Goal: Task Accomplishment & Management: Manage account settings

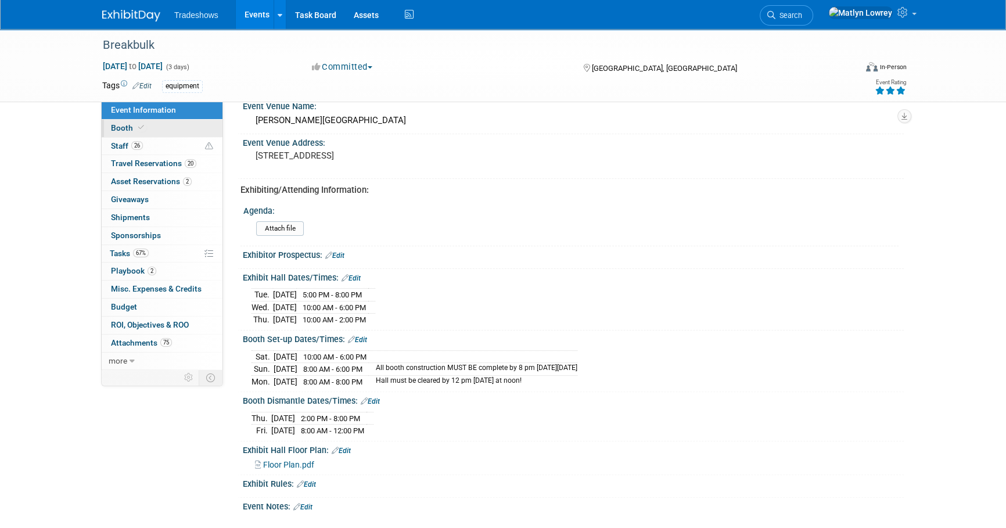
click at [132, 128] on span "Booth" at bounding box center [128, 127] width 35 height 9
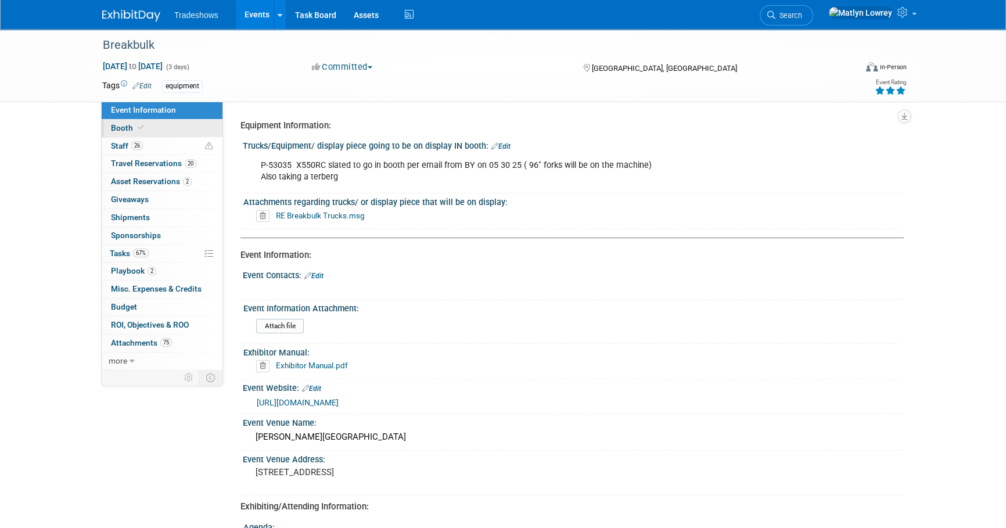
select select "Certificate of insurance not needed"
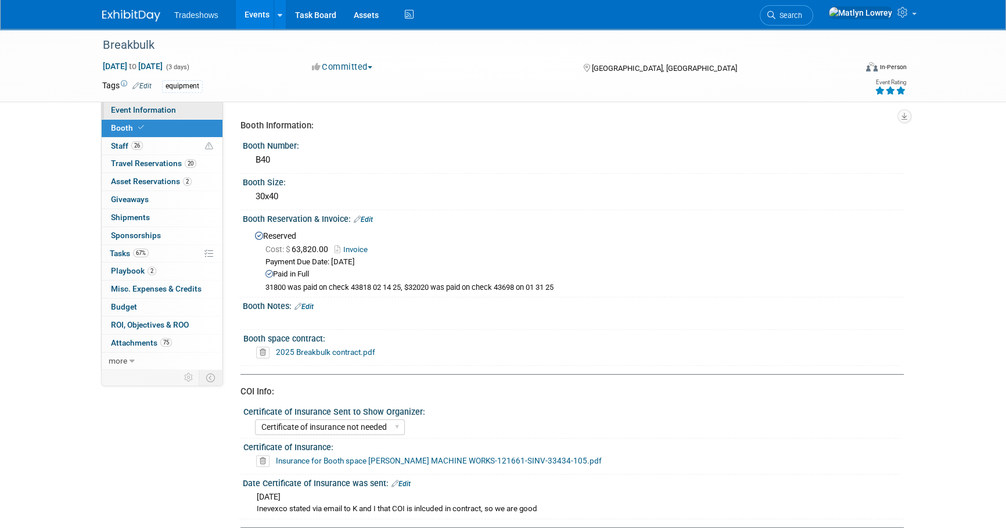
click at [145, 104] on link "Event Information" at bounding box center [162, 110] width 121 height 17
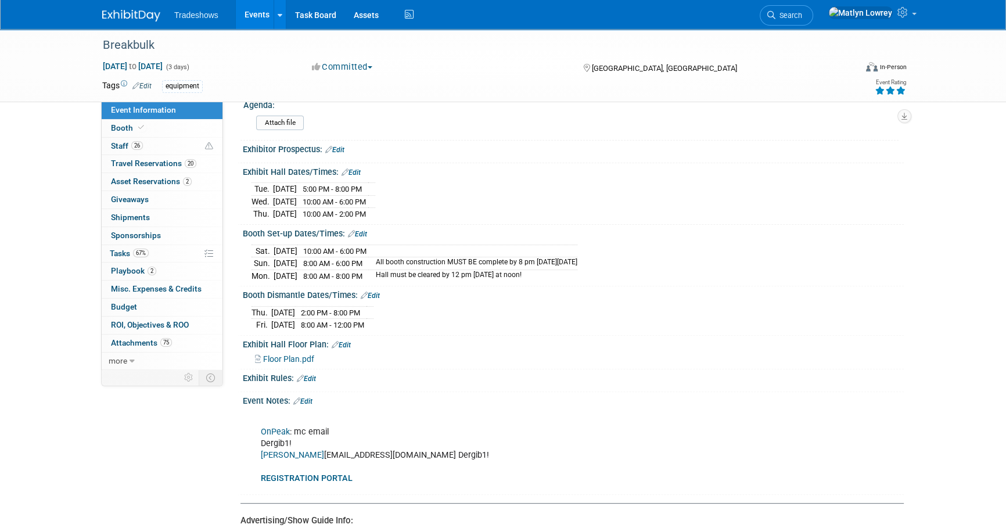
scroll to position [369, 0]
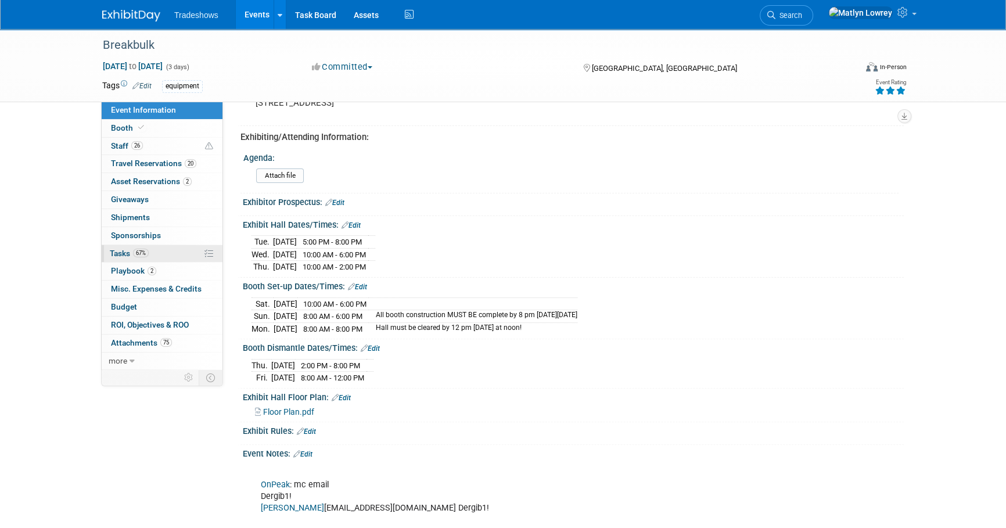
click at [142, 249] on span "67%" at bounding box center [141, 253] width 16 height 9
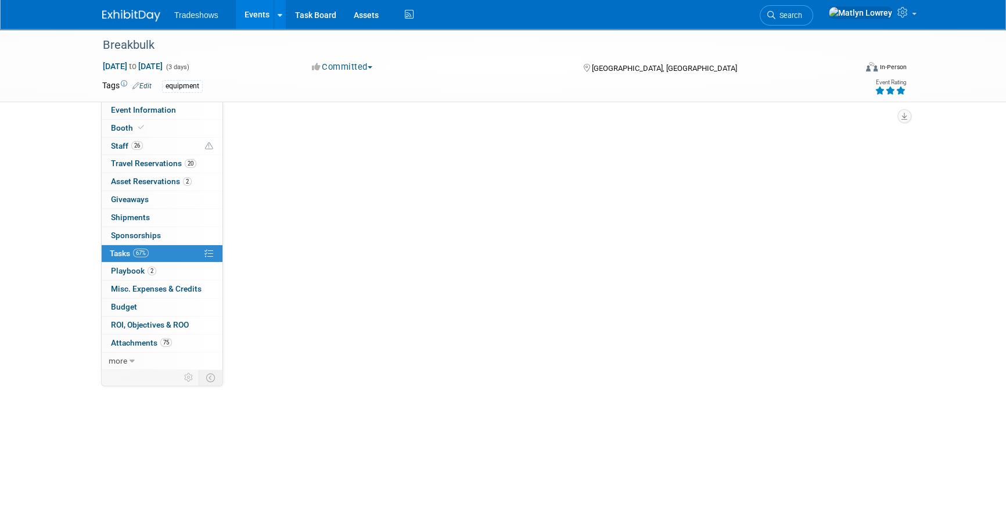
scroll to position [0, 0]
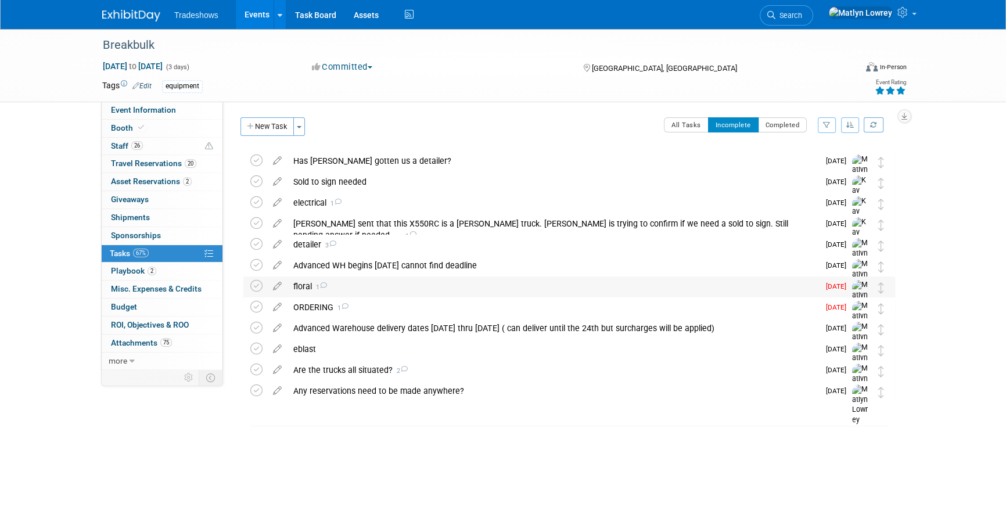
click at [299, 291] on div "floral 1" at bounding box center [552, 286] width 531 height 20
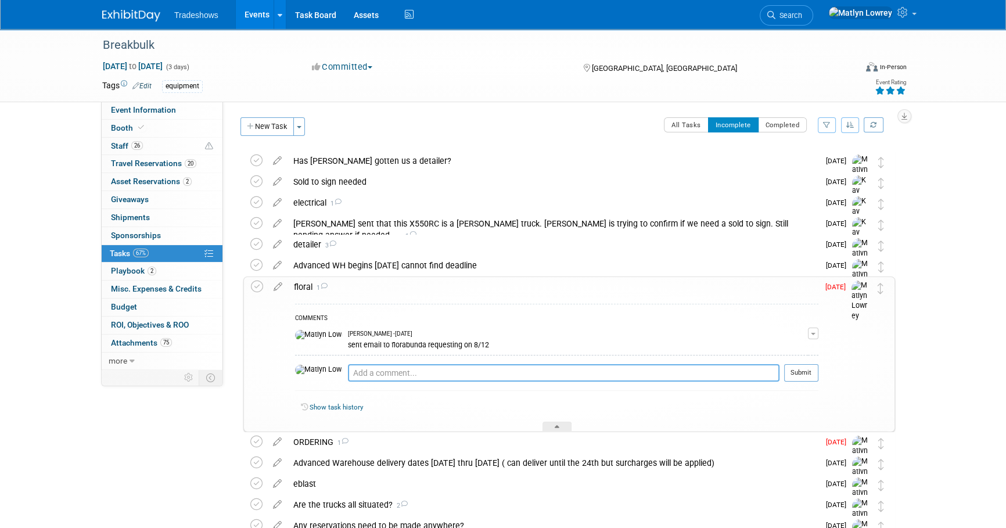
click at [354, 370] on textarea at bounding box center [564, 372] width 432 height 17
type textarea "order placed on 8/13"
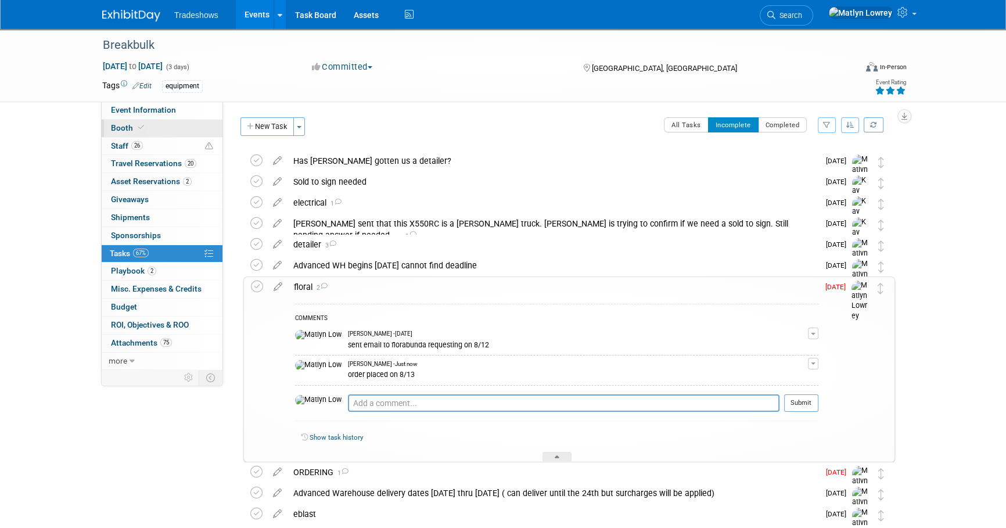
click at [160, 129] on link "Booth" at bounding box center [162, 128] width 121 height 17
select select "Certificate of insurance not needed"
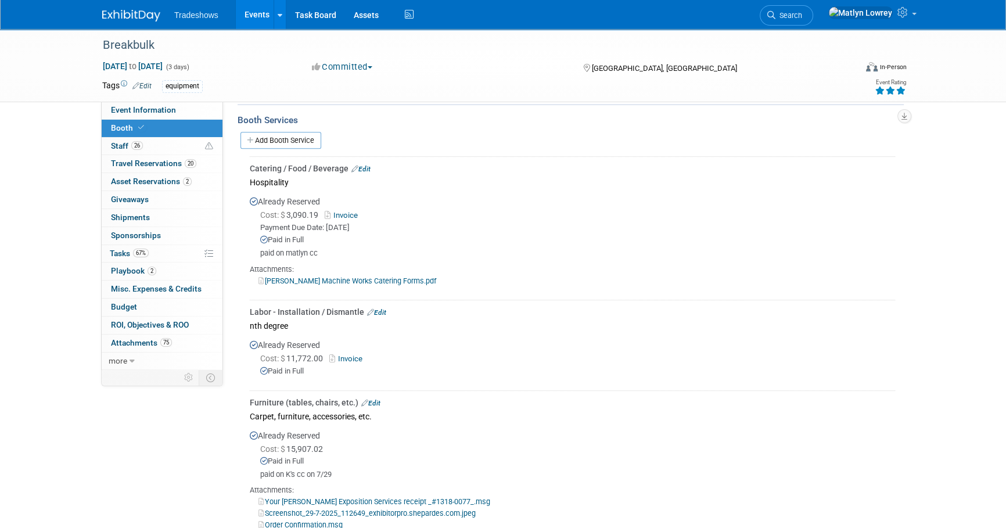
scroll to position [633, 0]
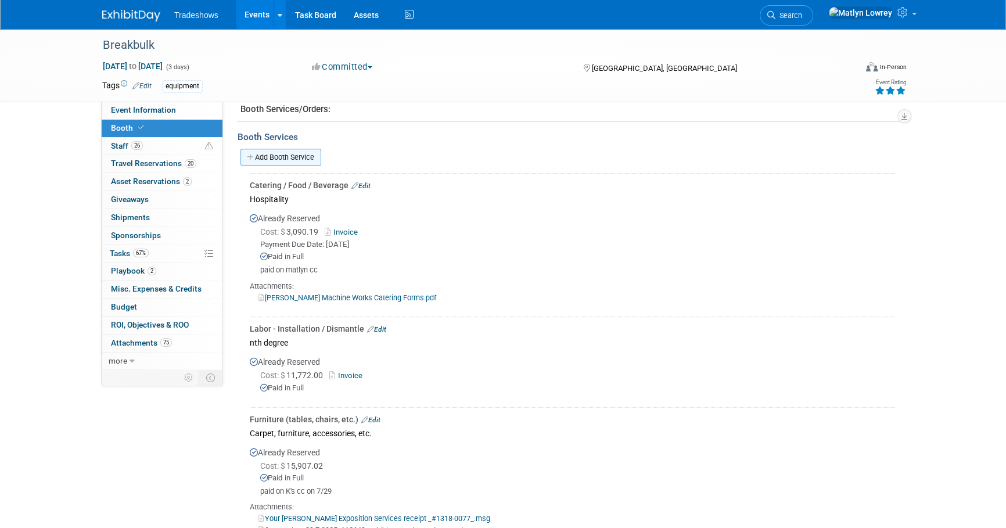
click at [288, 154] on link "Add Booth Service" at bounding box center [280, 157] width 81 height 17
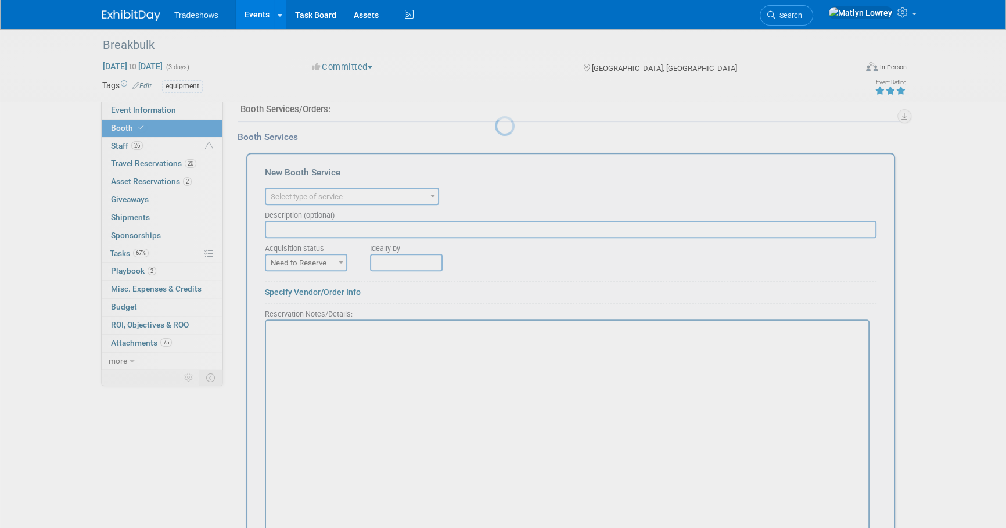
scroll to position [0, 0]
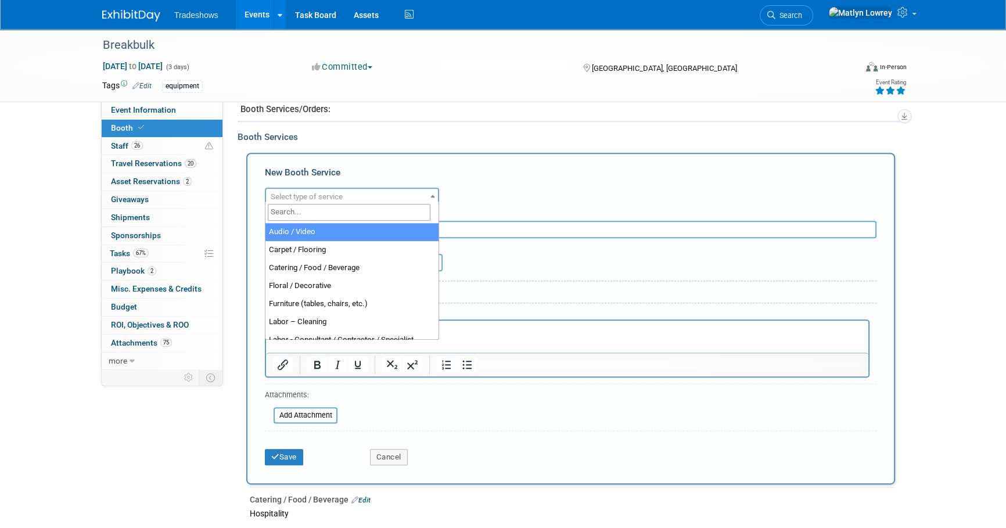
click at [282, 192] on span "Select type of service" at bounding box center [307, 196] width 72 height 9
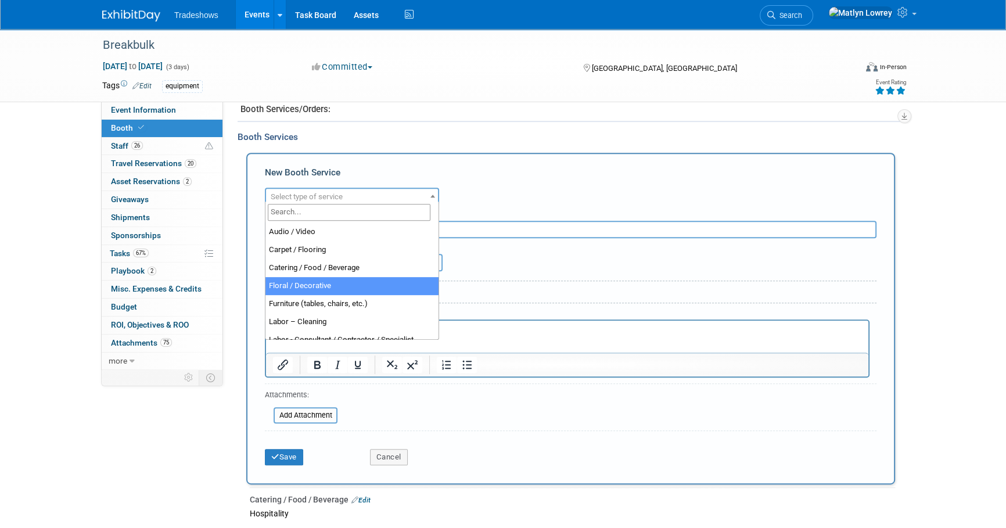
select select "5"
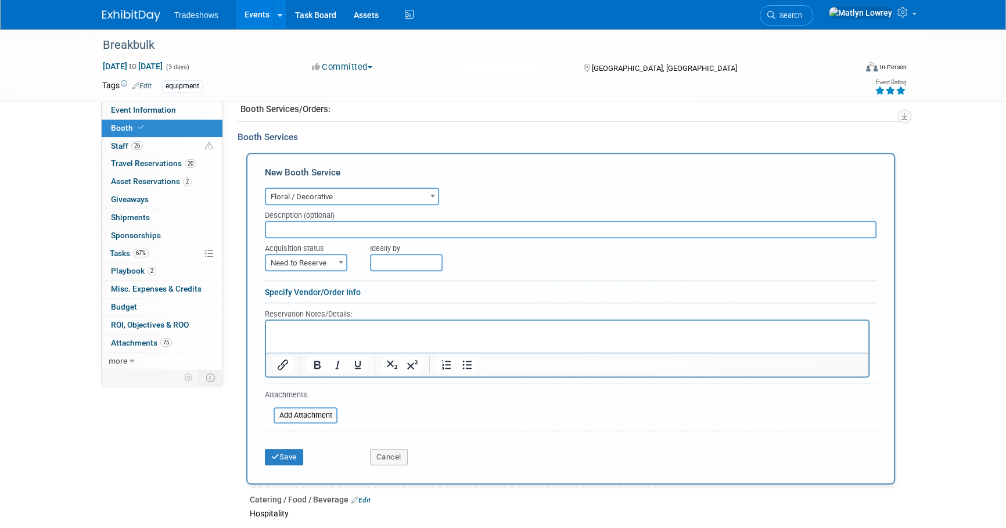
click at [294, 227] on input "text" at bounding box center [571, 229] width 612 height 17
type input "paid on mc cc on 8/13 - ordered with Roger via email"
click at [319, 263] on span "Need to Reserve" at bounding box center [306, 263] width 80 height 16
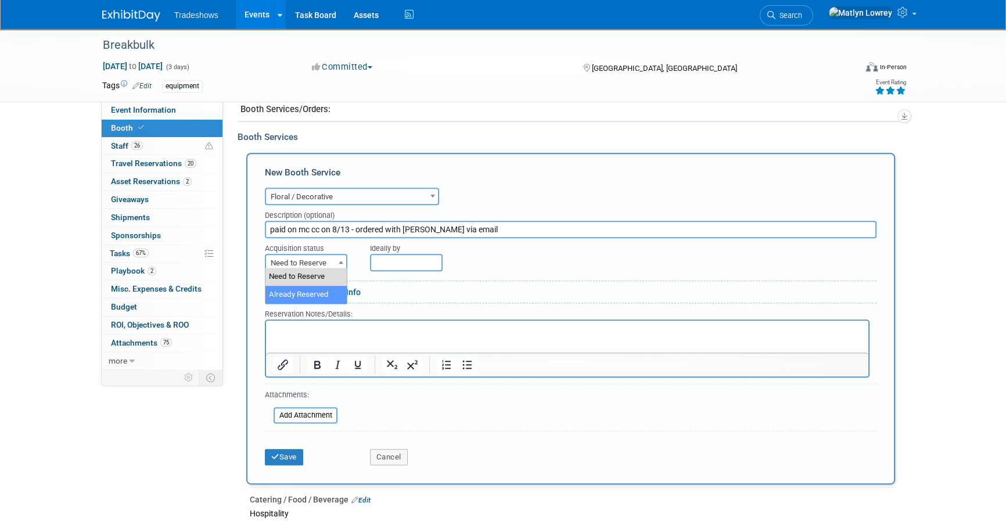
select select "2"
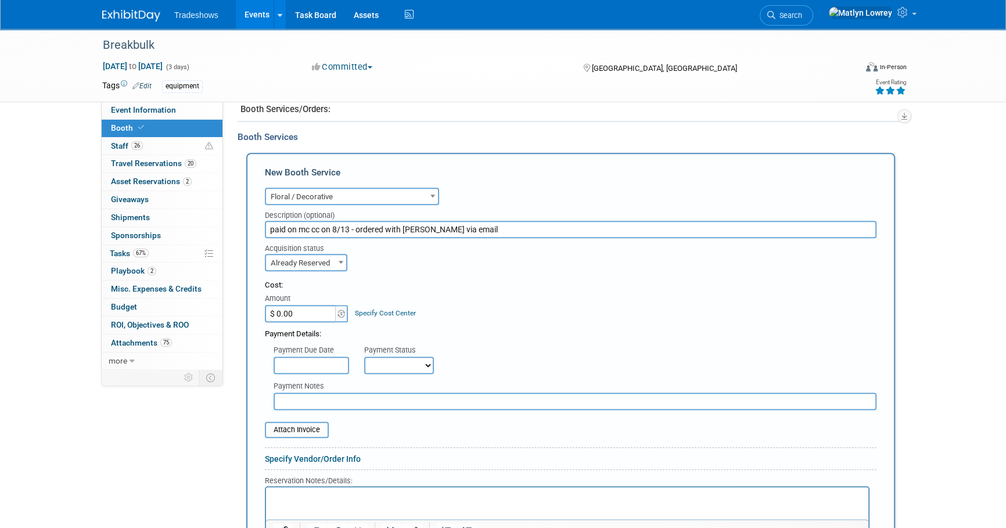
click at [301, 317] on input "$ 0.00" at bounding box center [301, 313] width 73 height 17
type input "$ 319.34"
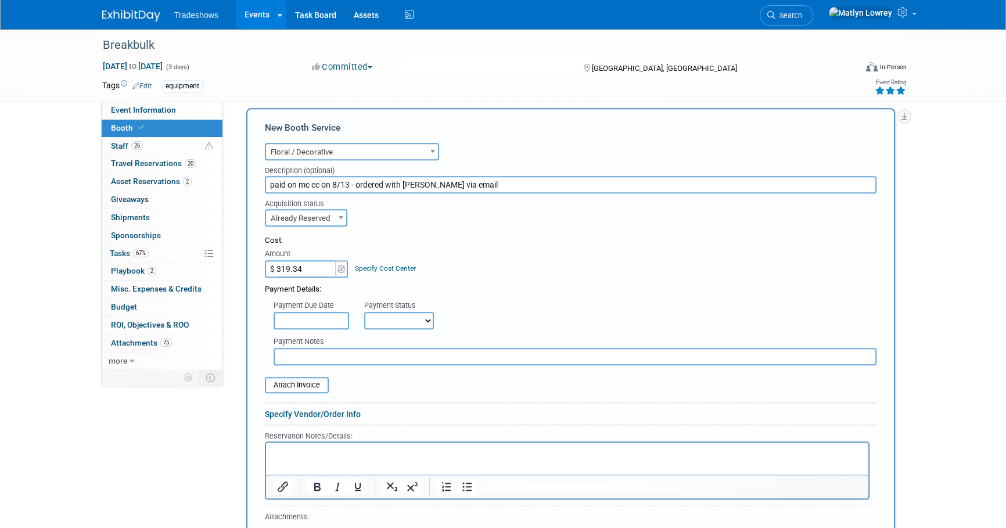
scroll to position [739, 0]
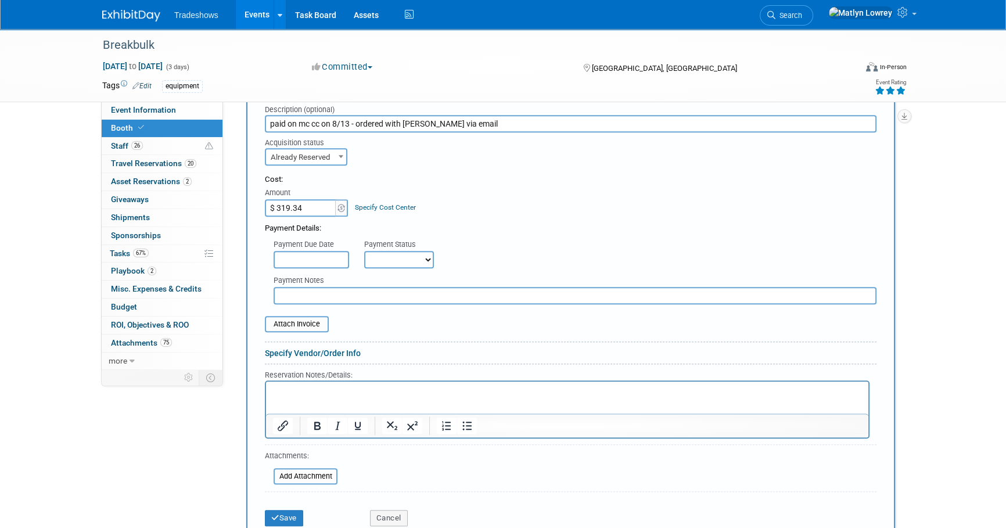
drag, startPoint x: 394, startPoint y: 248, endPoint x: 393, endPoint y: 254, distance: 5.9
click at [394, 251] on select "Not Paid Yet Partially Paid Paid in Full" at bounding box center [399, 259] width 70 height 17
click at [391, 257] on select "Not Paid Yet Partially Paid Paid in Full" at bounding box center [399, 259] width 70 height 17
select select "1"
click at [364, 251] on select "Not Paid Yet Partially Paid Paid in Full" at bounding box center [399, 259] width 70 height 17
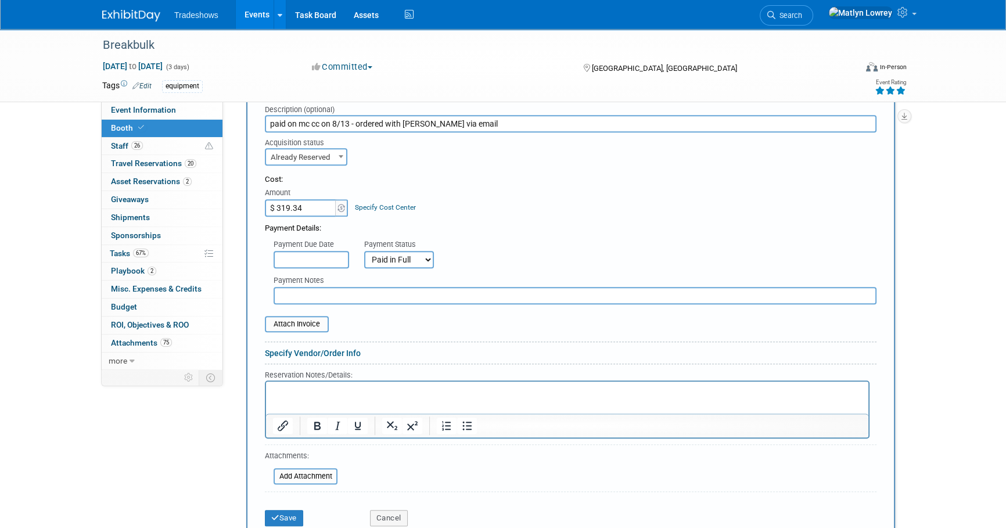
click at [312, 287] on input "text" at bounding box center [575, 295] width 603 height 17
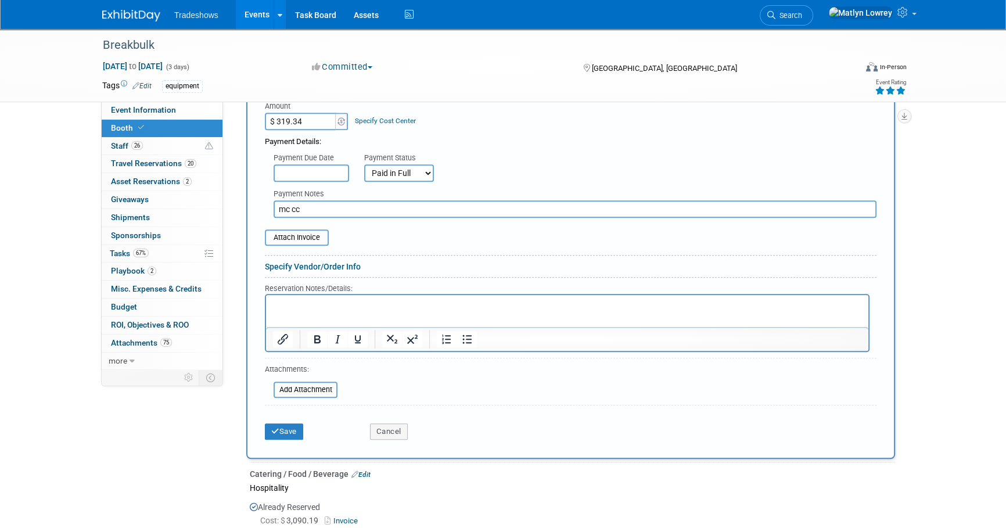
scroll to position [844, 0]
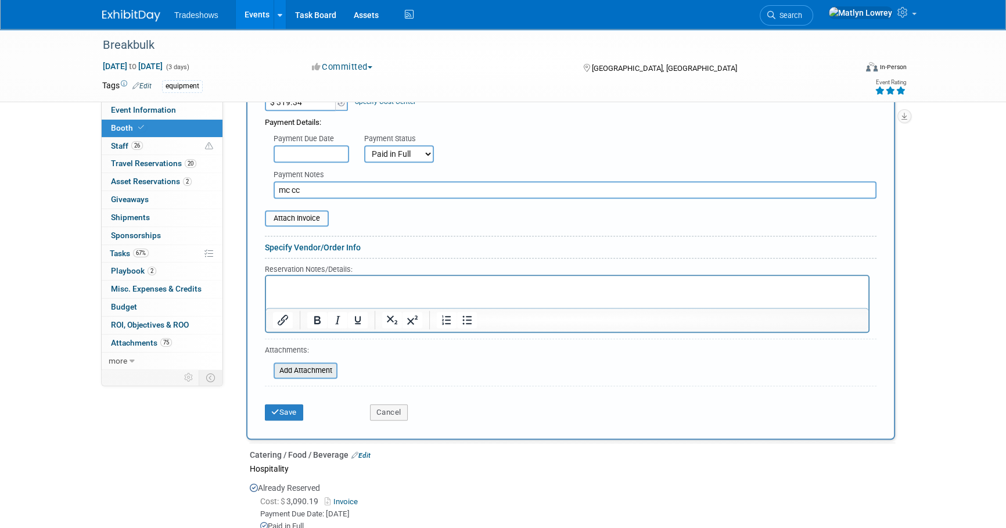
type input "mc cc"
click at [304, 368] on input "file" at bounding box center [267, 371] width 138 height 14
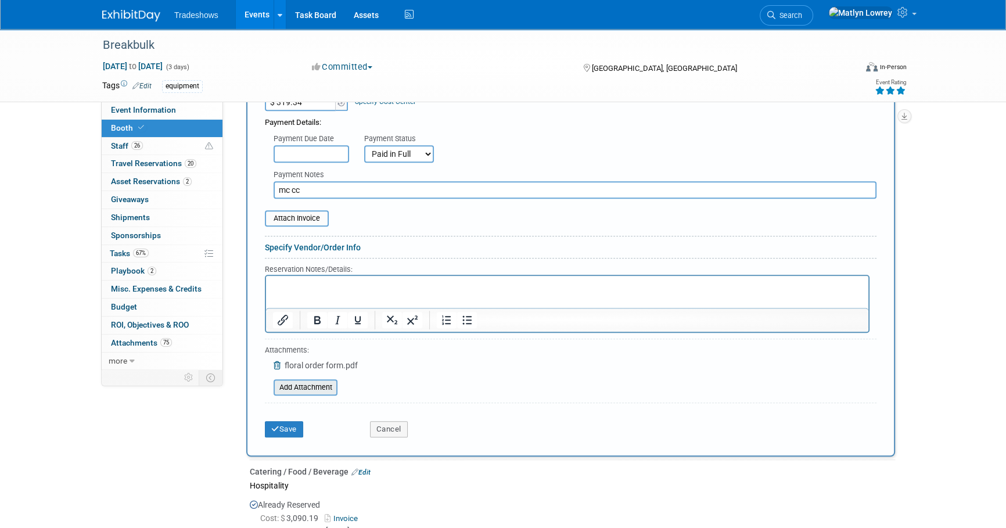
click at [325, 383] on input "file" at bounding box center [267, 387] width 138 height 14
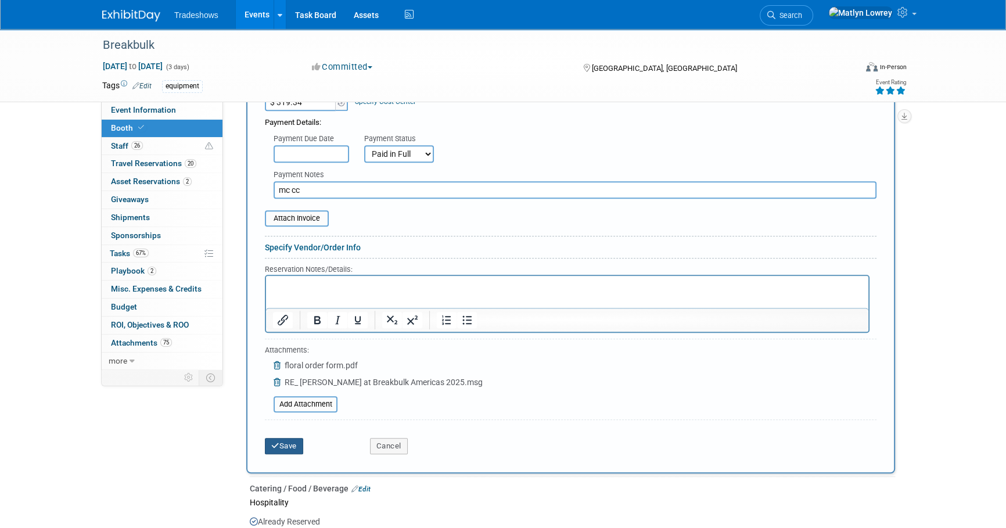
click at [286, 438] on button "Save" at bounding box center [284, 446] width 38 height 16
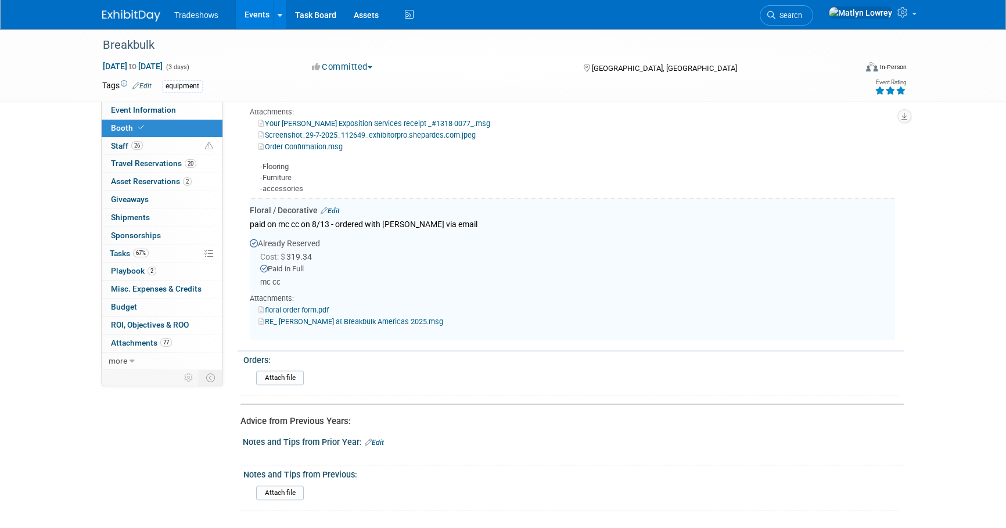
scroll to position [1012, 0]
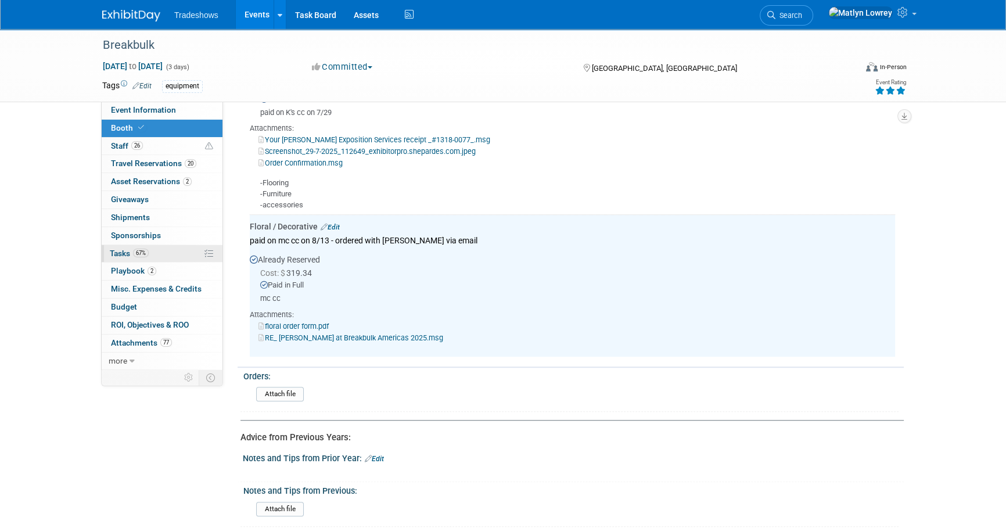
click at [150, 254] on link "67% Tasks 67%" at bounding box center [162, 253] width 121 height 17
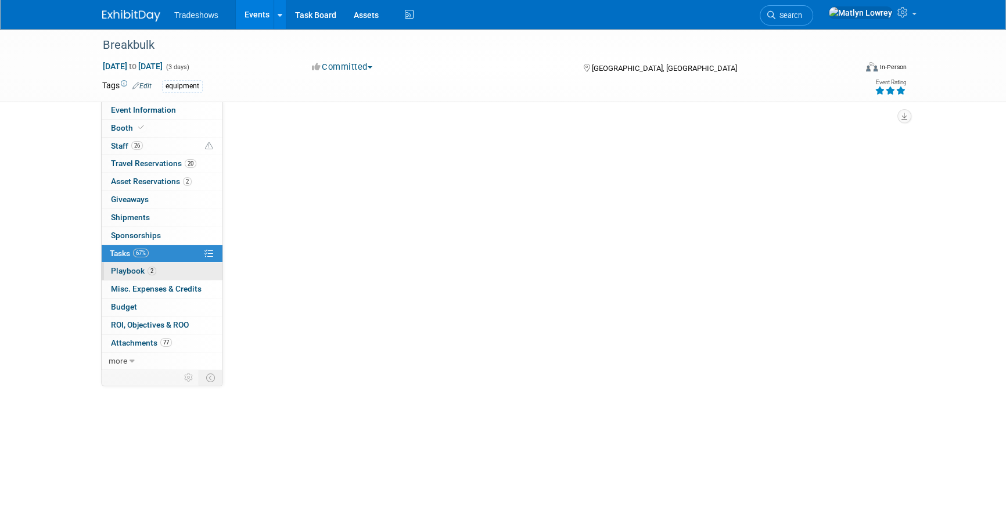
scroll to position [0, 0]
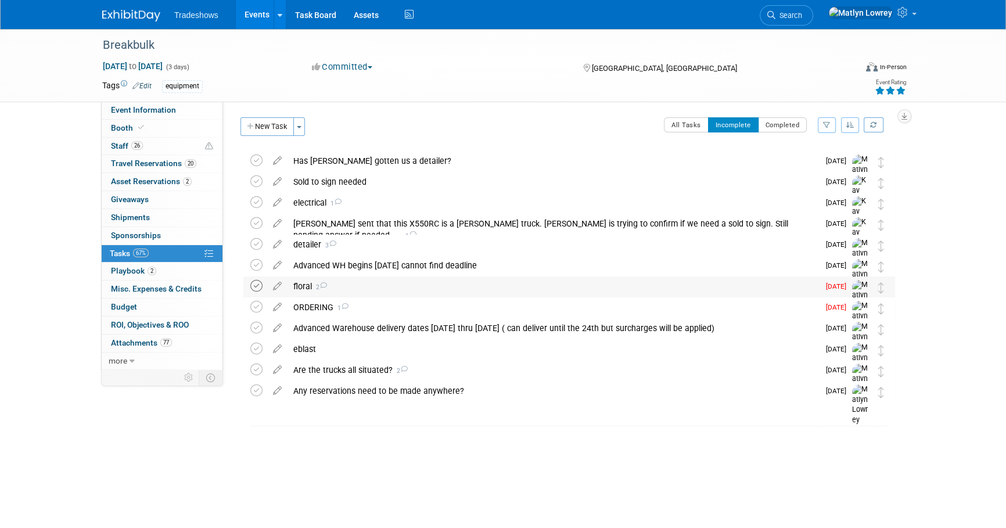
click at [257, 290] on icon at bounding box center [256, 286] width 12 height 12
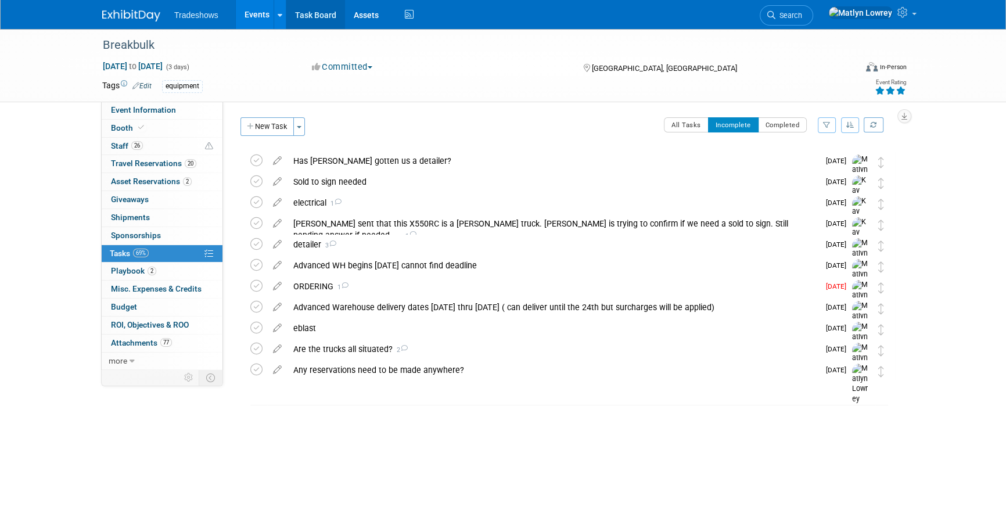
click at [329, 9] on link "Task Board" at bounding box center [315, 14] width 59 height 29
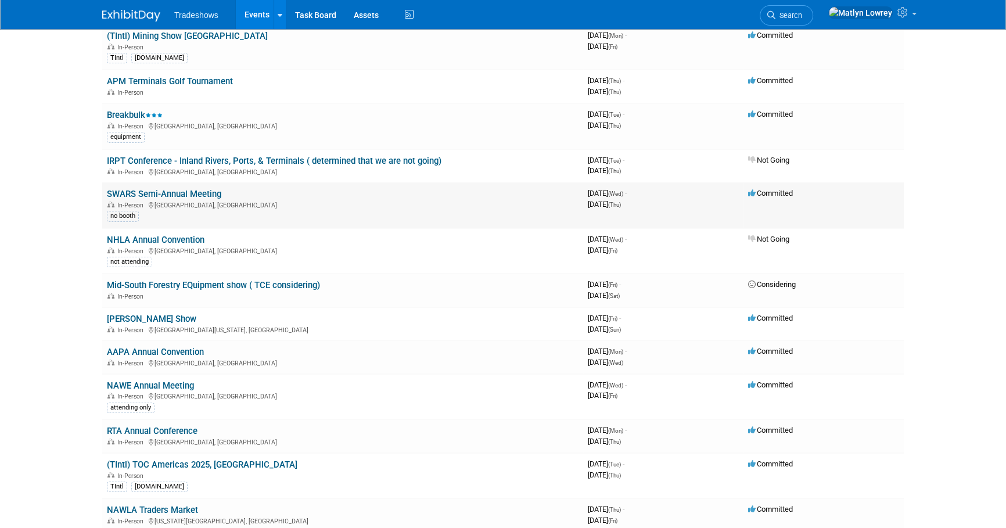
scroll to position [369, 0]
click at [138, 312] on link "[PERSON_NAME] Show" at bounding box center [151, 317] width 89 height 10
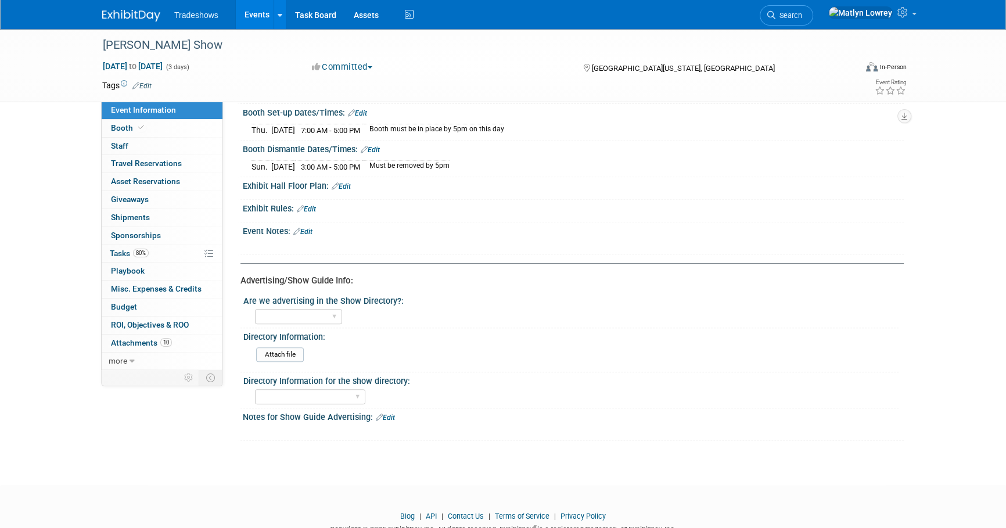
scroll to position [472, 0]
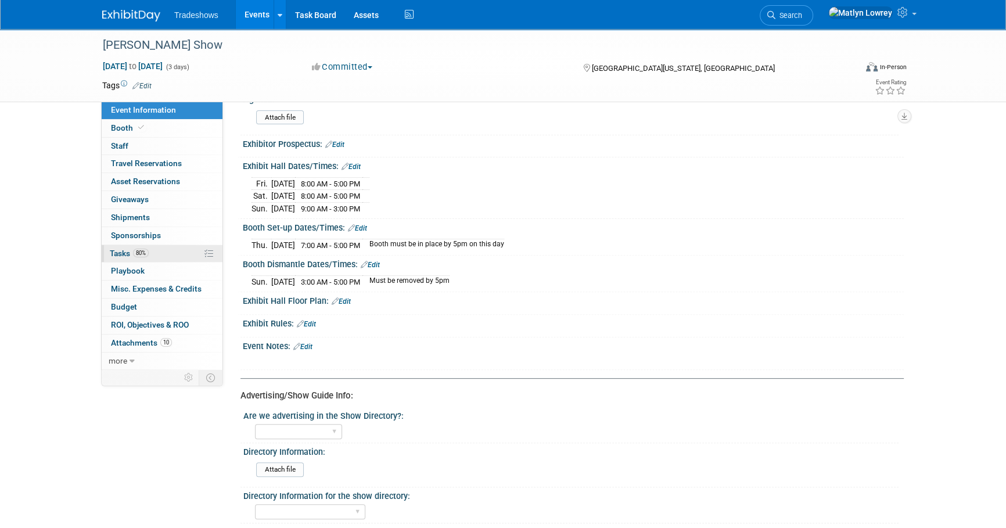
click at [162, 251] on link "80% Tasks 80%" at bounding box center [162, 253] width 121 height 17
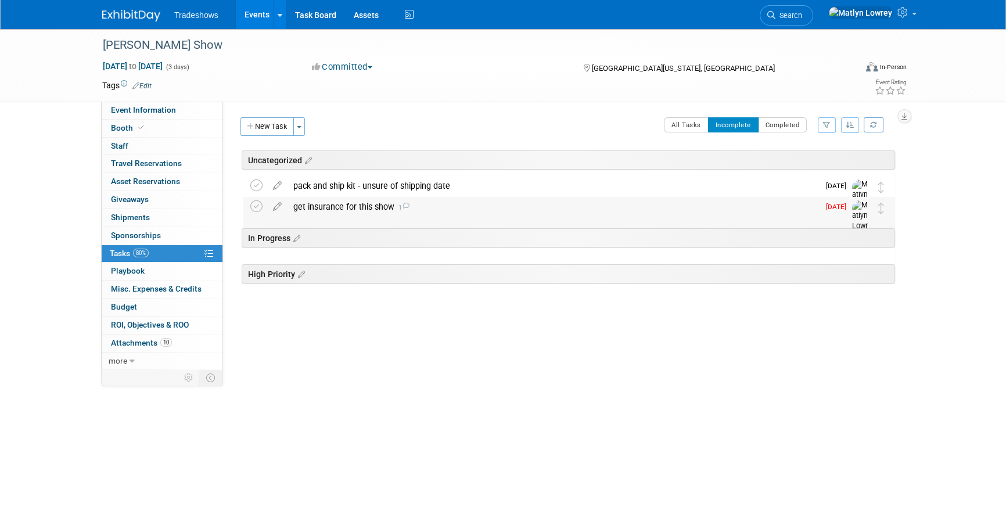
click at [355, 206] on div "get insurance for this show 1" at bounding box center [552, 207] width 531 height 20
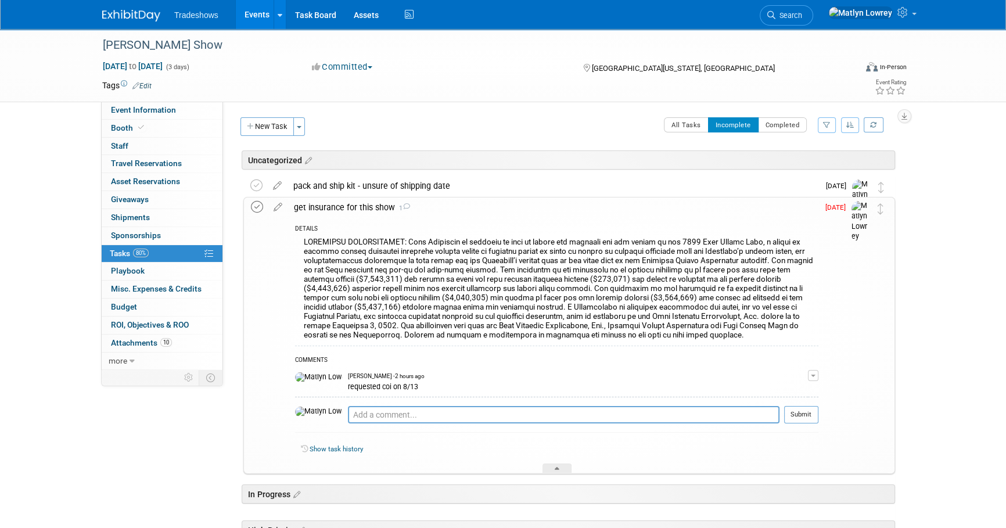
click at [253, 203] on icon at bounding box center [257, 207] width 12 height 12
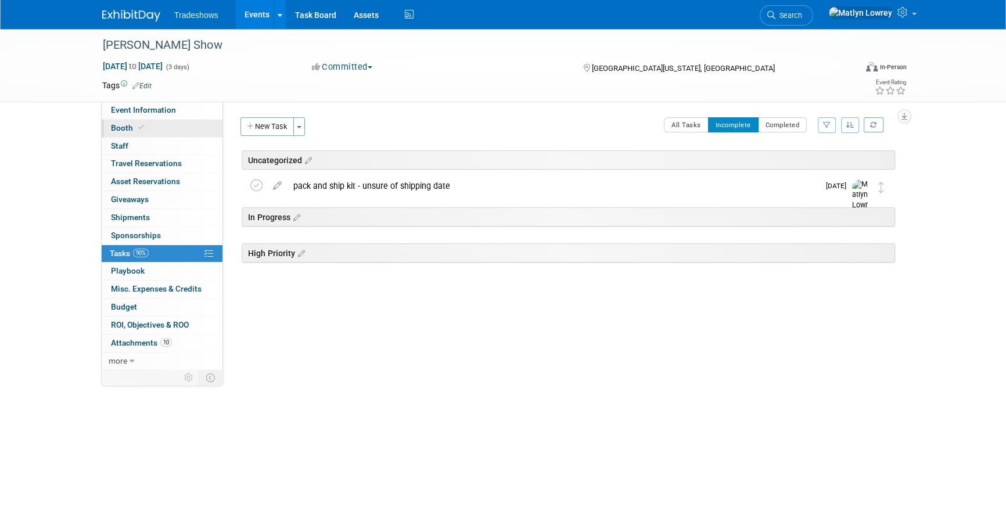
click at [106, 125] on link "Booth" at bounding box center [162, 128] width 121 height 17
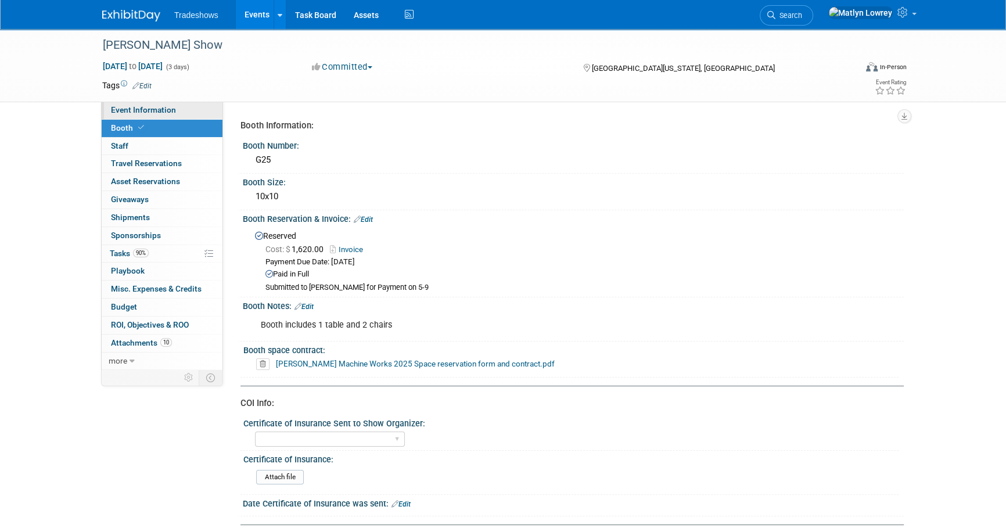
click at [141, 109] on span "Event Information" at bounding box center [143, 109] width 65 height 9
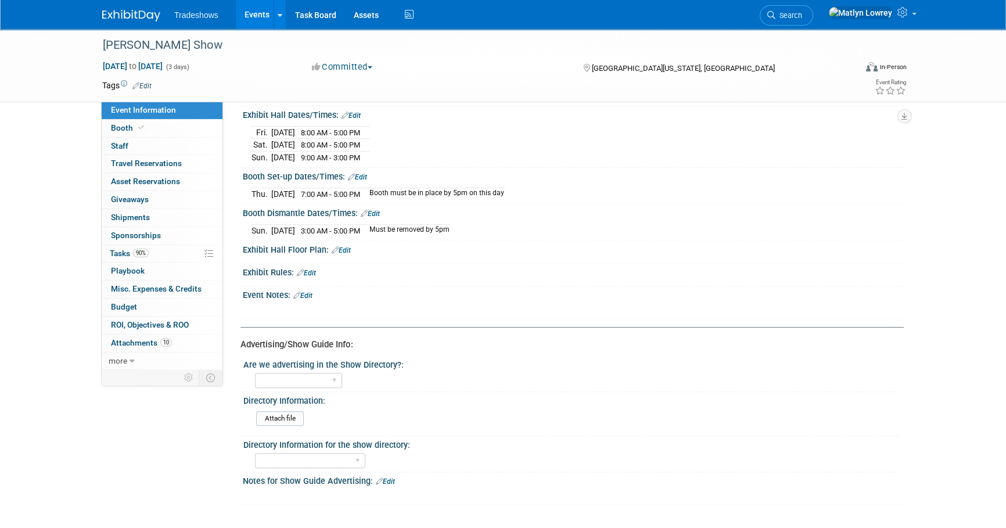
scroll to position [528, 0]
click at [151, 127] on link "Booth" at bounding box center [162, 128] width 121 height 17
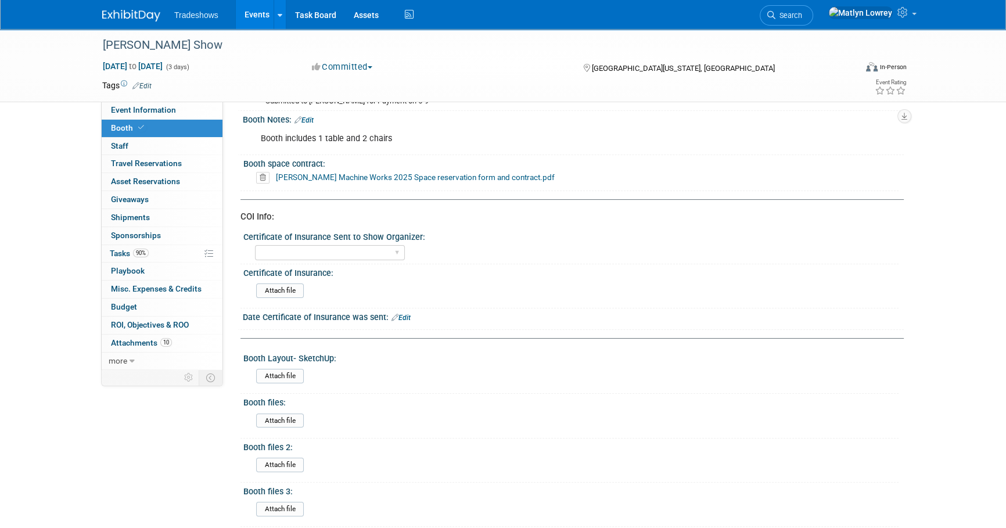
scroll to position [211, 0]
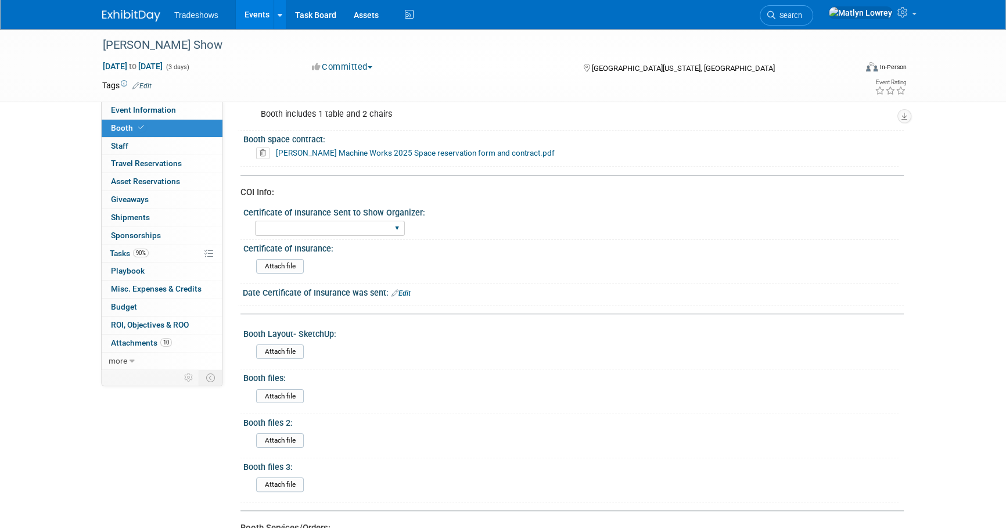
click at [361, 233] on div "Certificate of insurance not needed Certificate of insurance sent" at bounding box center [330, 228] width 150 height 21
click at [360, 231] on select "Certificate of insurance not needed Certificate of insurance sent" at bounding box center [330, 229] width 150 height 16
select select "Certificate of insurance sent"
click at [255, 221] on select "Certificate of insurance not needed Certificate of insurance sent" at bounding box center [330, 229] width 150 height 16
click at [405, 289] on link "Edit" at bounding box center [400, 293] width 19 height 8
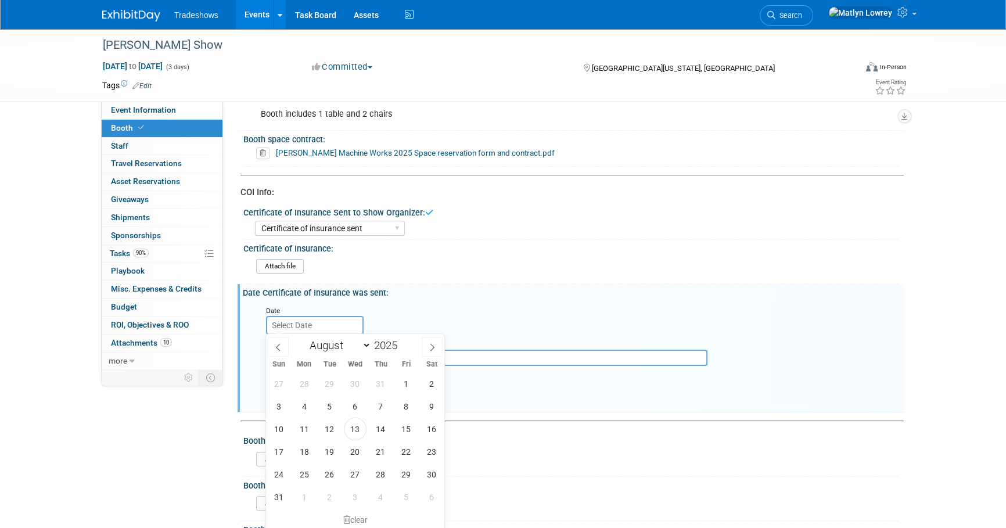
click at [323, 319] on input "text" at bounding box center [315, 325] width 98 height 19
click at [354, 433] on span "13" at bounding box center [355, 429] width 23 height 23
type input "Aug 13, 2025"
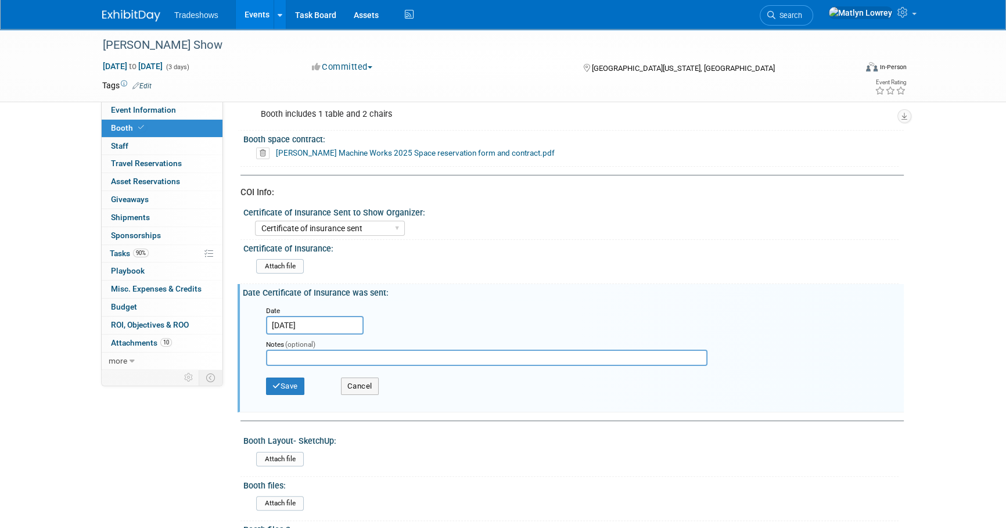
click at [302, 353] on input "text" at bounding box center [486, 358] width 441 height 16
type input "sent by mat"
click at [278, 385] on icon "button" at bounding box center [276, 386] width 8 height 8
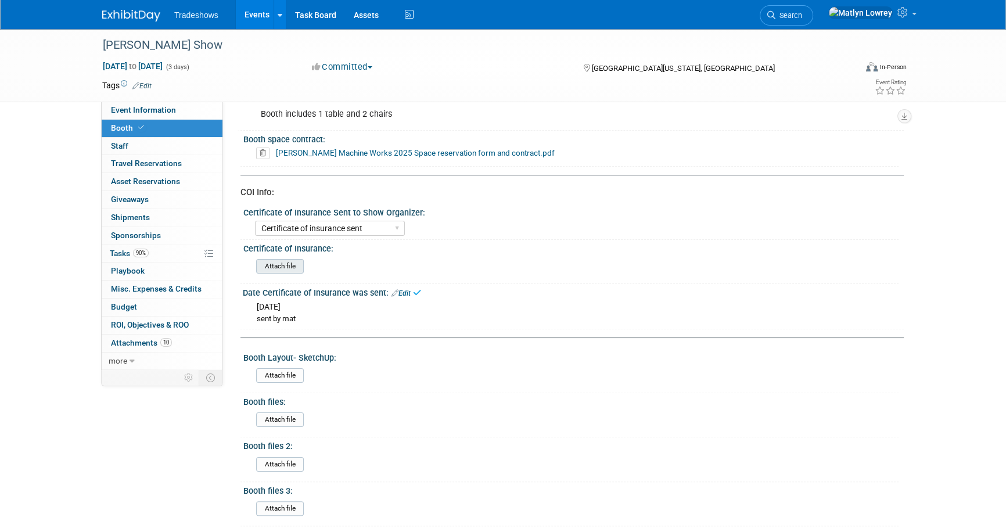
click at [281, 265] on input "file" at bounding box center [224, 266] width 158 height 13
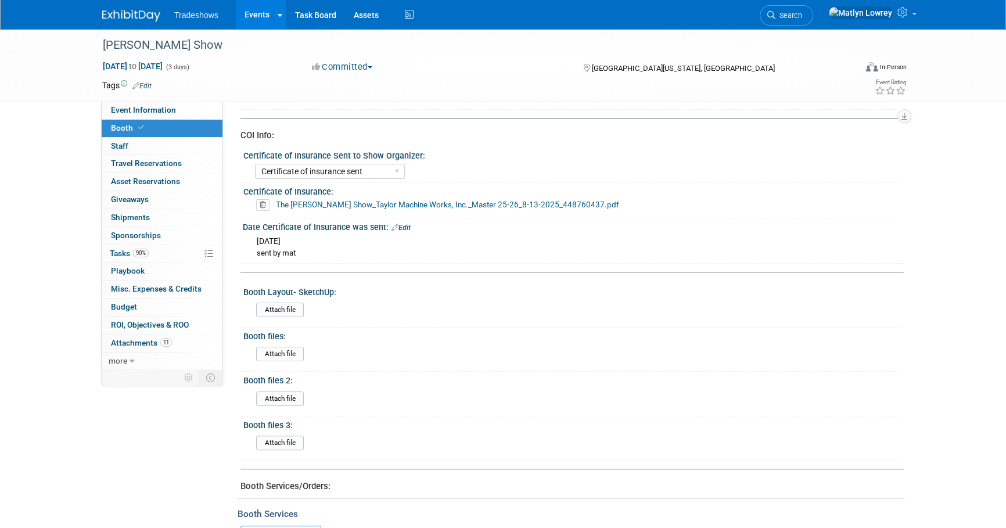
scroll to position [110, 0]
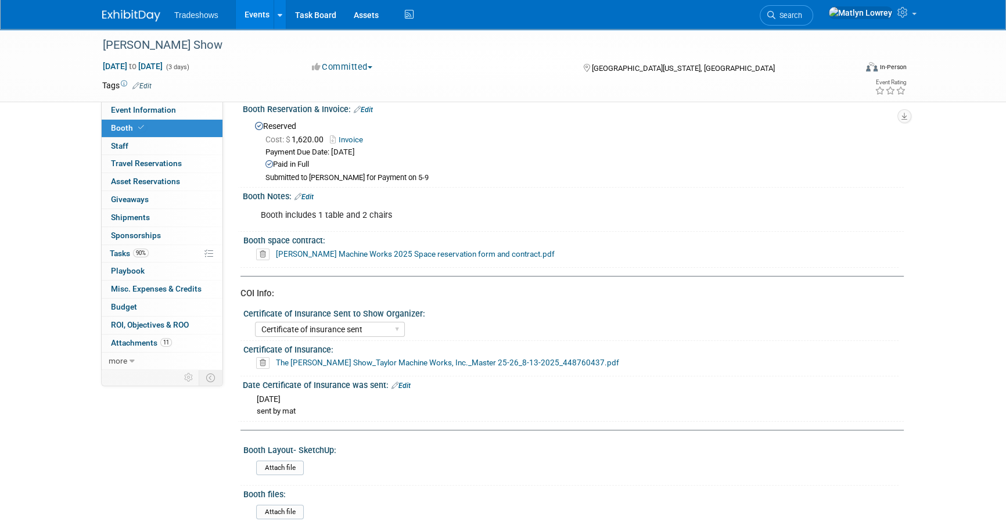
click at [323, 364] on link "The Paul Bunyan Show_Taylor Machine Works, Inc._Master 25-26_8-13-2025_44876043…" at bounding box center [447, 362] width 343 height 9
click at [172, 108] on span "Event Information" at bounding box center [143, 109] width 65 height 9
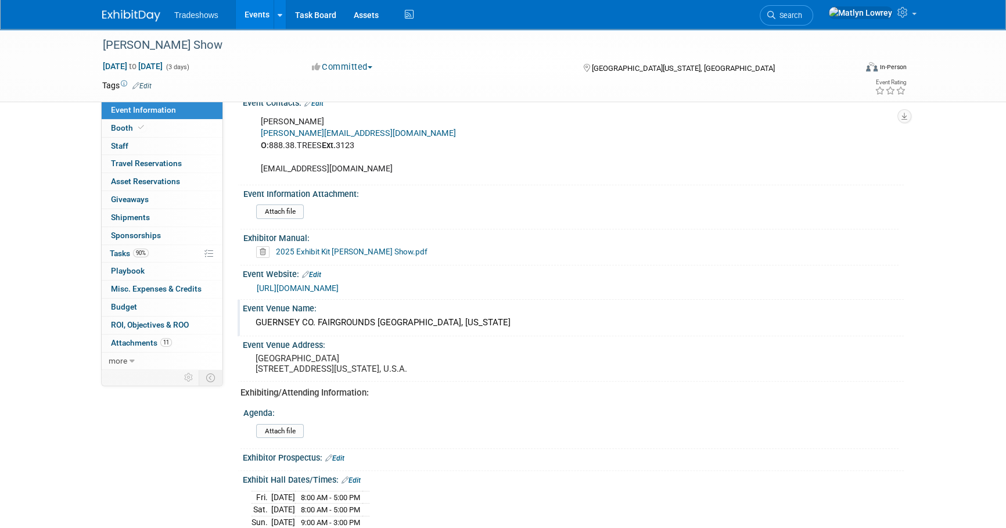
scroll to position [211, 0]
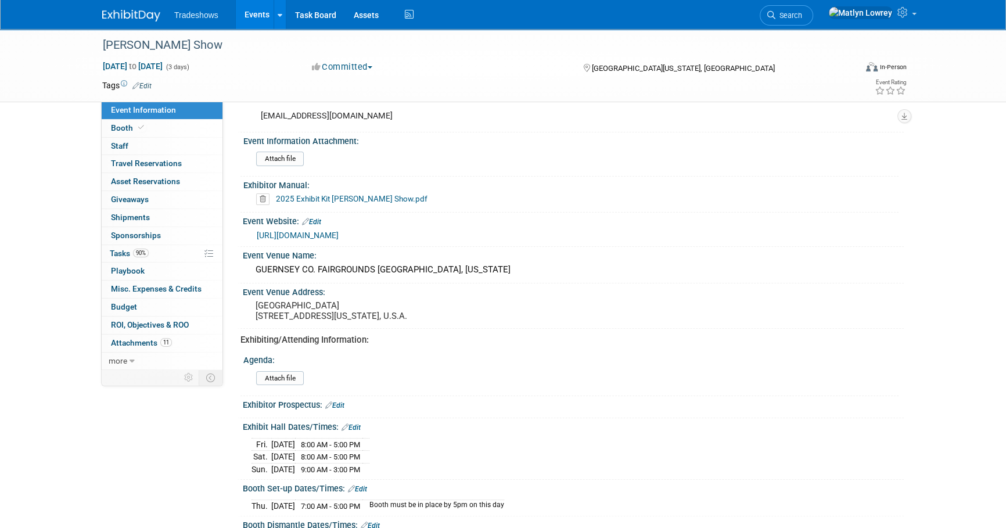
click at [325, 233] on link "https://www.thepaulbunyanshow.com/" at bounding box center [298, 235] width 82 height 9
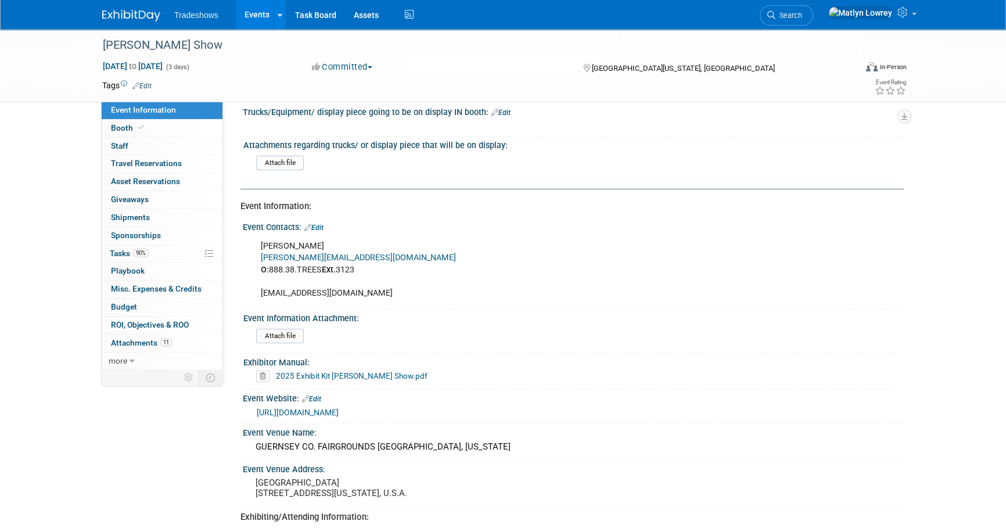
scroll to position [0, 0]
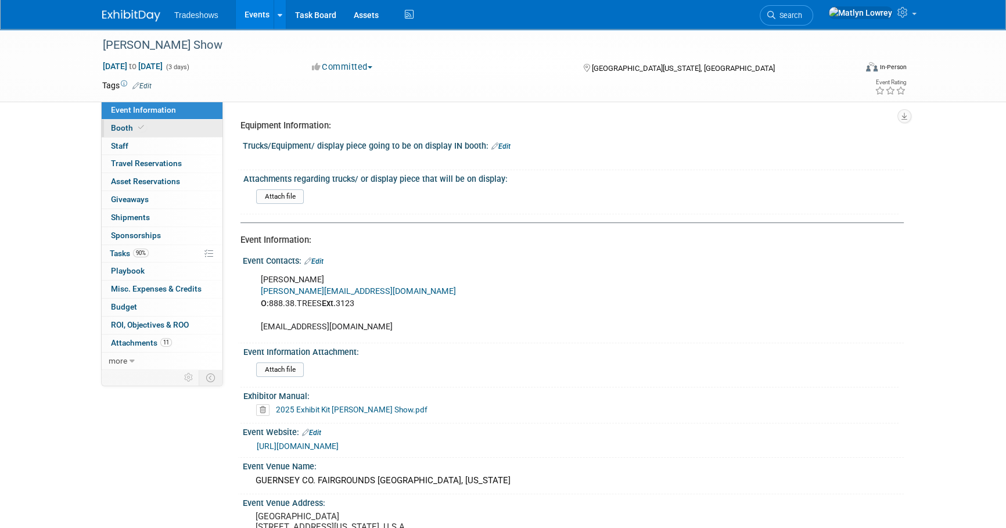
click at [192, 124] on link "Booth" at bounding box center [162, 128] width 121 height 17
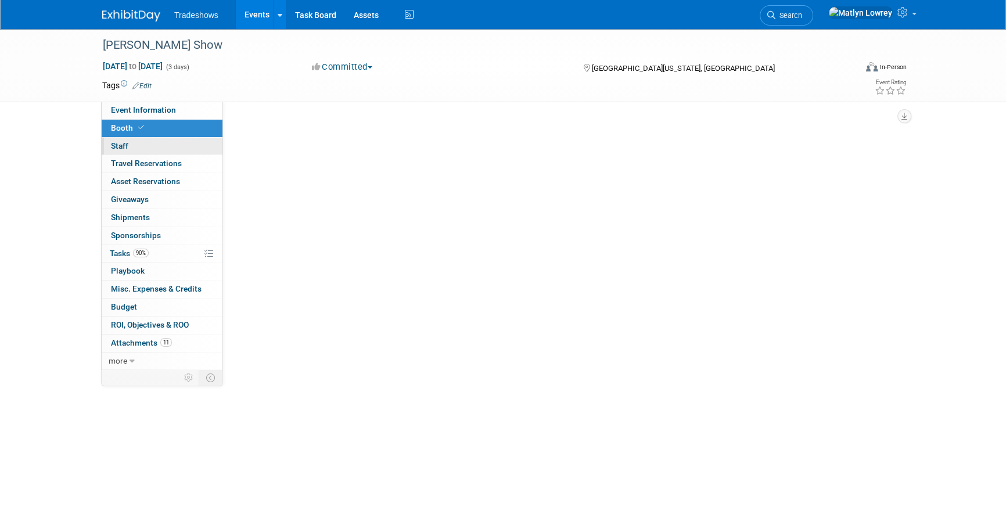
select select "Certificate of insurance sent"
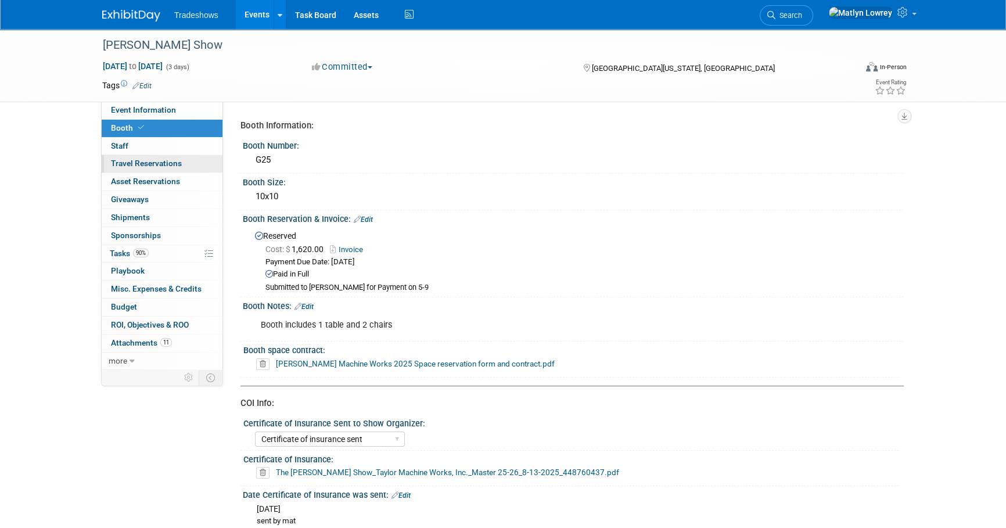
click at [158, 168] on link "0 Travel Reservations 0" at bounding box center [162, 163] width 121 height 17
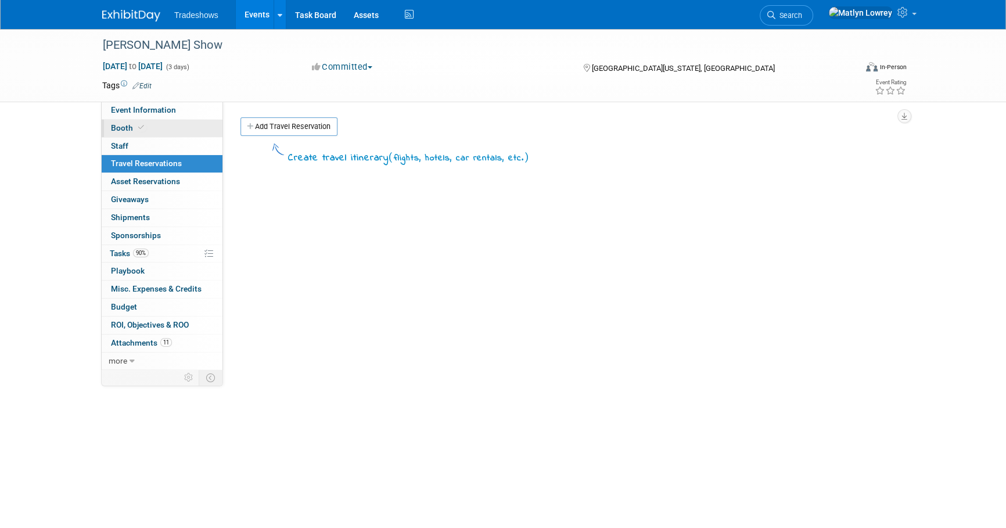
click at [156, 130] on link "Booth" at bounding box center [162, 128] width 121 height 17
select select "Certificate of insurance sent"
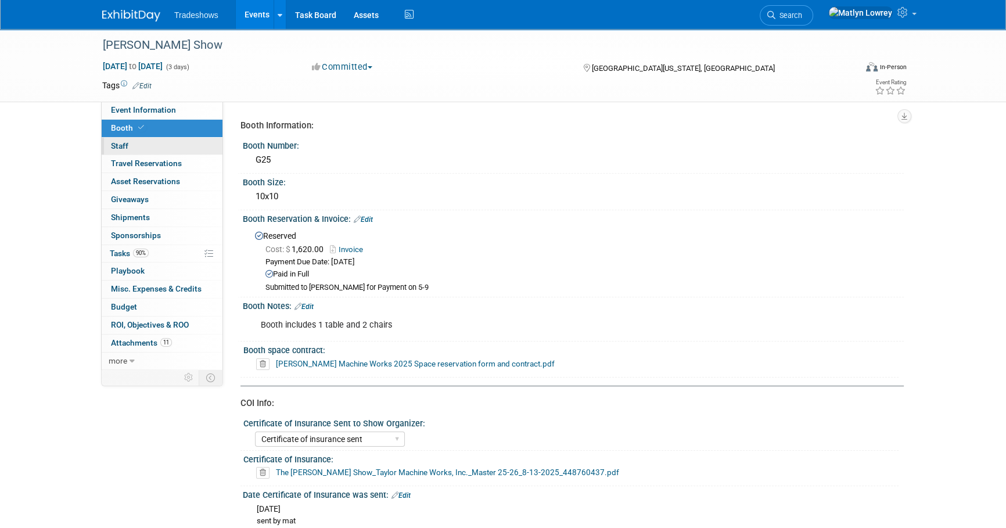
click at [157, 145] on link "0 Staff 0" at bounding box center [162, 146] width 121 height 17
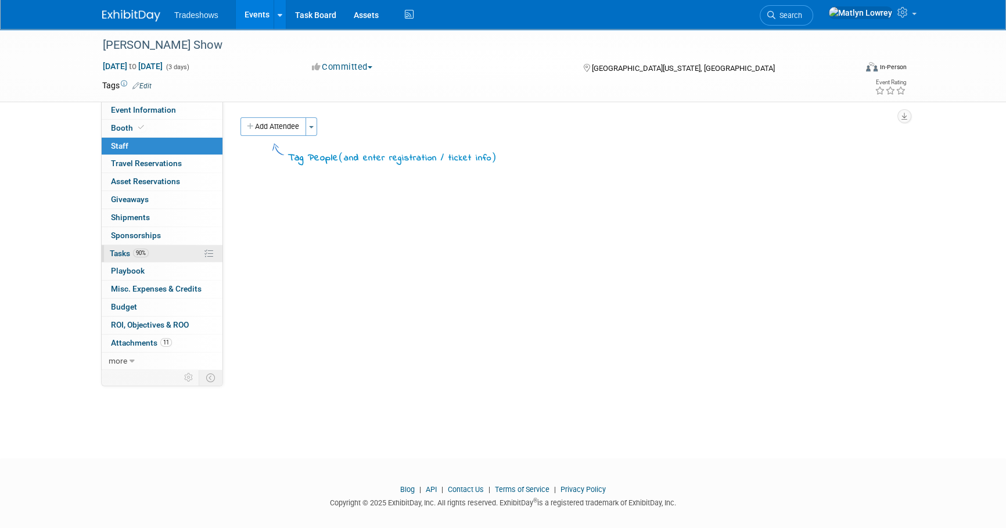
click at [133, 254] on span "Tasks 90%" at bounding box center [129, 253] width 39 height 9
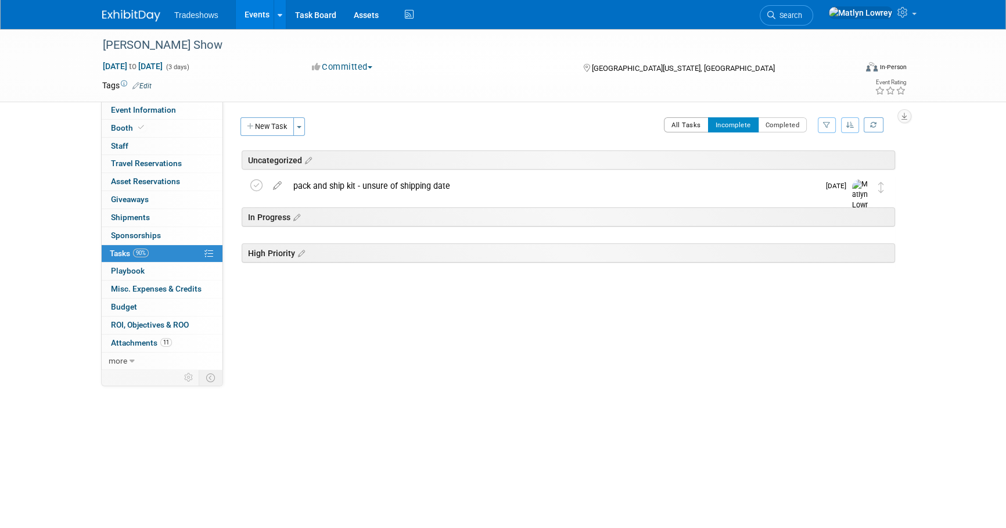
click at [682, 122] on button "All Tasks" at bounding box center [686, 124] width 45 height 15
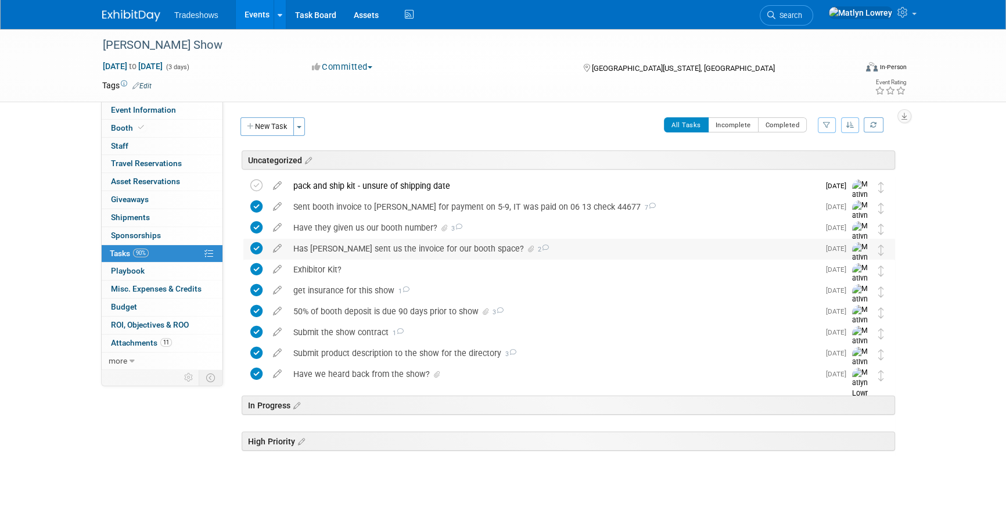
click at [331, 255] on div "Has Gayla sent us the invoice for our booth space? 2" at bounding box center [552, 249] width 531 height 20
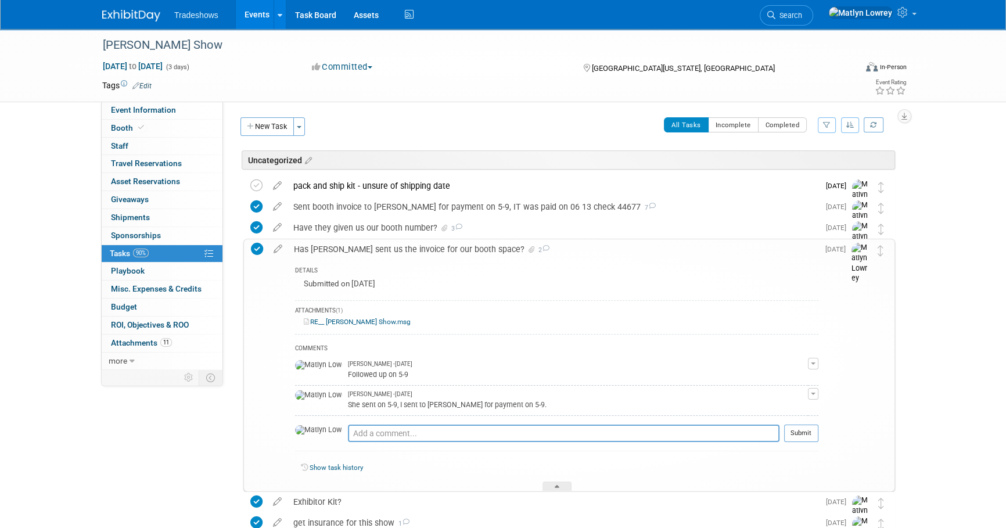
click at [329, 260] on div "DETAILS Submitted on 4/17/25 ATTACHMENTS (1) RE__ Paul Bunyan Show.msg COMMENTS…" at bounding box center [553, 376] width 530 height 232
click at [341, 324] on link "RE__ Paul Bunyan Show.msg" at bounding box center [357, 322] width 107 height 8
click at [257, 131] on button "New Task" at bounding box center [266, 126] width 53 height 19
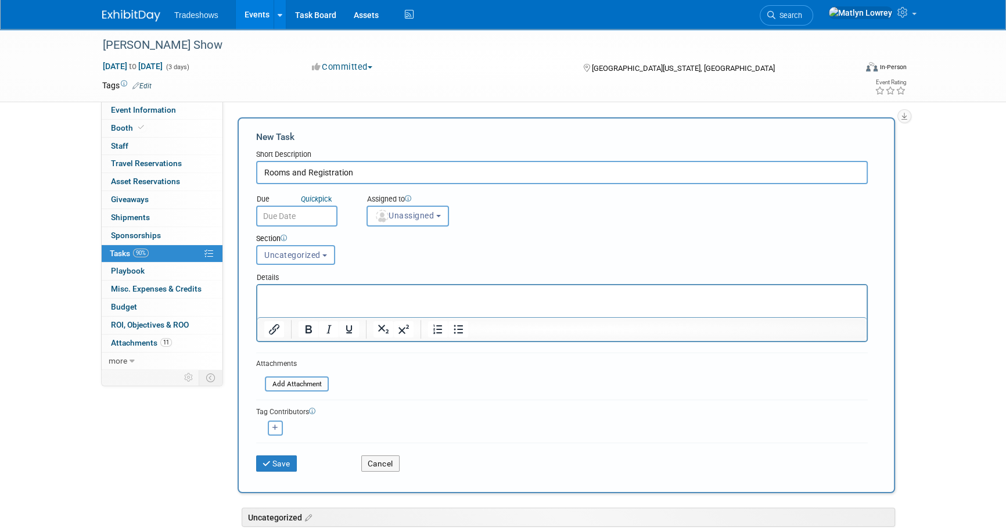
type input "Rooms and Registration"
click at [290, 215] on input "text" at bounding box center [296, 216] width 81 height 21
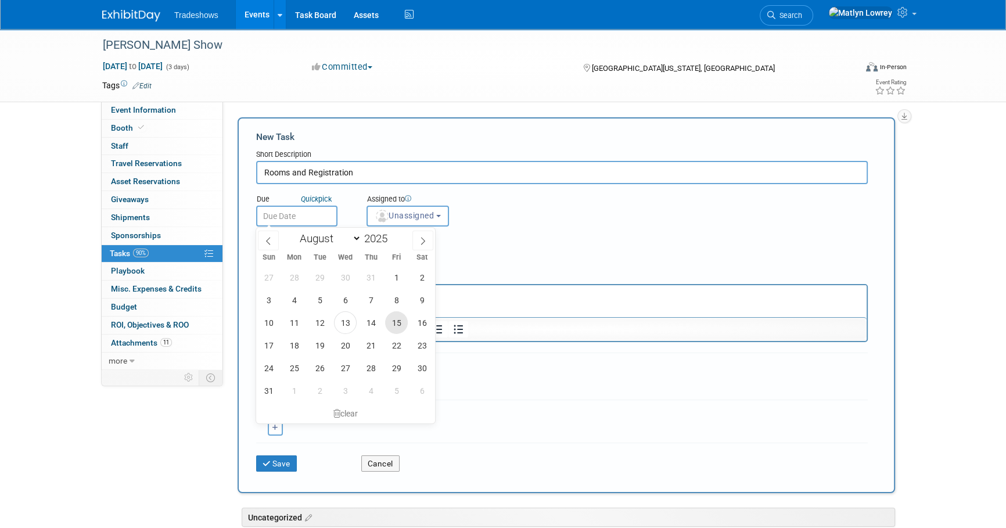
click at [400, 322] on span "15" at bounding box center [396, 322] width 23 height 23
type input "Aug 15, 2025"
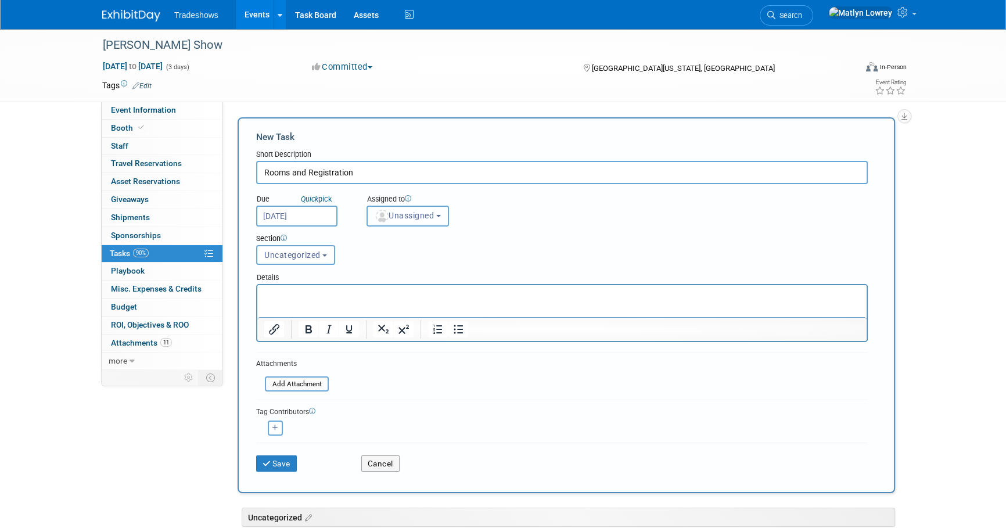
click at [402, 215] on span "Unassigned" at bounding box center [404, 215] width 59 height 9
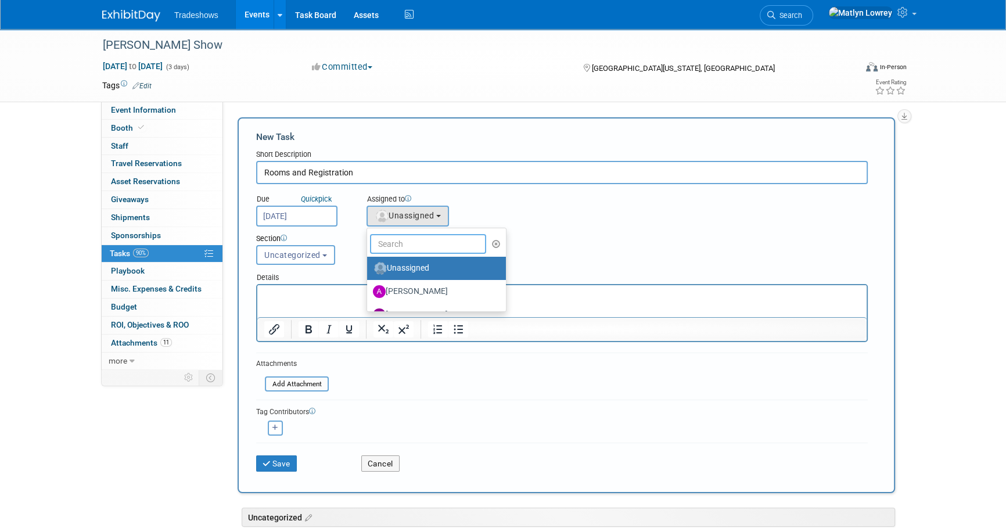
click at [394, 244] on input "text" at bounding box center [428, 244] width 116 height 20
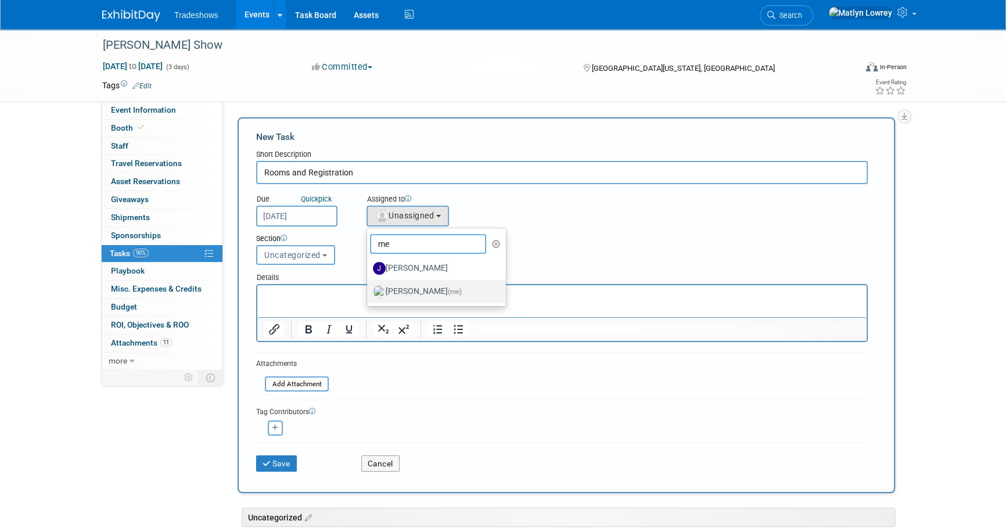
type input "me"
click at [402, 283] on label "Matlyn Lowrey (me)" at bounding box center [433, 291] width 121 height 19
click at [369, 286] on input "Matlyn Lowrey (me)" at bounding box center [365, 290] width 8 height 8
select select "53a61db3-ae1f-4f8e-85ed-74f10af30436"
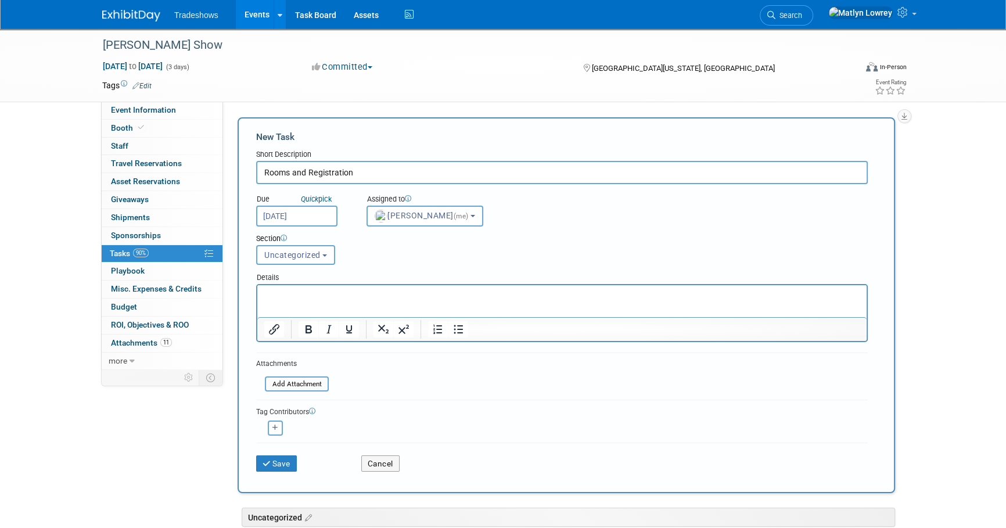
drag, startPoint x: 382, startPoint y: 289, endPoint x: 376, endPoint y: 286, distance: 6.8
click at [382, 289] on html at bounding box center [561, 293] width 609 height 16
click at [287, 448] on div "Save" at bounding box center [299, 460] width 105 height 24
click at [281, 456] on button "Save" at bounding box center [276, 463] width 41 height 16
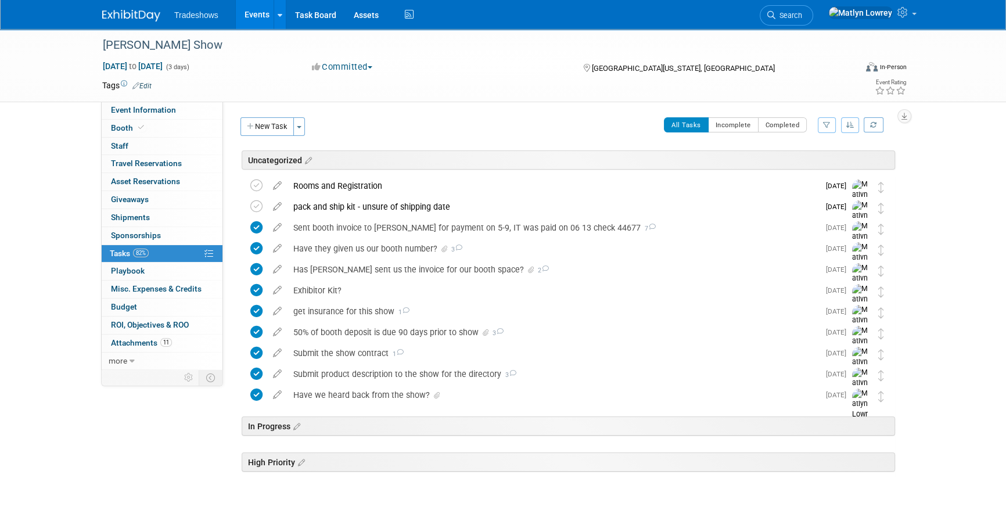
click at [260, 11] on link "Events" at bounding box center [257, 14] width 42 height 29
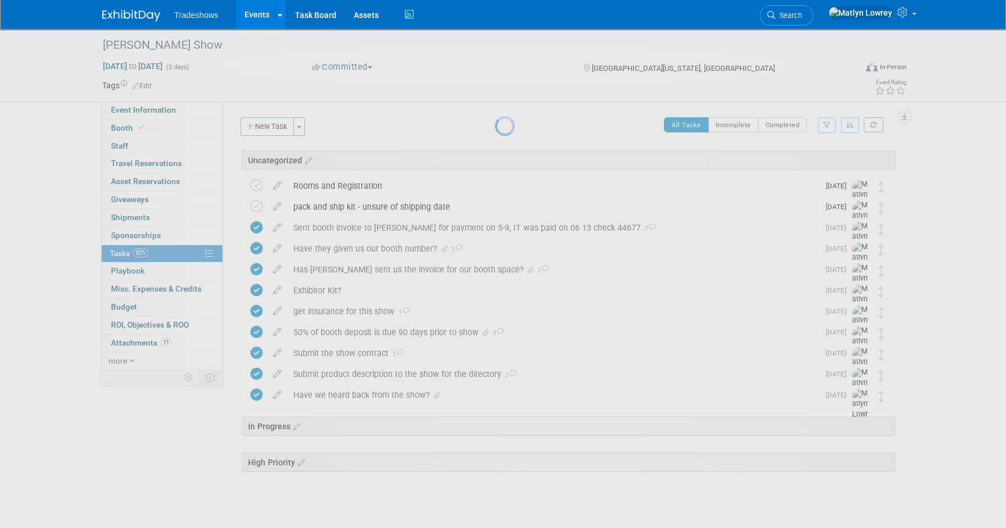
scroll to position [20, 0]
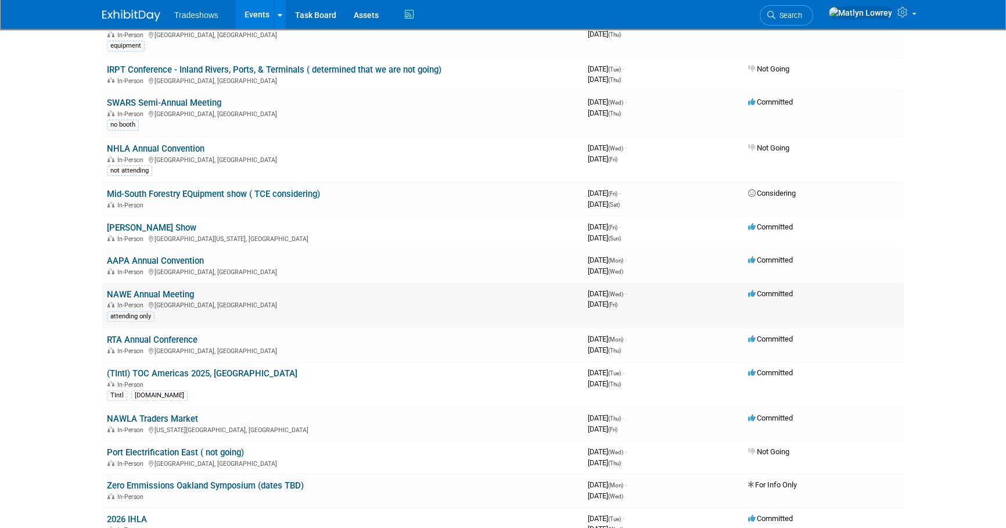
scroll to position [475, 0]
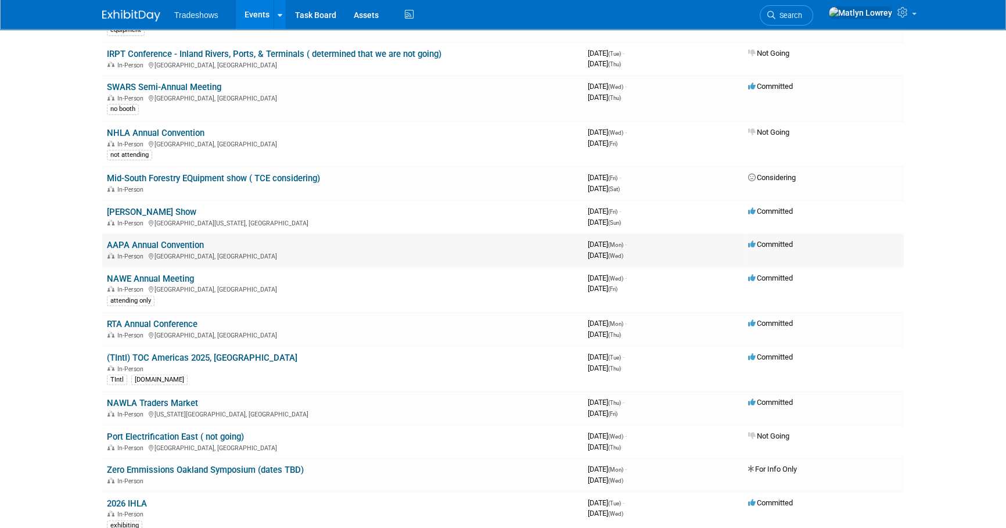
click at [172, 251] on div "In-Person Québec City, Canada" at bounding box center [343, 255] width 472 height 9
click at [171, 244] on link "AAPA Annual Convention" at bounding box center [155, 245] width 97 height 10
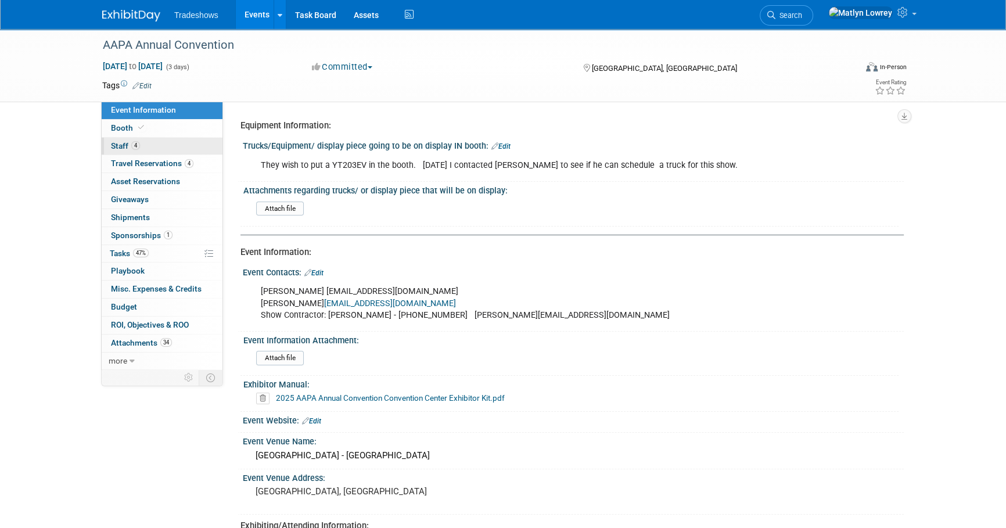
click at [133, 150] on span "Staff 4" at bounding box center [125, 145] width 29 height 9
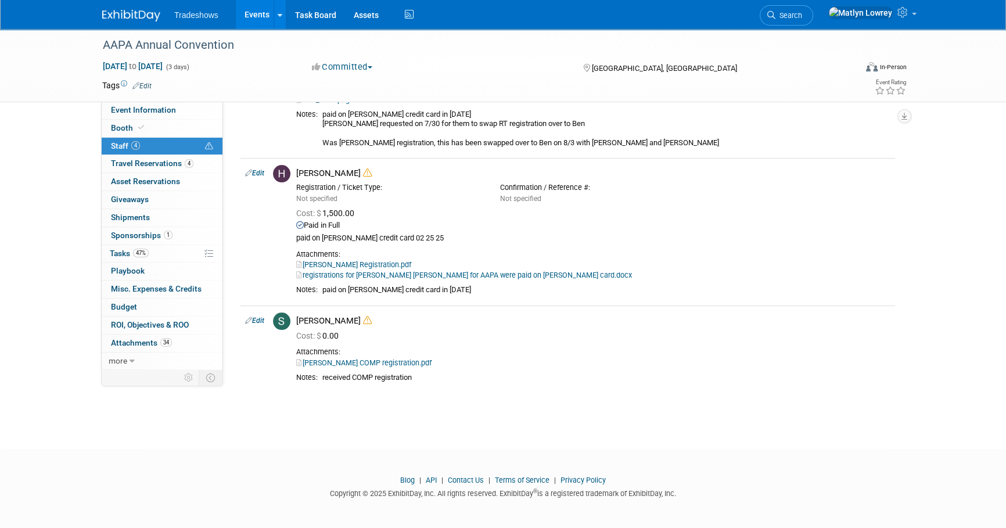
scroll to position [326, 0]
click at [244, 12] on link "Events" at bounding box center [257, 14] width 42 height 29
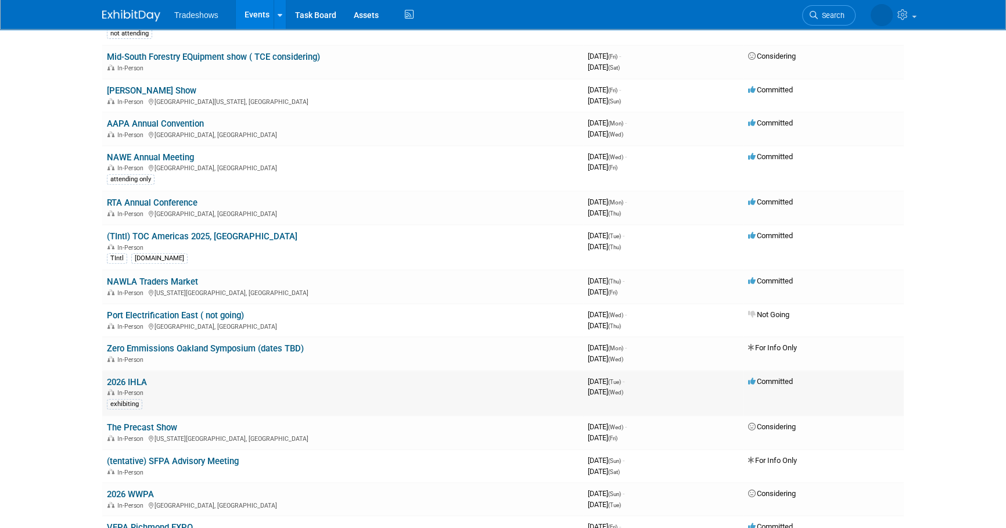
scroll to position [528, 0]
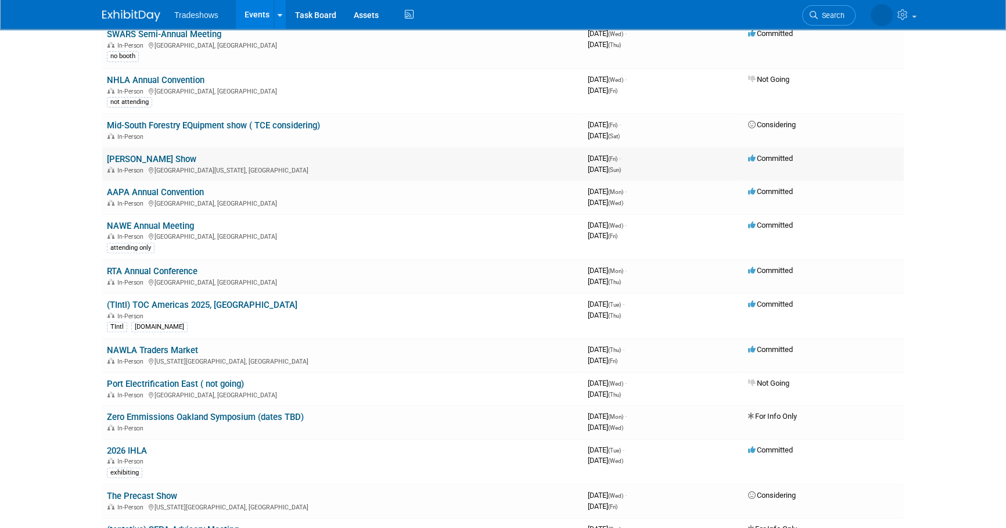
click at [120, 154] on link "[PERSON_NAME] Show" at bounding box center [151, 159] width 89 height 10
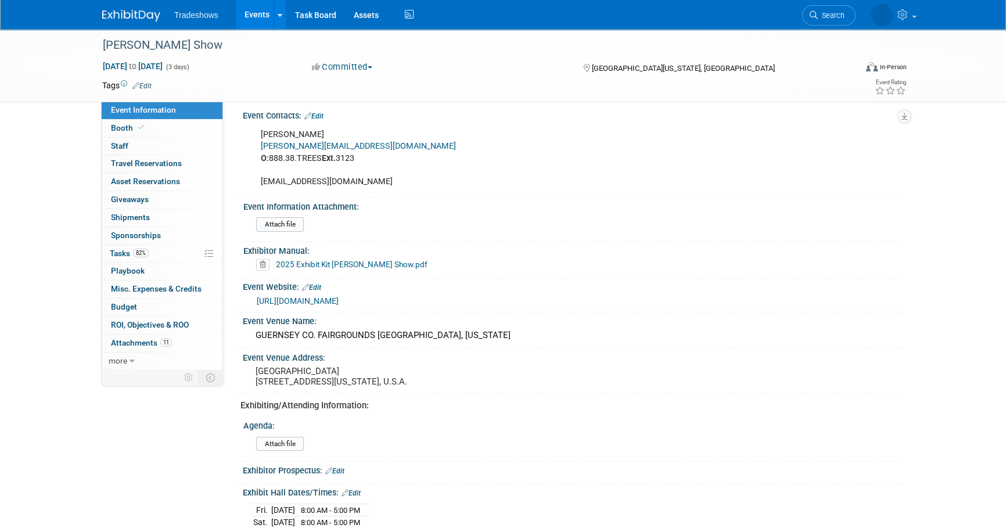
scroll to position [211, 0]
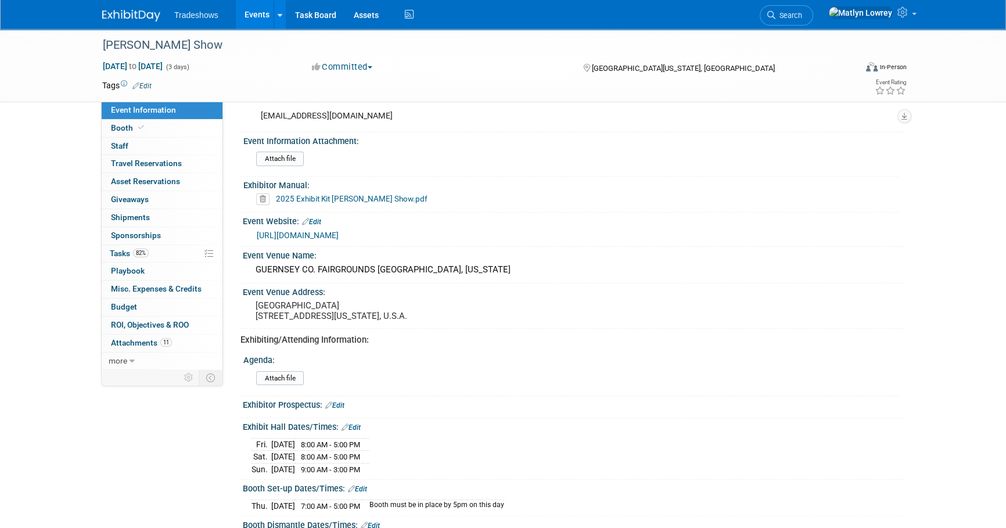
click at [316, 238] on link "[URL][DOMAIN_NAME]" at bounding box center [298, 235] width 82 height 9
drag, startPoint x: 452, startPoint y: 261, endPoint x: 254, endPoint y: 272, distance: 197.8
click at [254, 272] on div "GUERNSEY CO. FAIRGROUNDS [GEOGRAPHIC_DATA], [US_STATE]" at bounding box center [573, 270] width 644 height 18
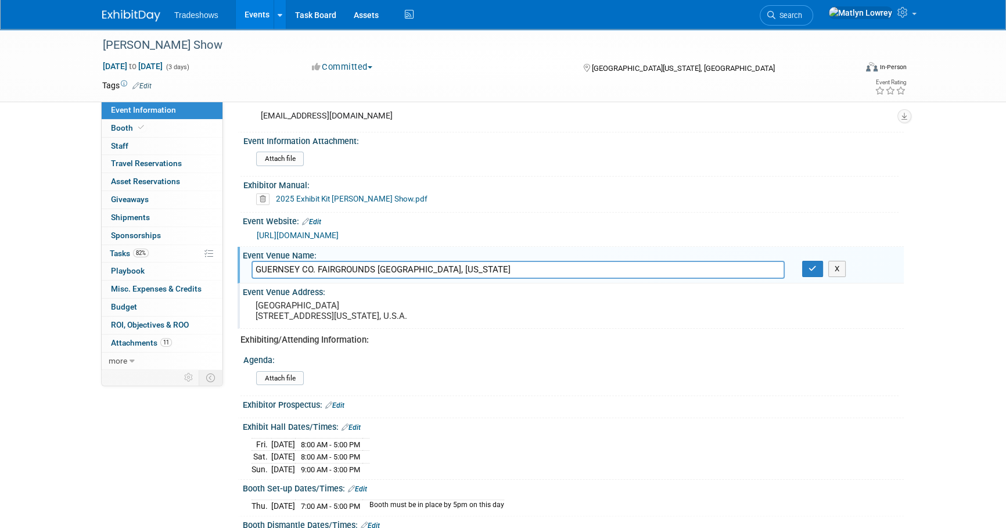
click at [424, 321] on pre "[GEOGRAPHIC_DATA] [STREET_ADDRESS][US_STATE], U.S.A." at bounding box center [381, 310] width 250 height 21
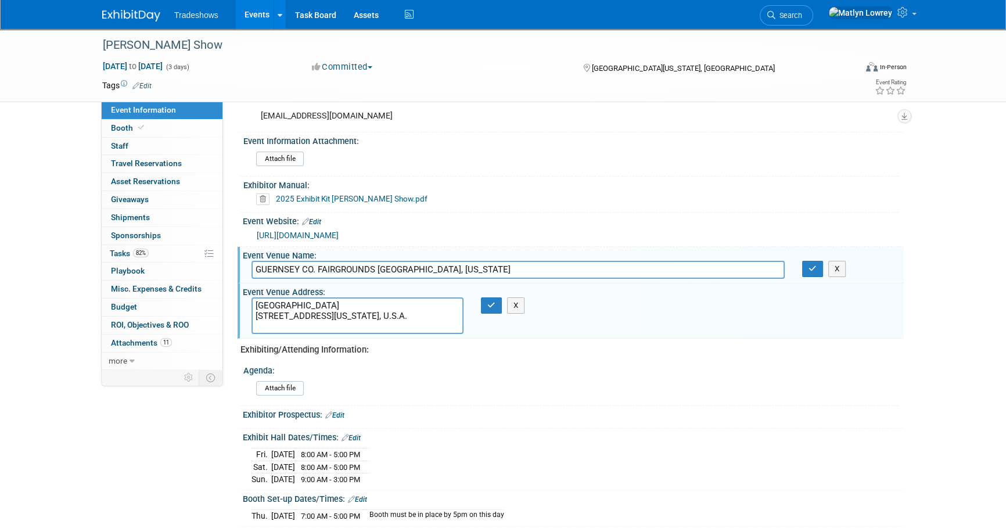
click at [449, 317] on textarea "[GEOGRAPHIC_DATA] [STREET_ADDRESS][US_STATE], U.S.A." at bounding box center [357, 315] width 212 height 37
click at [464, 220] on div "Event Website: Edit" at bounding box center [573, 220] width 661 height 15
click at [487, 307] on button "button" at bounding box center [491, 305] width 21 height 16
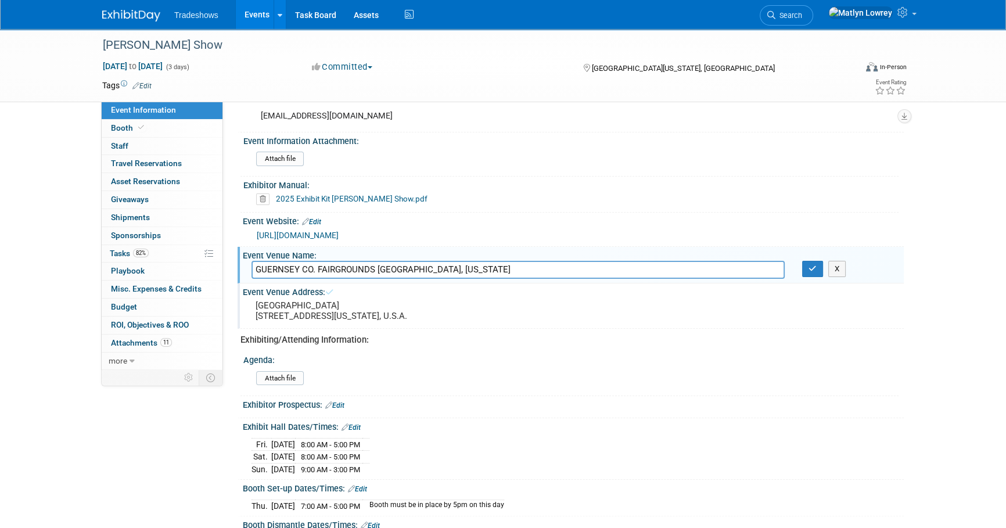
click at [498, 208] on div "Exhibitor Manual: 2025 Exhibit Kit Paul Bunyan Show.pdf" at bounding box center [569, 194] width 658 height 35
click at [829, 264] on button "X" at bounding box center [837, 269] width 18 height 16
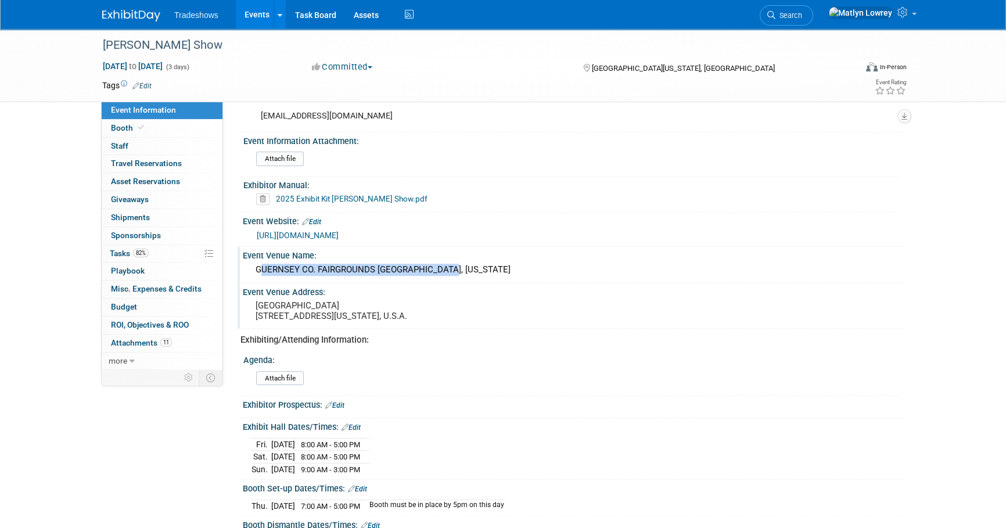
drag, startPoint x: 418, startPoint y: 268, endPoint x: 250, endPoint y: 268, distance: 167.8
click at [251, 268] on div "GUERNSEY CO. FAIRGROUNDS CAMBRIDGE, OHIO" at bounding box center [573, 270] width 644 height 18
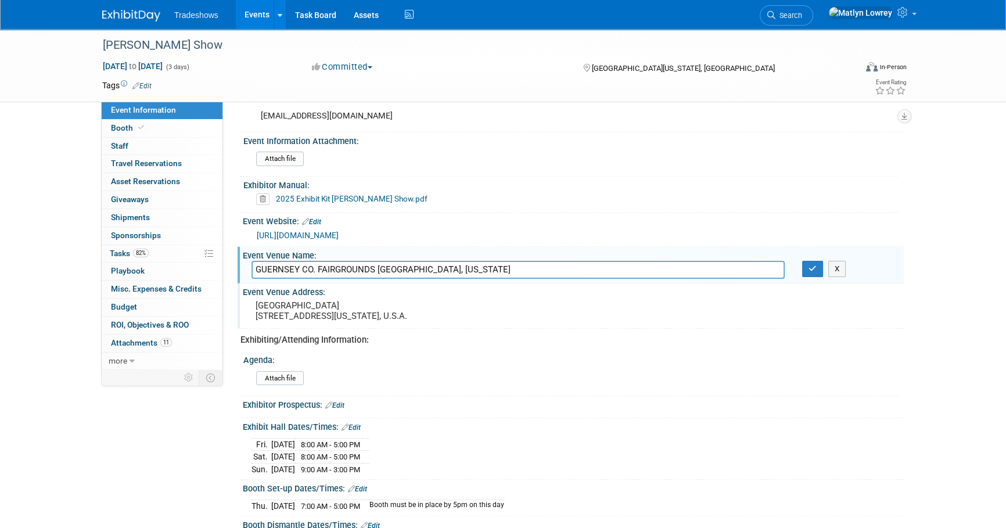
click at [444, 267] on input "GUERNSEY CO. FAIRGROUNDS CAMBRIDGE, OHIO" at bounding box center [517, 270] width 533 height 18
drag, startPoint x: 444, startPoint y: 267, endPoint x: 453, endPoint y: 263, distance: 9.9
click at [443, 267] on input "GUERNSEY CO. FAIRGROUNDS CAMBRIDGE, OHIO" at bounding box center [517, 270] width 533 height 18
click at [453, 263] on input "GUERNSEY CO. FAIRGROUNDS CAMBRIDGE, OHIO" at bounding box center [517, 270] width 533 height 18
click at [450, 264] on input "GUERNSEY CO. FAIRGROUNDS CAMBRIDGE, OHIO" at bounding box center [517, 270] width 533 height 18
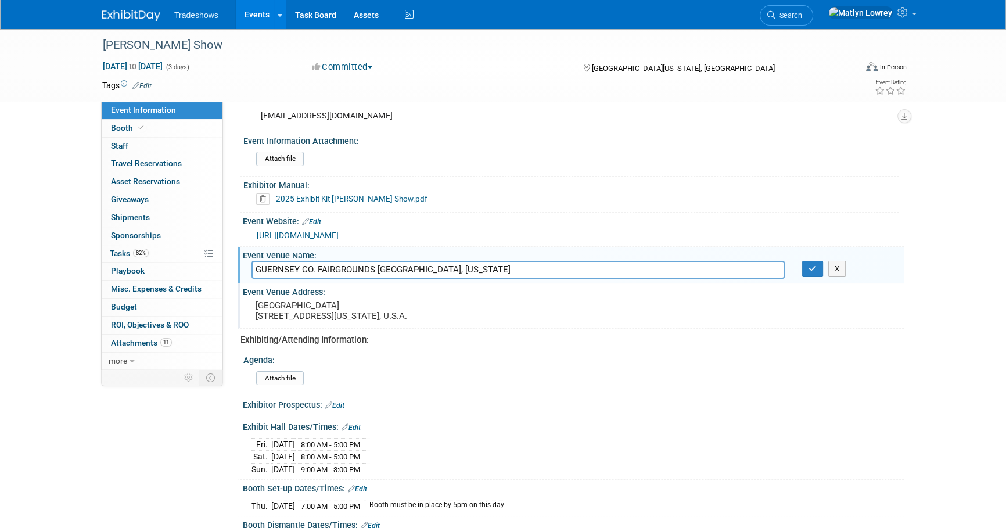
click at [450, 264] on input "GUERNSEY CO. FAIRGROUNDS CAMBRIDGE, OHIO" at bounding box center [517, 270] width 533 height 18
click at [450, 265] on input "GUERNSEY CO. FAIRGROUNDS CAMBRIDGE, OHIO" at bounding box center [517, 270] width 533 height 18
click at [448, 265] on input "GUERNSEY CO. FAIRGROUNDS CAMBRIDGE, OHIO" at bounding box center [517, 270] width 533 height 18
click at [443, 267] on input "GUERNSEY CO. FAIRGROUNDS CAMBRIDGE, OHIO" at bounding box center [517, 270] width 533 height 18
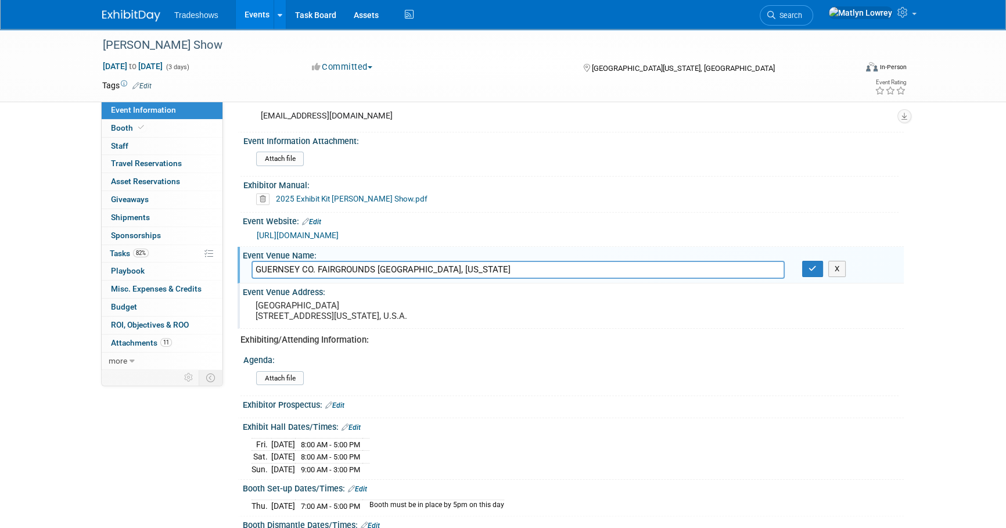
click at [443, 267] on input "GUERNSEY CO. FAIRGROUNDS CAMBRIDGE, OHIO" at bounding box center [517, 270] width 533 height 18
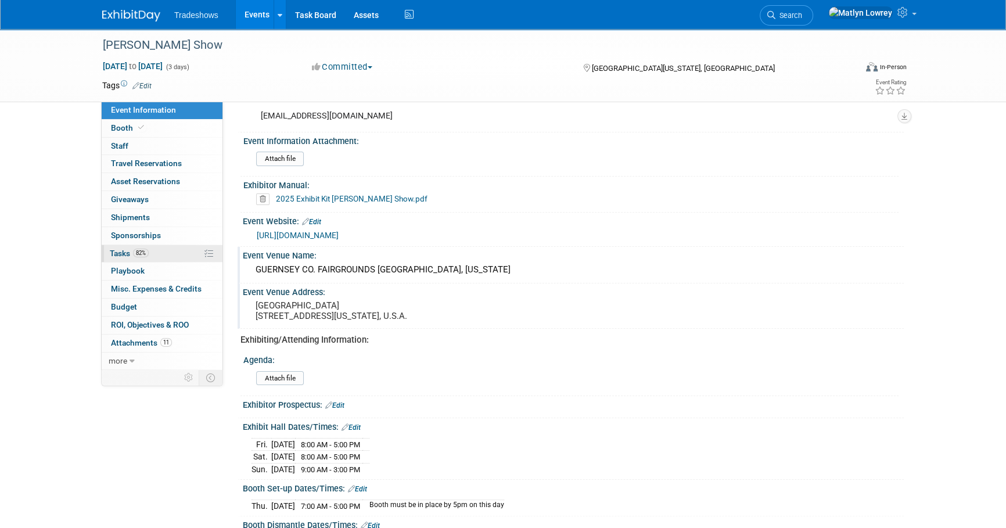
click at [161, 256] on link "82% Tasks 82%" at bounding box center [162, 253] width 121 height 17
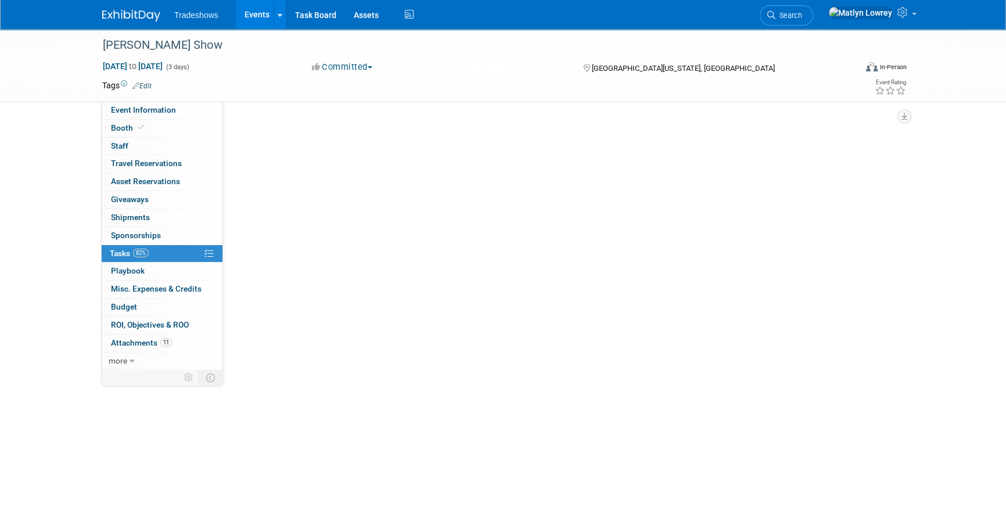
scroll to position [0, 0]
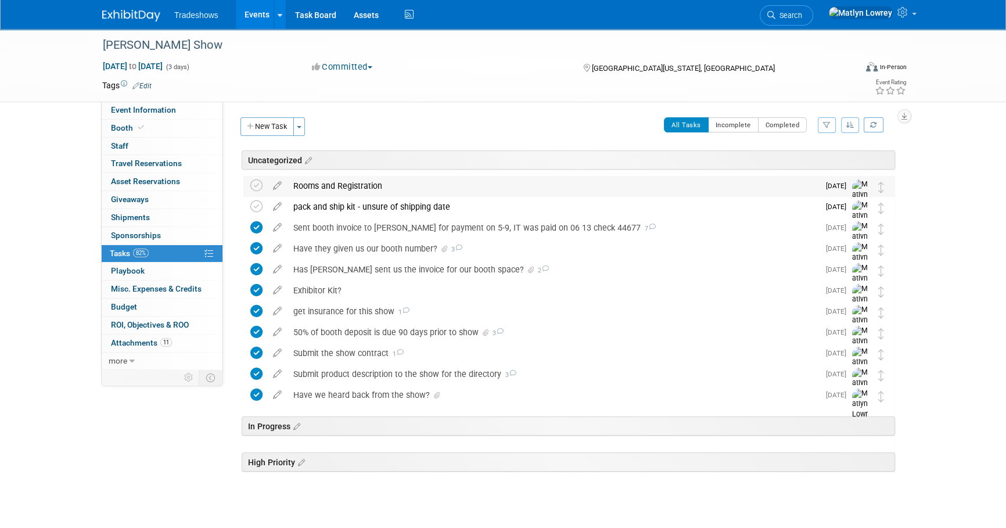
click at [337, 190] on div "Rooms and Registration" at bounding box center [552, 186] width 531 height 20
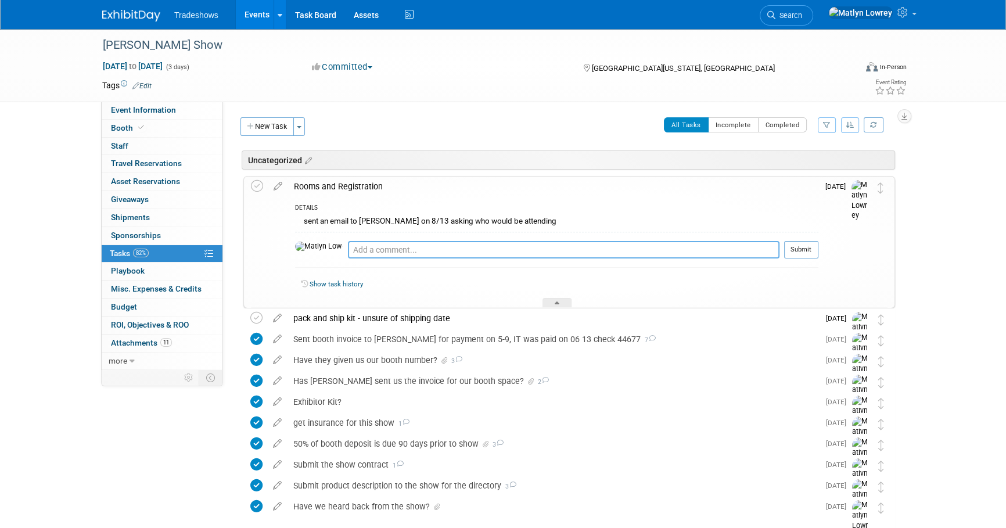
click at [358, 249] on textarea at bounding box center [564, 249] width 432 height 17
drag, startPoint x: 340, startPoint y: 251, endPoint x: 73, endPoint y: 195, distance: 273.0
click at [348, 251] on textarea at bounding box center [564, 249] width 432 height 17
click at [348, 252] on textarea at bounding box center [564, 249] width 432 height 17
type textarea "register Dave Barrett with SSI - he does not need a room"
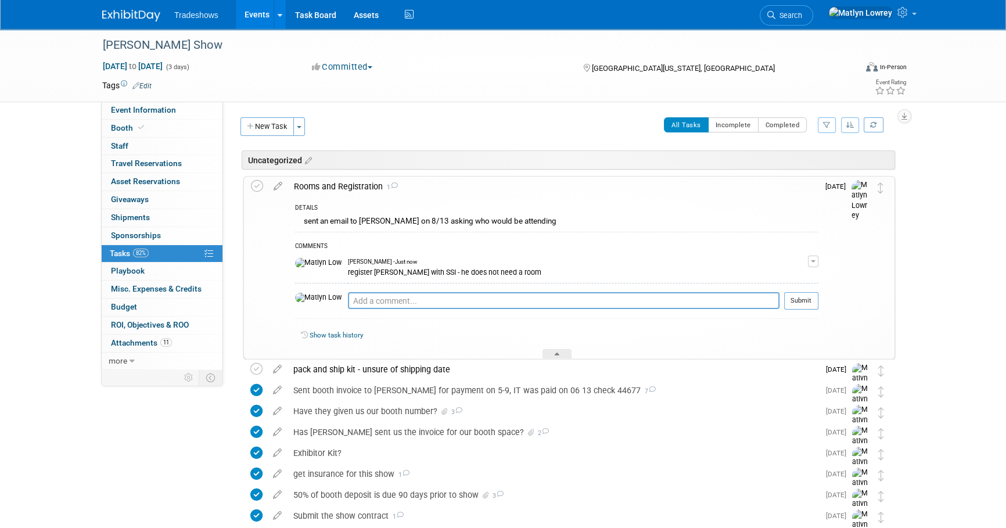
click at [257, 11] on link "Events" at bounding box center [257, 14] width 42 height 29
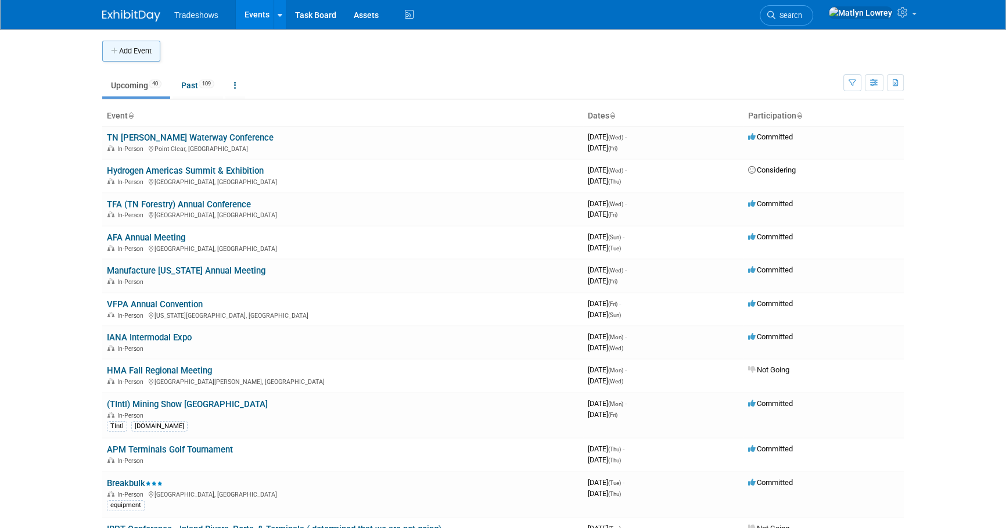
click at [146, 51] on button "Add Event" at bounding box center [131, 51] width 58 height 21
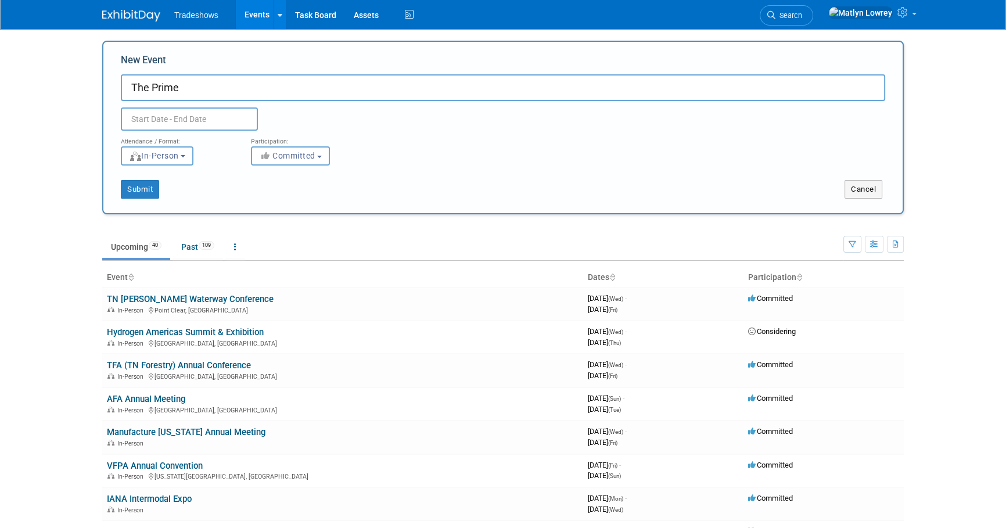
click at [145, 92] on input "The Prime" at bounding box center [503, 87] width 764 height 27
click at [157, 85] on input "Prime Expo Petrochem" at bounding box center [503, 87] width 764 height 27
type input "Prime Expo Petrochem"
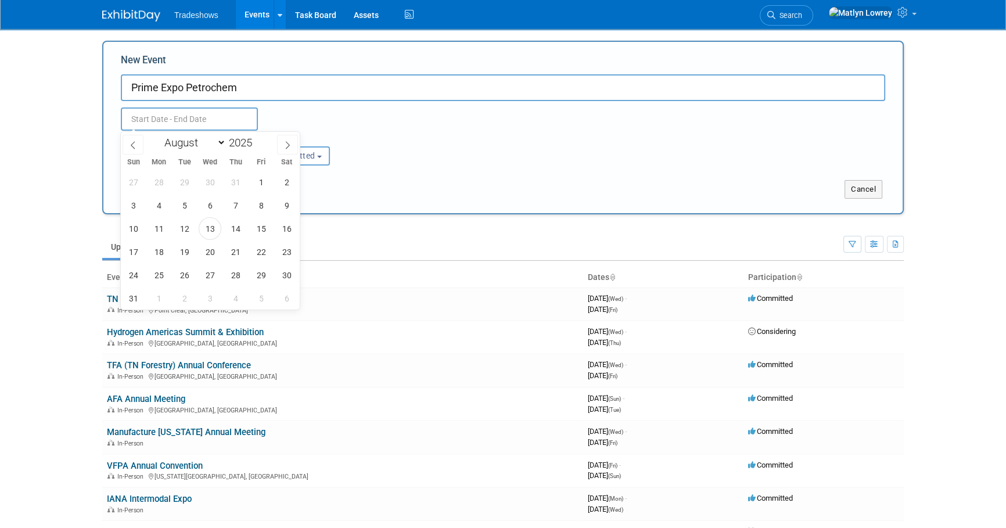
click at [148, 119] on input "text" at bounding box center [189, 118] width 137 height 23
click at [185, 250] on span "19" at bounding box center [184, 251] width 23 height 23
type input "[DATE] to [DATE]"
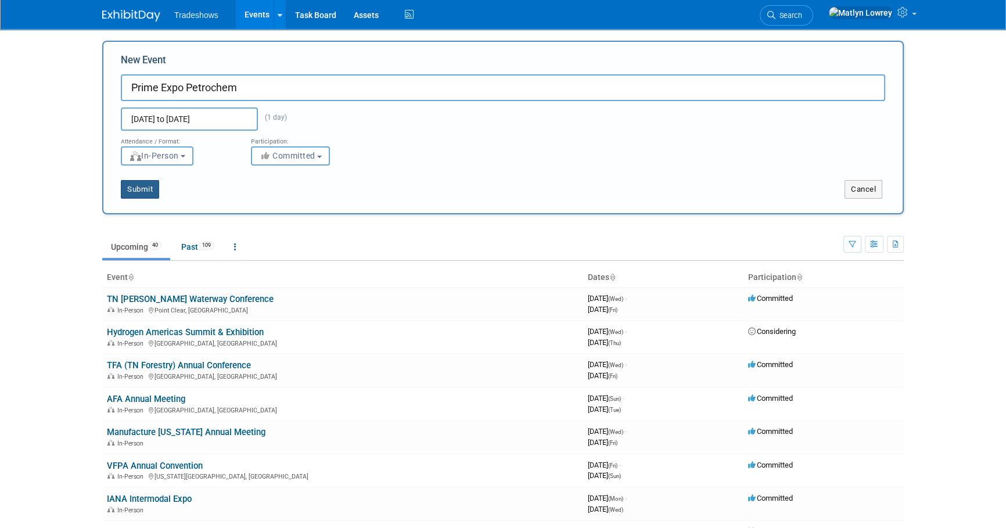
click at [135, 193] on button "Submit" at bounding box center [140, 189] width 38 height 19
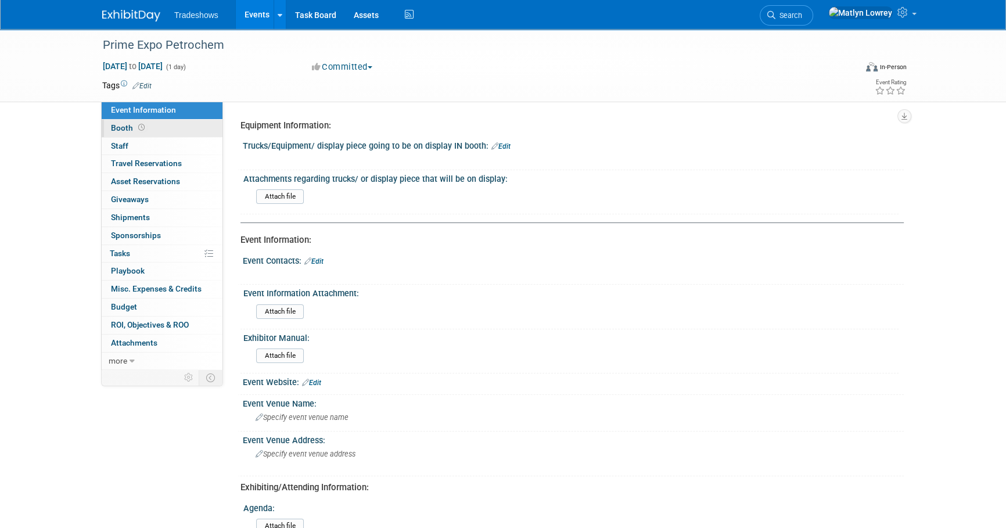
click at [148, 131] on link "Booth" at bounding box center [162, 128] width 121 height 17
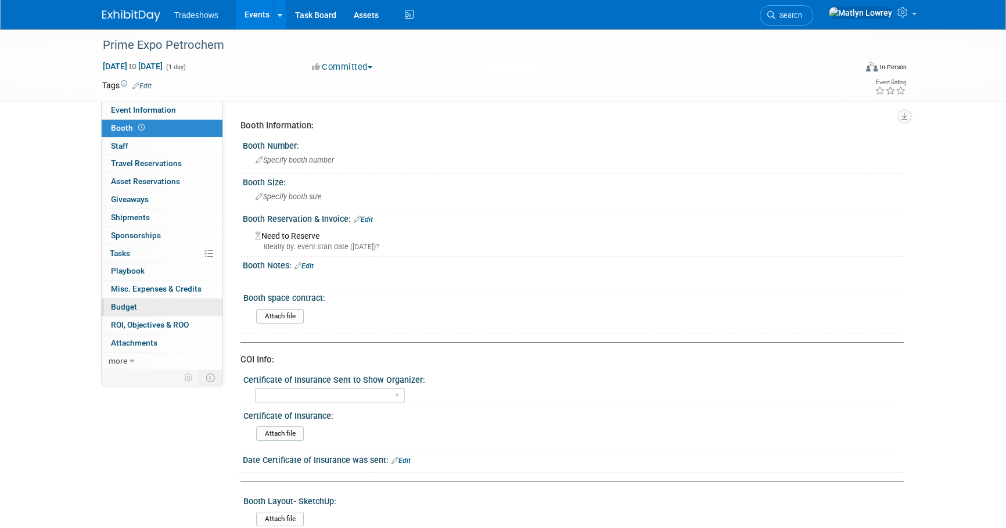
click at [131, 299] on link "Budget" at bounding box center [162, 307] width 121 height 17
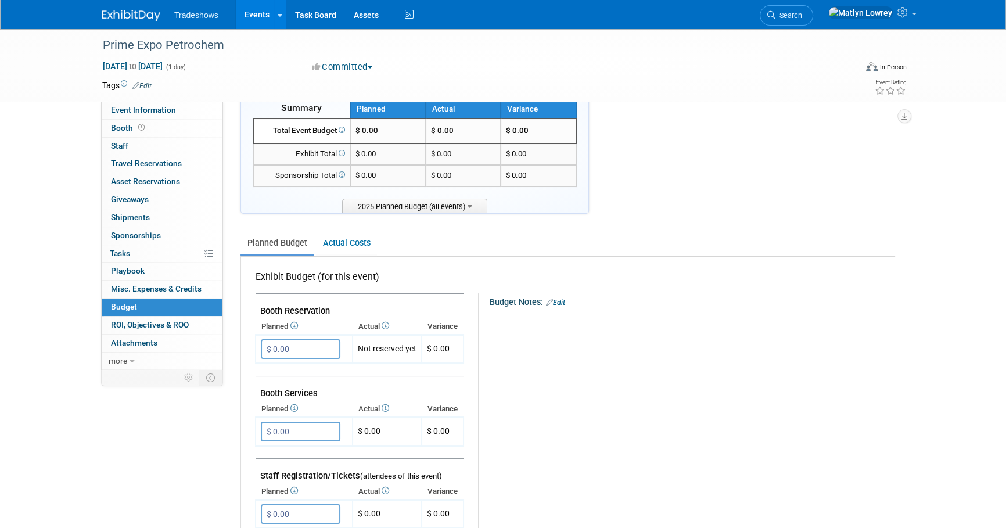
scroll to position [52, 0]
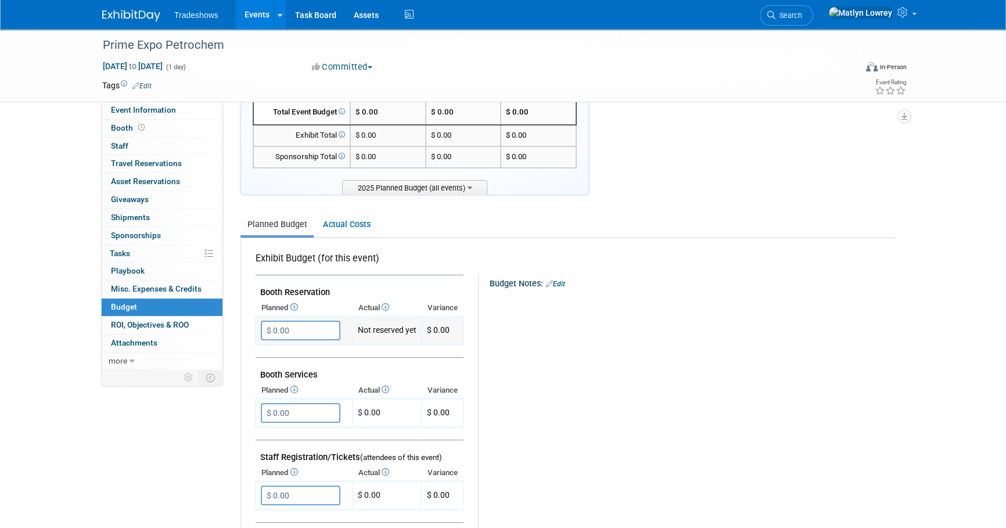
click at [310, 329] on input "$ 0.00" at bounding box center [301, 331] width 80 height 20
click at [293, 305] on icon at bounding box center [293, 307] width 9 height 8
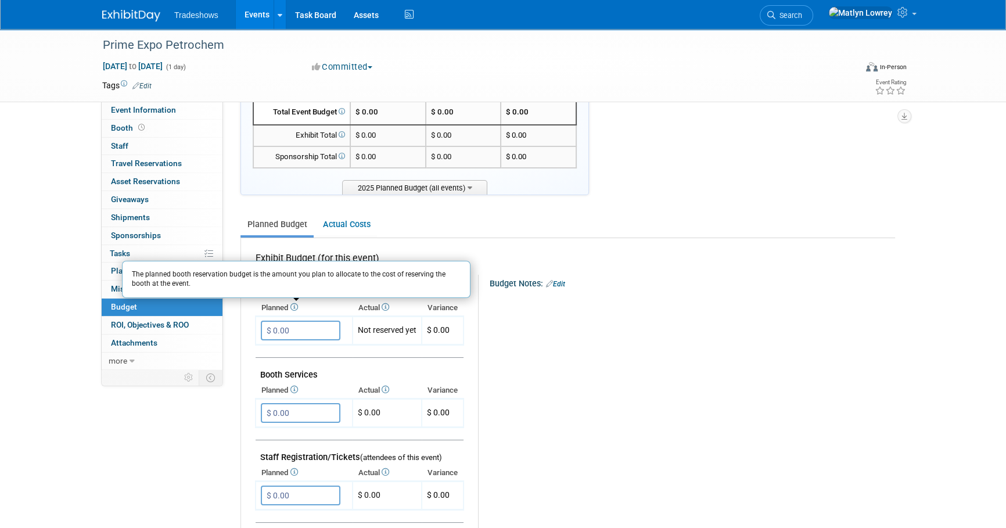
click at [289, 302] on th "Planned The planned booth reservation budget is the amount you plan to allocate…" at bounding box center [304, 308] width 97 height 16
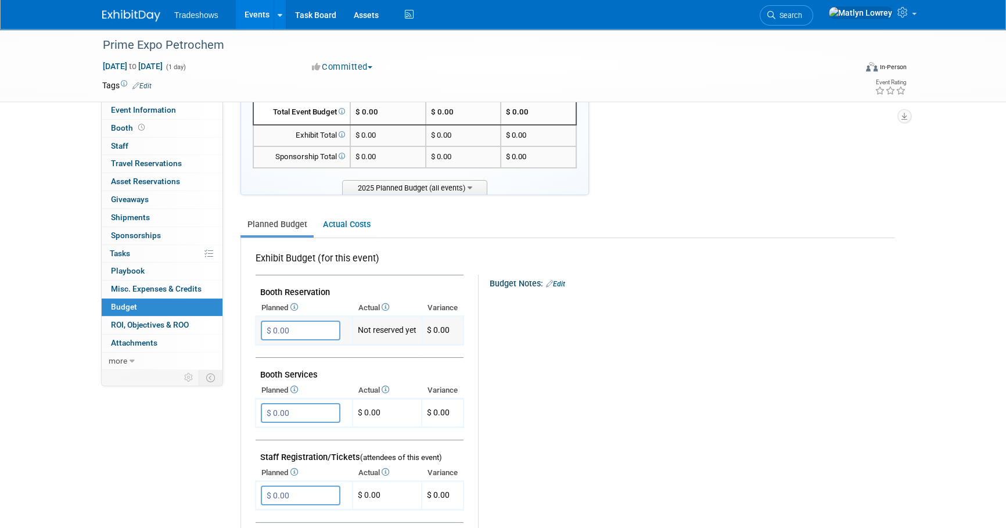
click at [307, 332] on input "$ 0.00" at bounding box center [301, 331] width 80 height 20
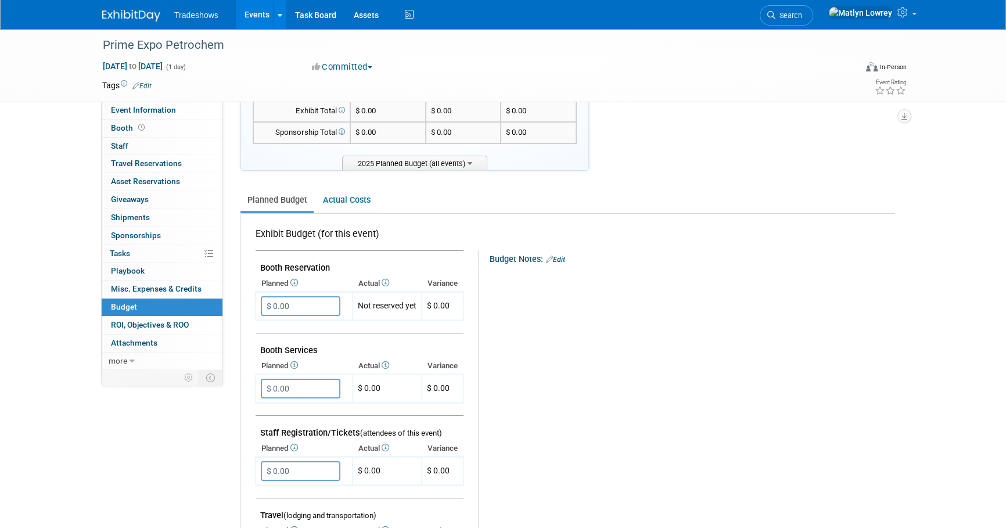
scroll to position [0, 0]
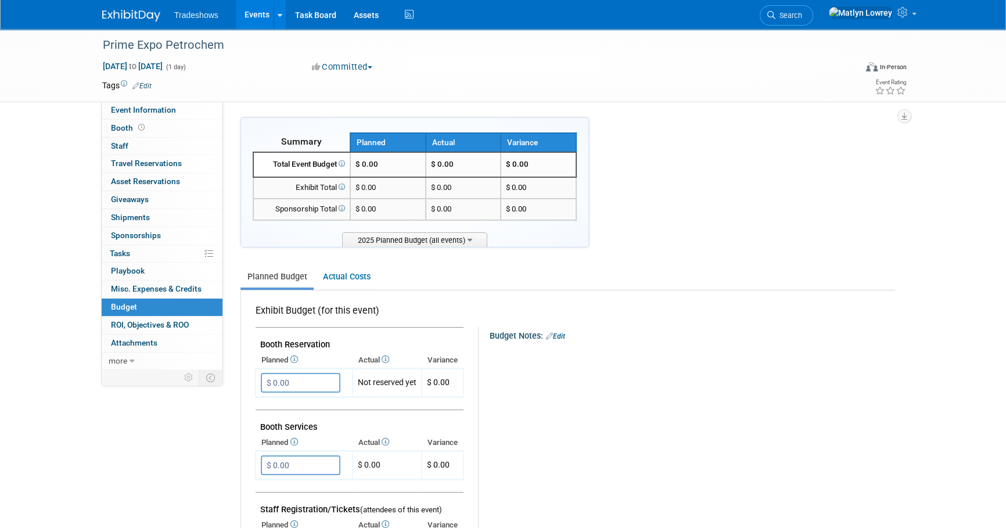
click at [310, 88] on td at bounding box center [461, 86] width 618 height 12
click at [142, 111] on span "Event Information" at bounding box center [143, 109] width 65 height 9
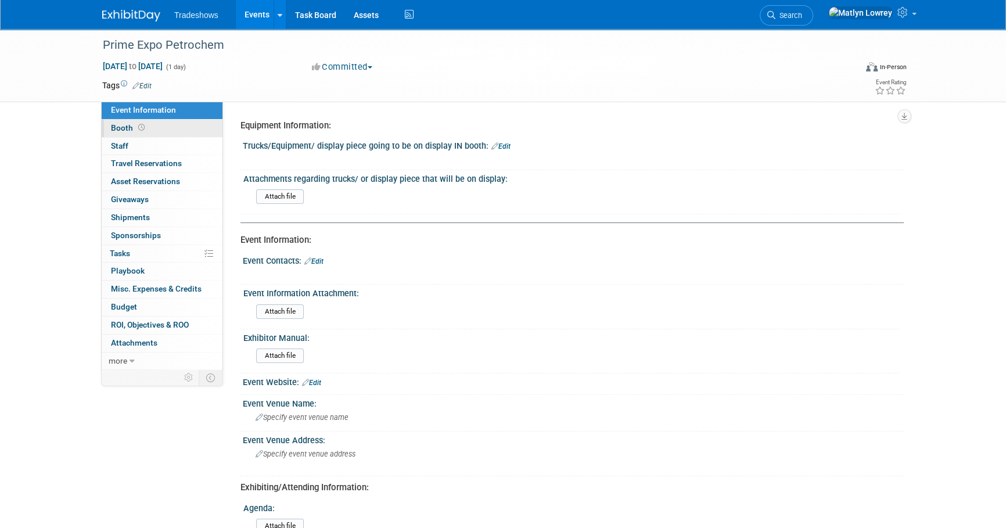
click at [138, 131] on span "Booth" at bounding box center [129, 127] width 36 height 9
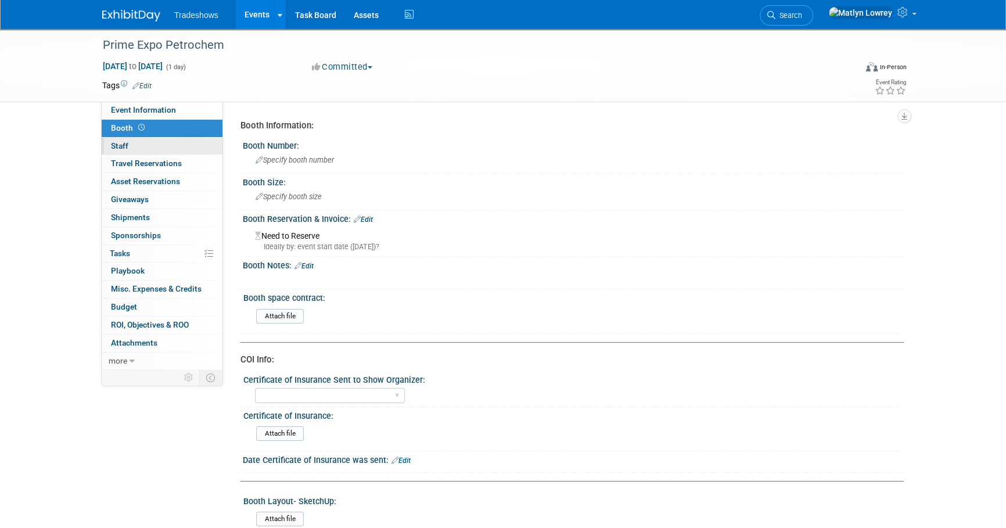
click at [138, 145] on link "0 Staff 0" at bounding box center [162, 146] width 121 height 17
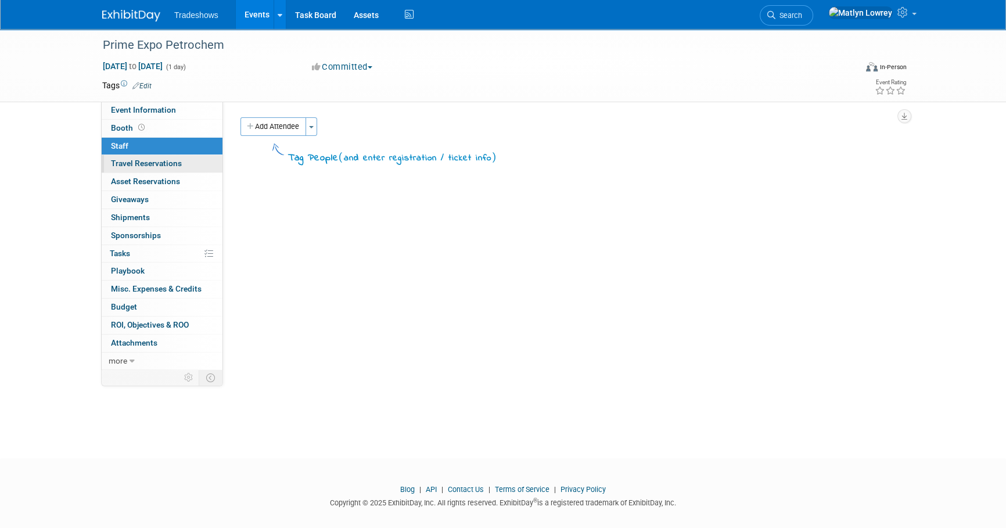
click at [138, 164] on span "Travel Reservations 0" at bounding box center [146, 163] width 71 height 9
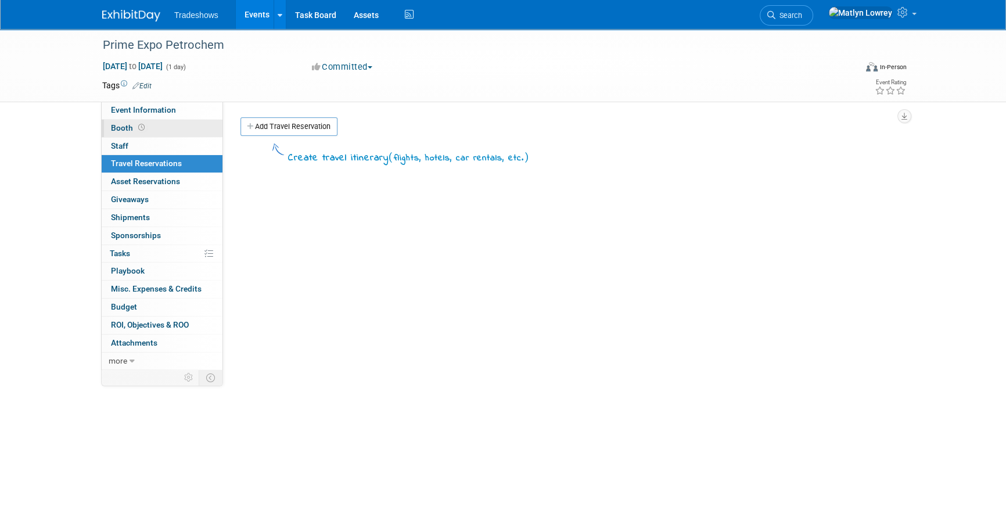
click at [138, 135] on link "Booth" at bounding box center [162, 128] width 121 height 17
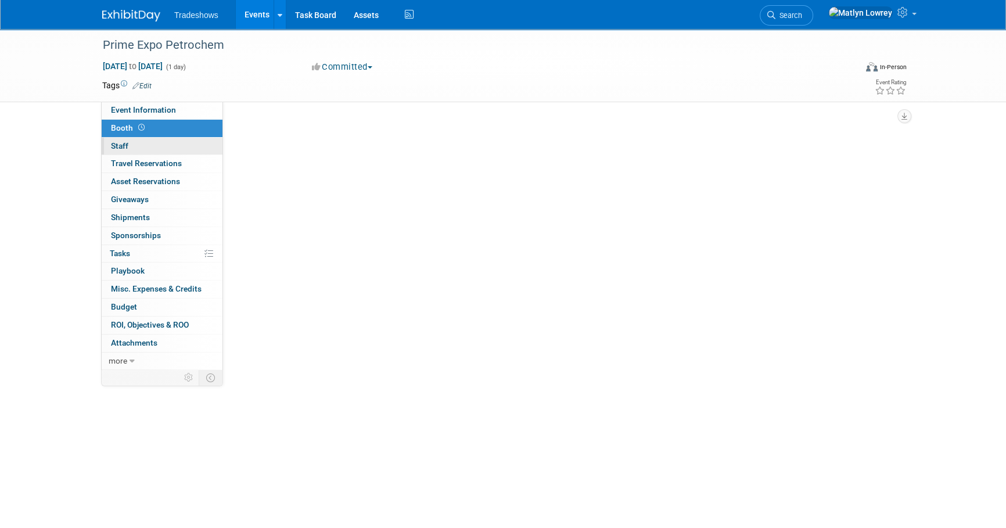
click at [136, 154] on link "0 Staff 0" at bounding box center [162, 146] width 121 height 17
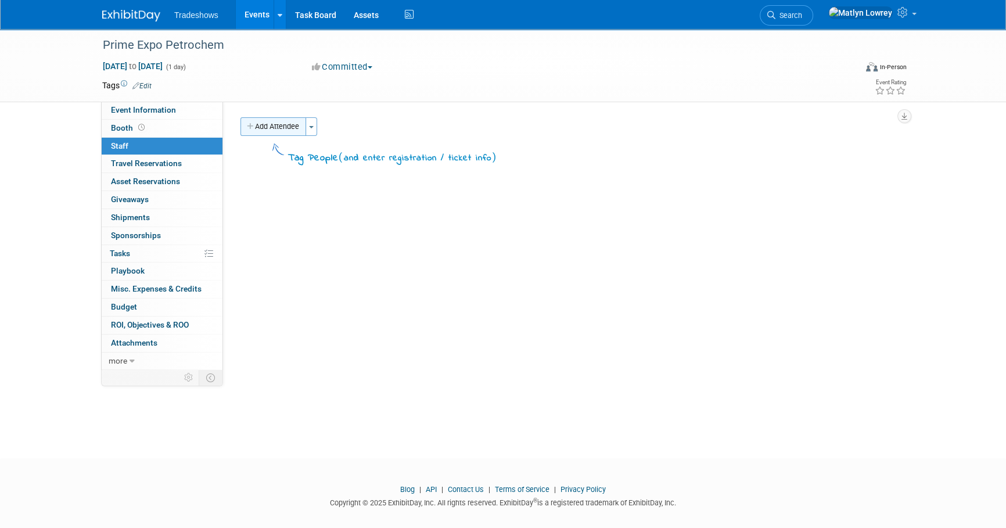
click at [281, 128] on button "Add Attendee" at bounding box center [273, 126] width 66 height 19
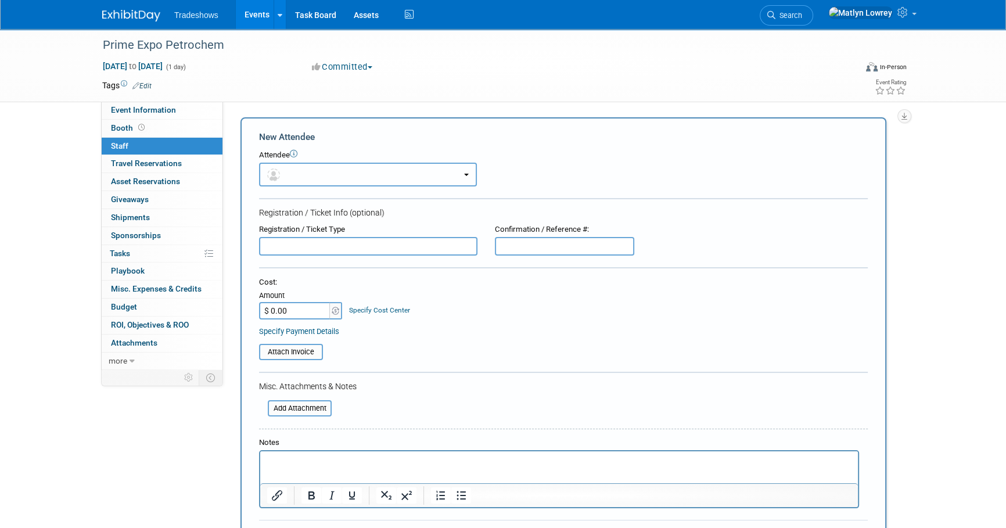
click at [259, 165] on button "button" at bounding box center [368, 175] width 218 height 24
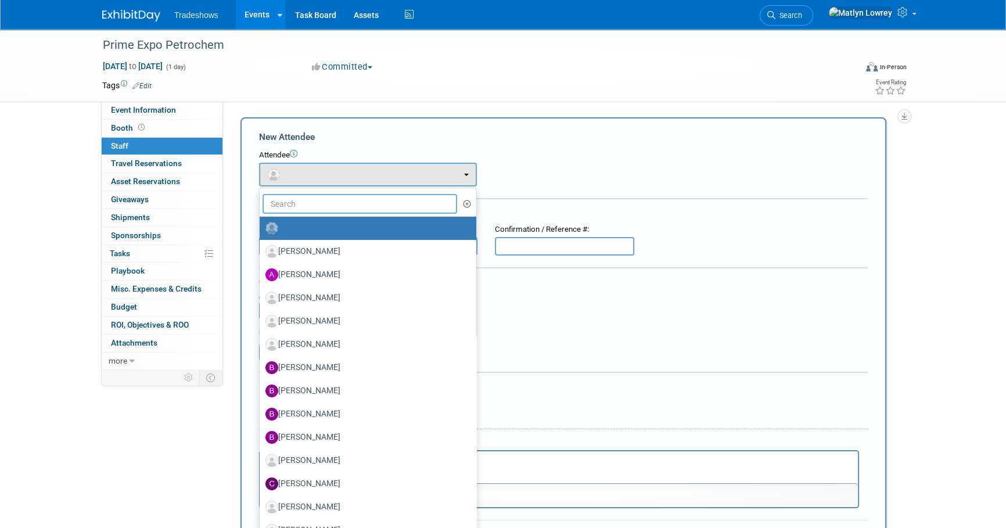
click at [286, 202] on input "text" at bounding box center [360, 204] width 195 height 20
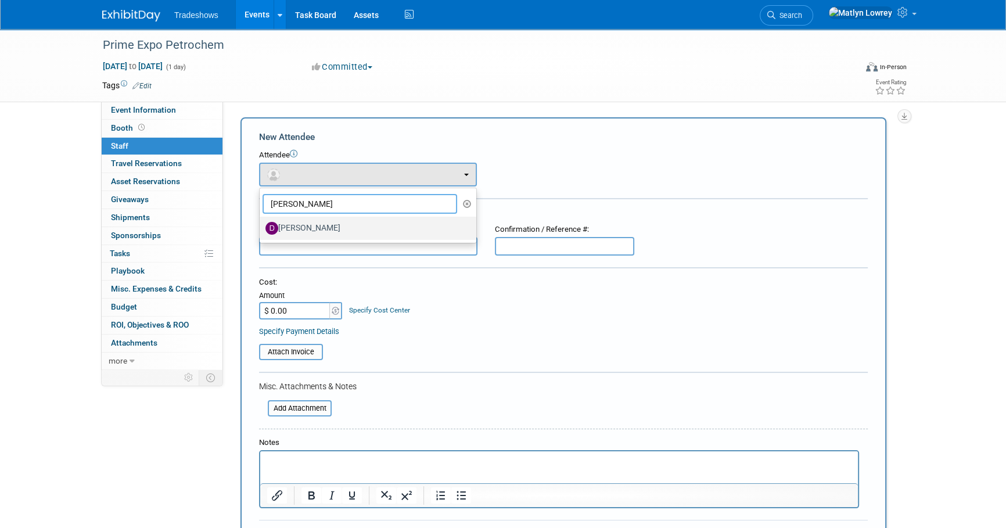
type input "duane"
click at [338, 220] on label "[PERSON_NAME]" at bounding box center [364, 228] width 199 height 19
click at [261, 223] on input "[PERSON_NAME]" at bounding box center [258, 227] width 8 height 8
select select "e4483cce-b603-449c-874c-2513106fce83"
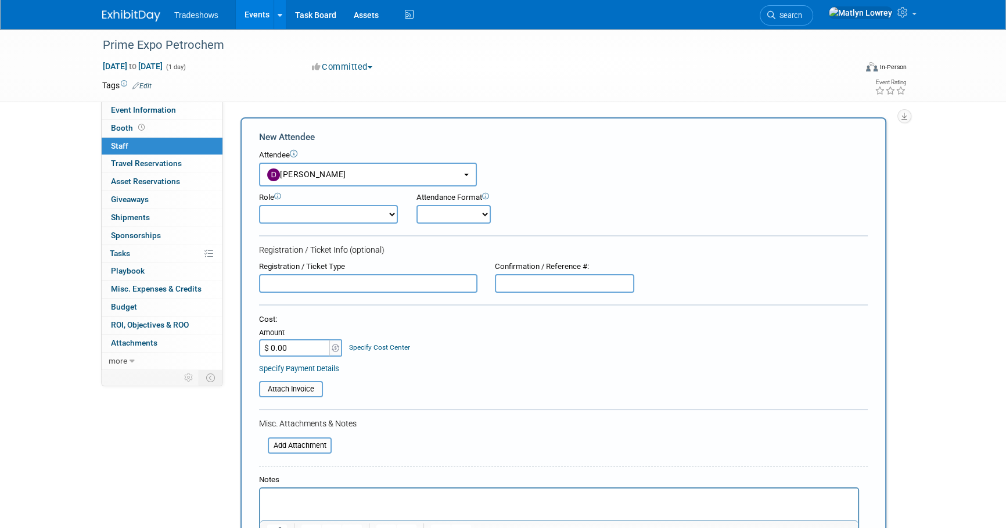
click at [318, 347] on input "$ 0.00" at bounding box center [295, 347] width 73 height 17
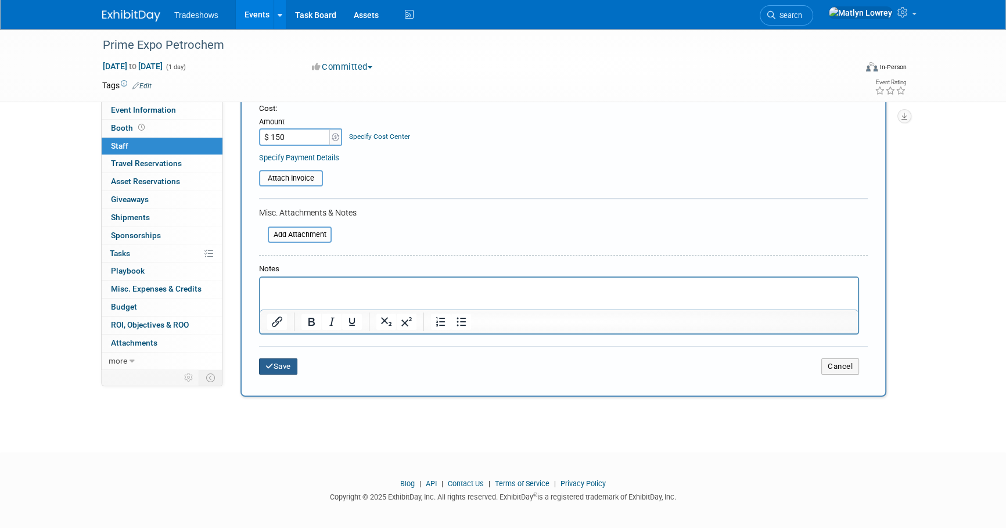
type input "$ 150.00"
click at [287, 371] on button "Save" at bounding box center [278, 366] width 38 height 16
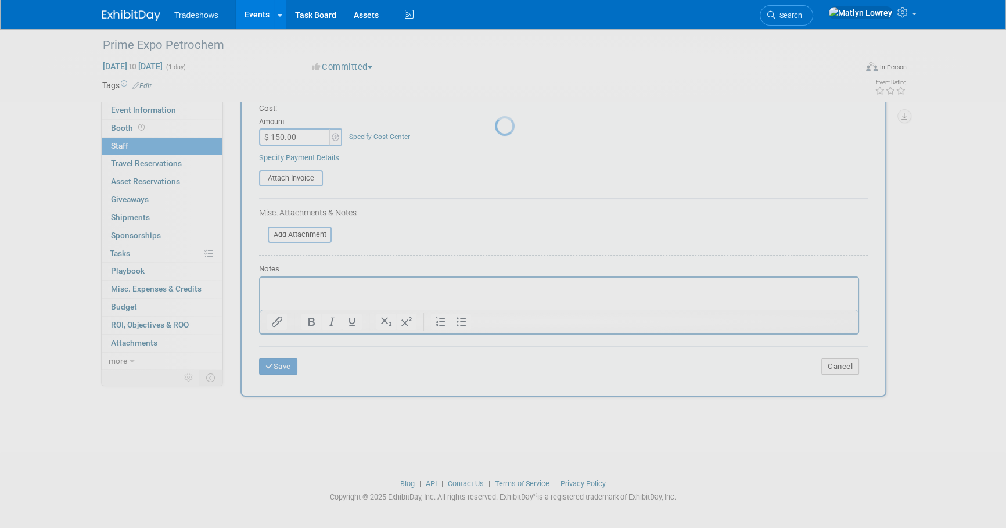
scroll to position [12, 0]
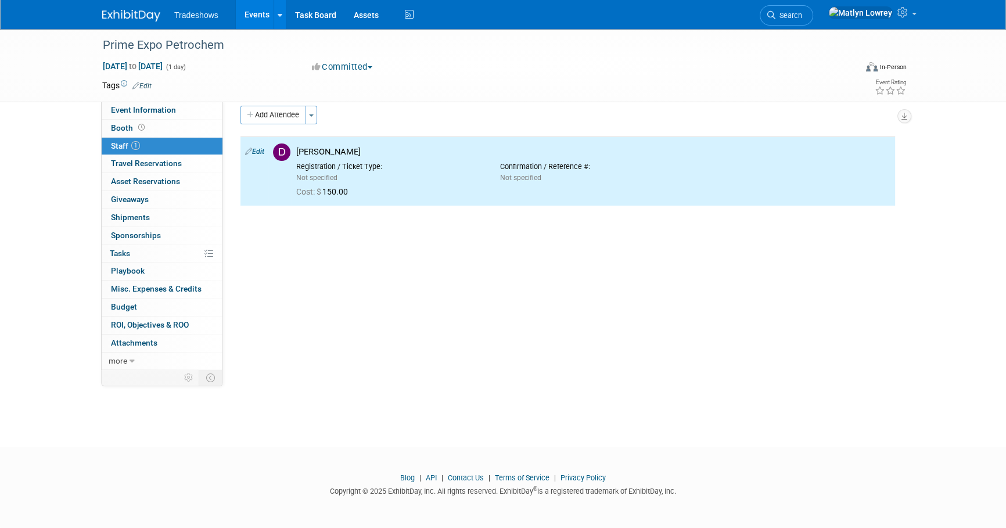
click at [146, 95] on div "Tags Edit Event Rating" at bounding box center [505, 88] width 822 height 20
click at [150, 102] on div "Prime Expo Petrochem Aug 19, 2025 to Aug 19, 2025 (1 day) Aug 19, 2025 to Aug 1…" at bounding box center [503, 221] width 1006 height 408
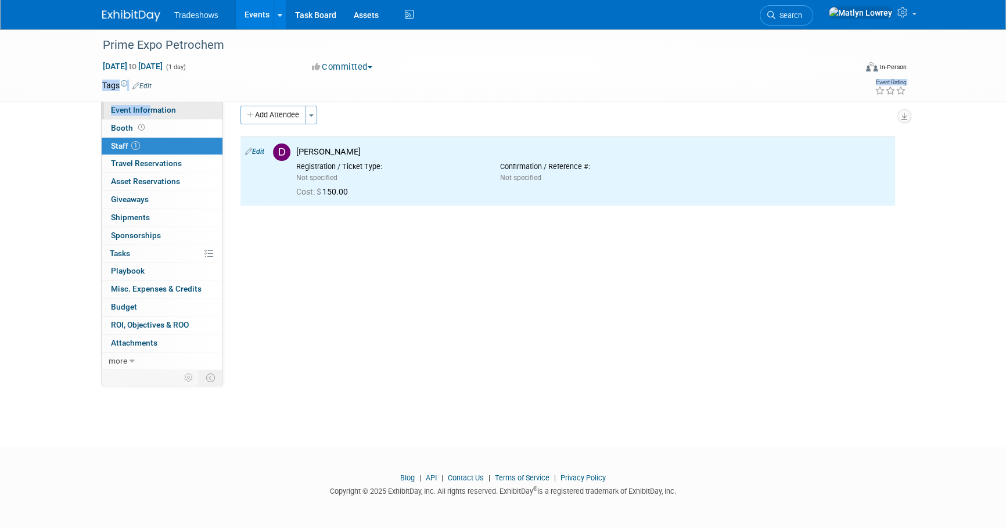
click at [150, 103] on link "Event Information" at bounding box center [162, 110] width 121 height 17
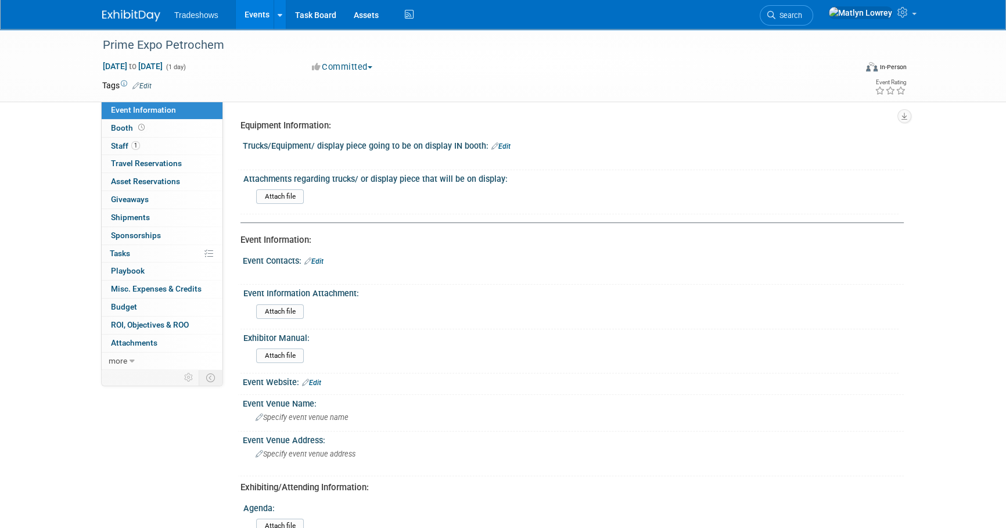
drag, startPoint x: 470, startPoint y: 249, endPoint x: 434, endPoint y: 244, distance: 35.7
click at [470, 248] on div "Equipment Information: Trucks/Equipment/ display piece going to be on display I…" at bounding box center [567, 508] width 655 height 788
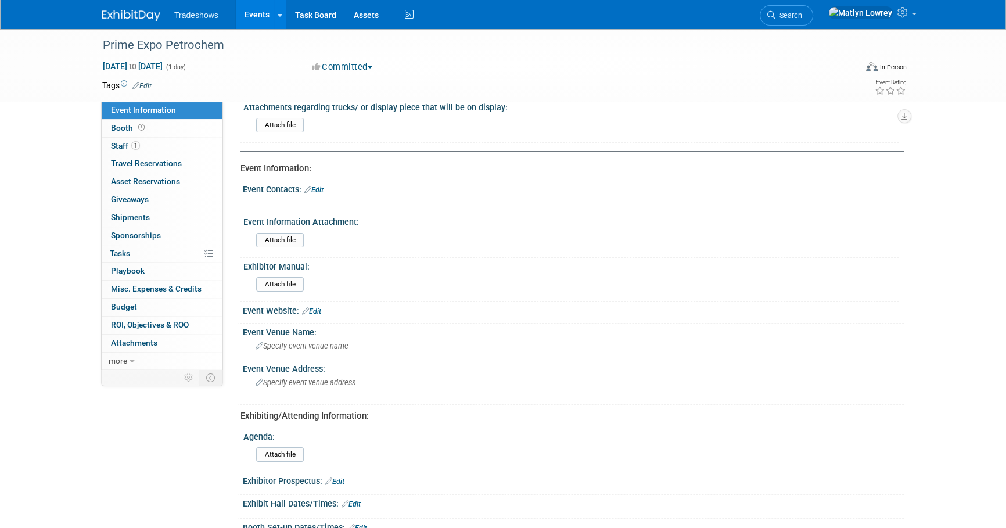
scroll to position [105, 0]
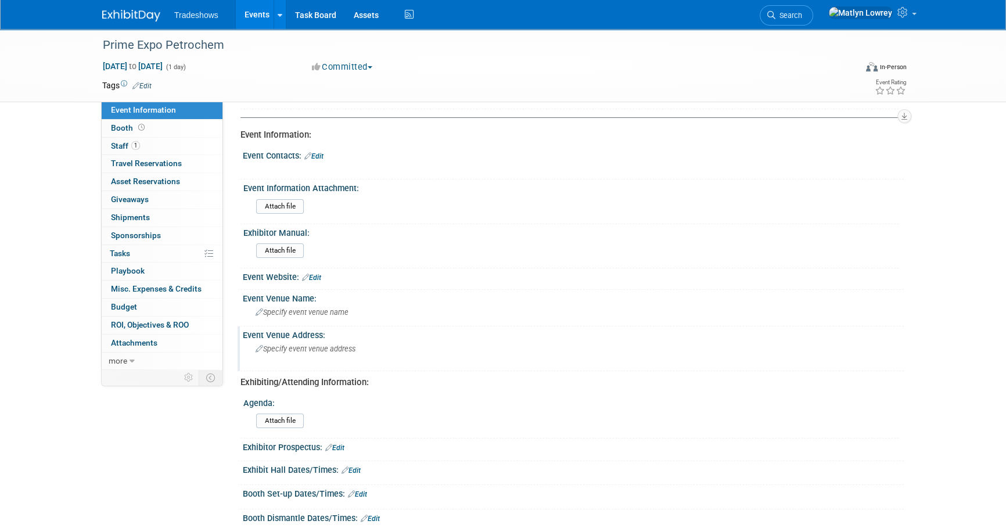
click at [301, 345] on span "Specify event venue address" at bounding box center [306, 348] width 100 height 9
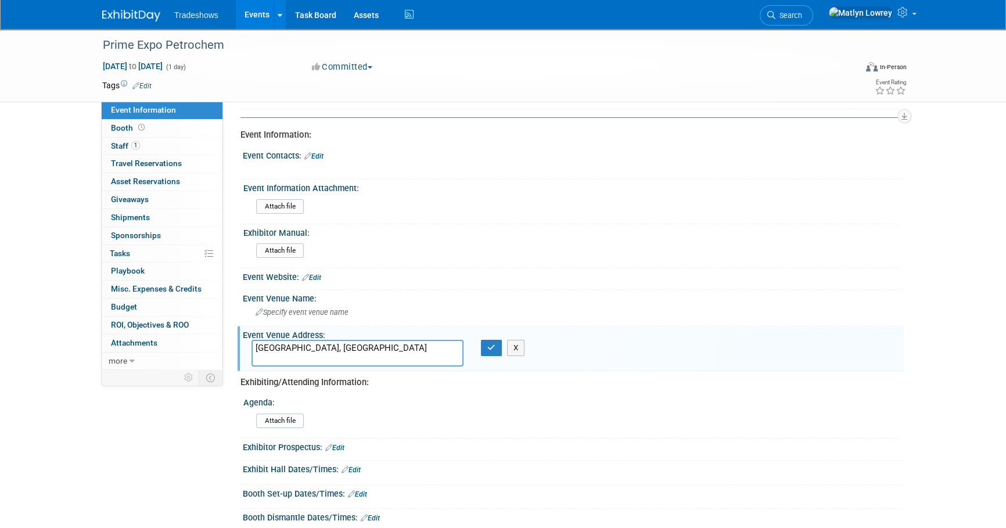
type textarea "[GEOGRAPHIC_DATA], [GEOGRAPHIC_DATA]"
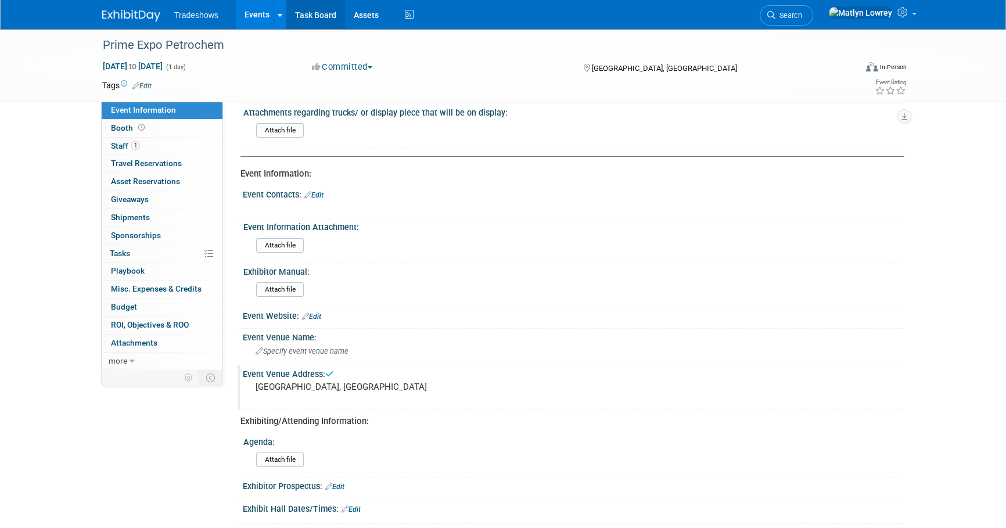
scroll to position [0, 0]
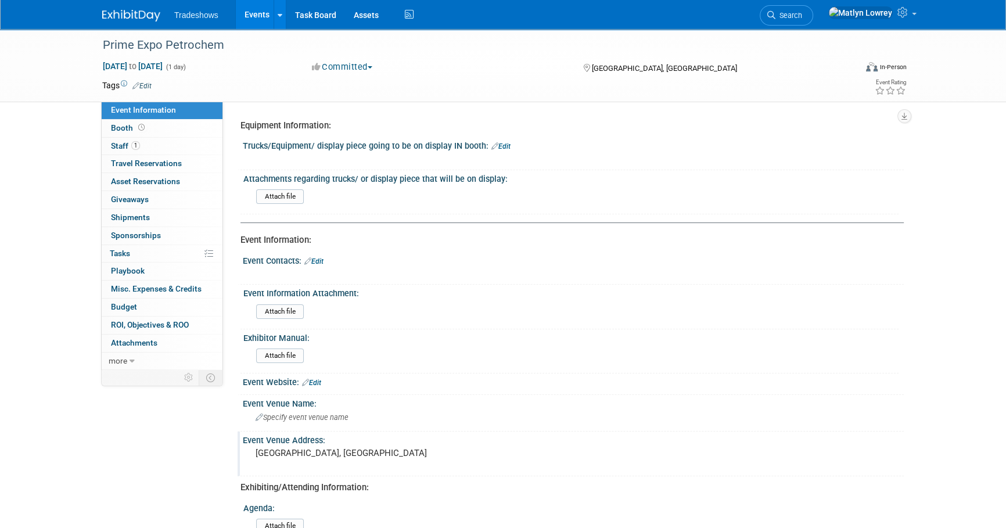
click at [251, 15] on link "Events" at bounding box center [257, 14] width 42 height 29
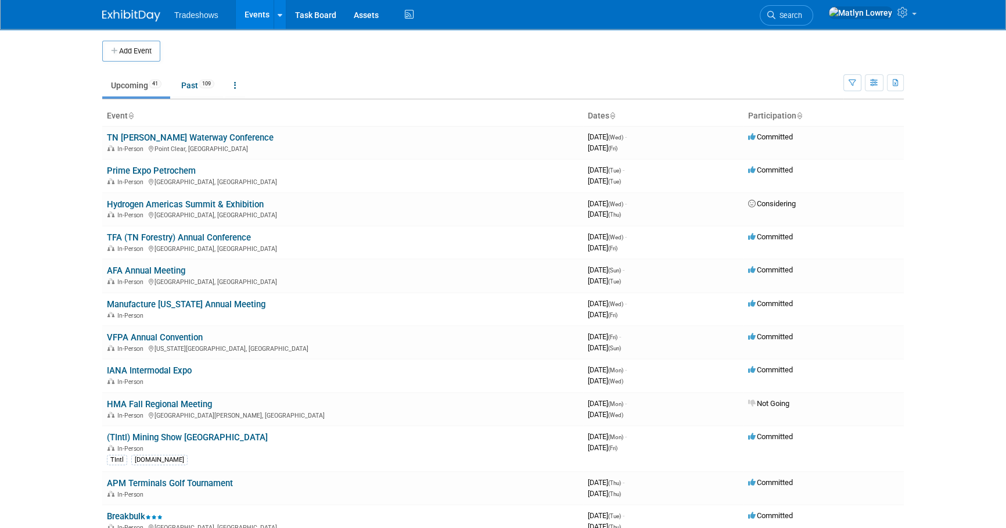
click at [497, 76] on ul "Upcoming 41 Past 109 All Events 150 Past and Upcoming Grouped Annually Events g…" at bounding box center [472, 86] width 741 height 26
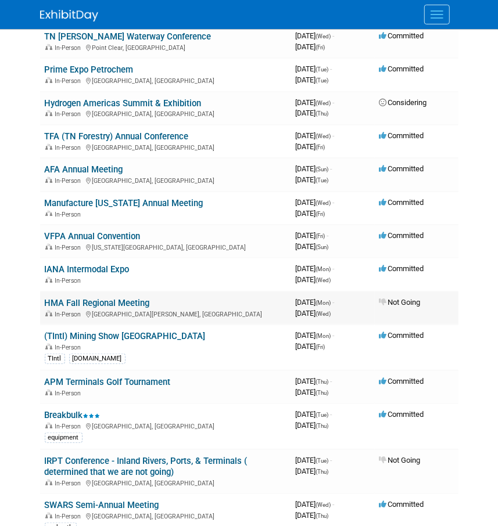
scroll to position [158, 0]
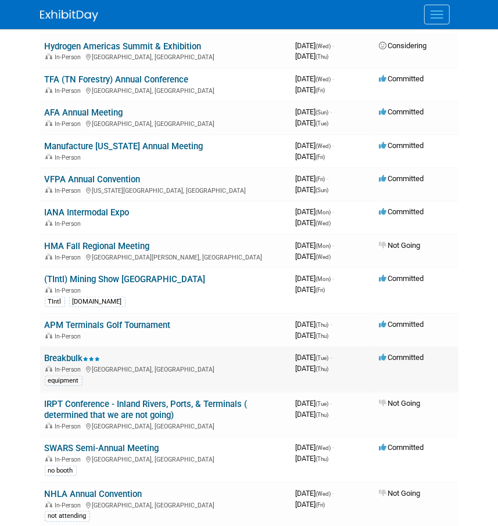
click at [60, 358] on link "Breakbulk" at bounding box center [73, 358] width 56 height 10
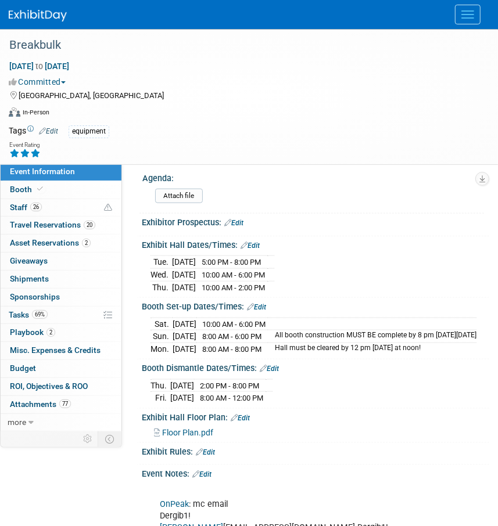
scroll to position [475, 0]
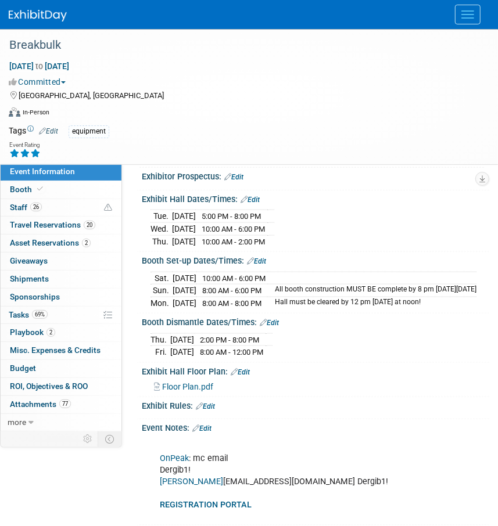
click at [476, 14] on button "Menu" at bounding box center [468, 15] width 26 height 20
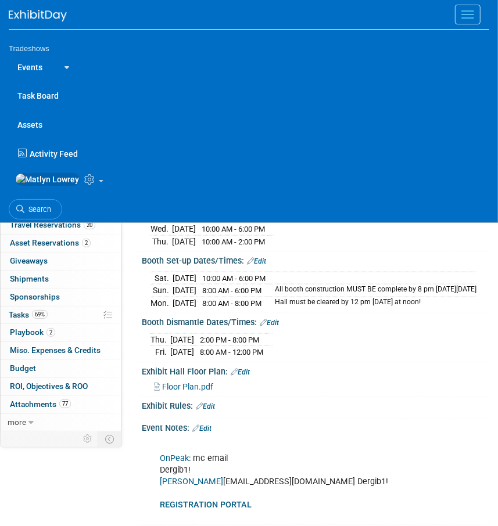
click at [27, 66] on link "Events" at bounding box center [30, 66] width 42 height 29
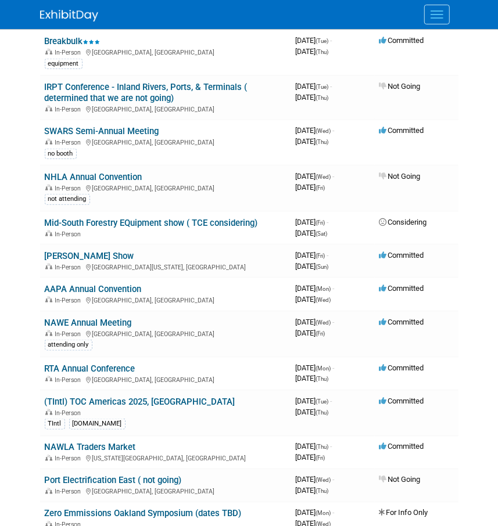
scroll to position [528, 0]
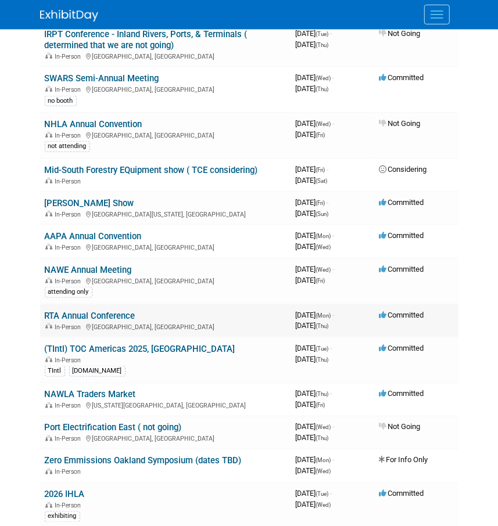
click at [101, 314] on link "RTA Annual Conference" at bounding box center [90, 316] width 91 height 10
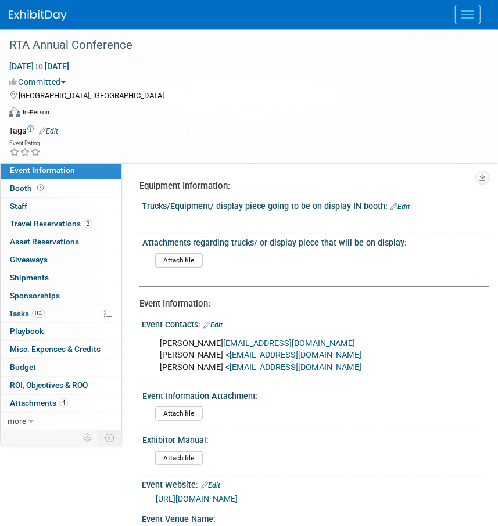
scroll to position [105, 0]
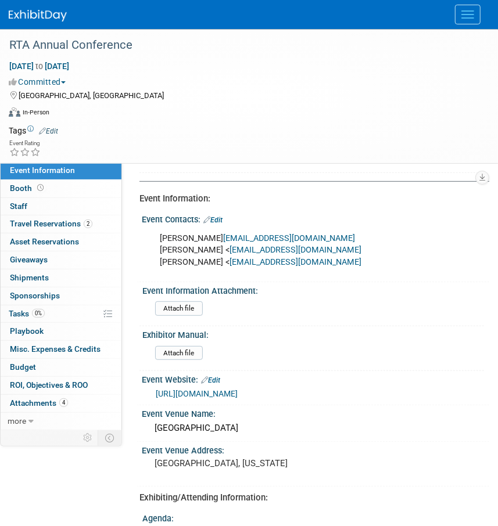
click at [217, 390] on link "[URL][DOMAIN_NAME]" at bounding box center [197, 393] width 82 height 9
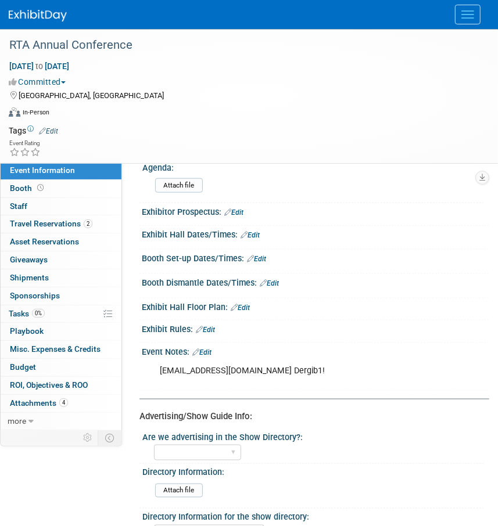
scroll to position [475, 0]
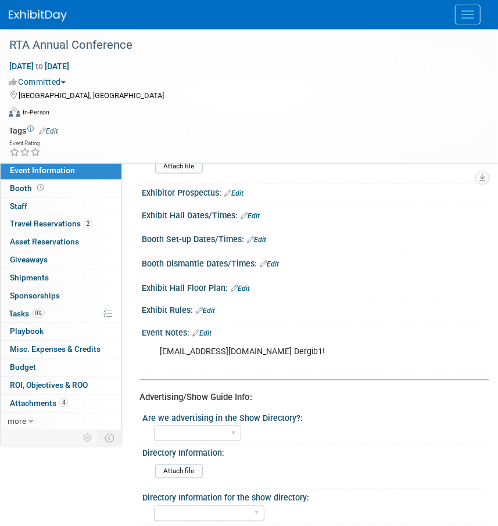
drag, startPoint x: 307, startPoint y: 156, endPoint x: 276, endPoint y: 123, distance: 45.6
click at [307, 156] on div "Event Rating" at bounding box center [241, 149] width 483 height 20
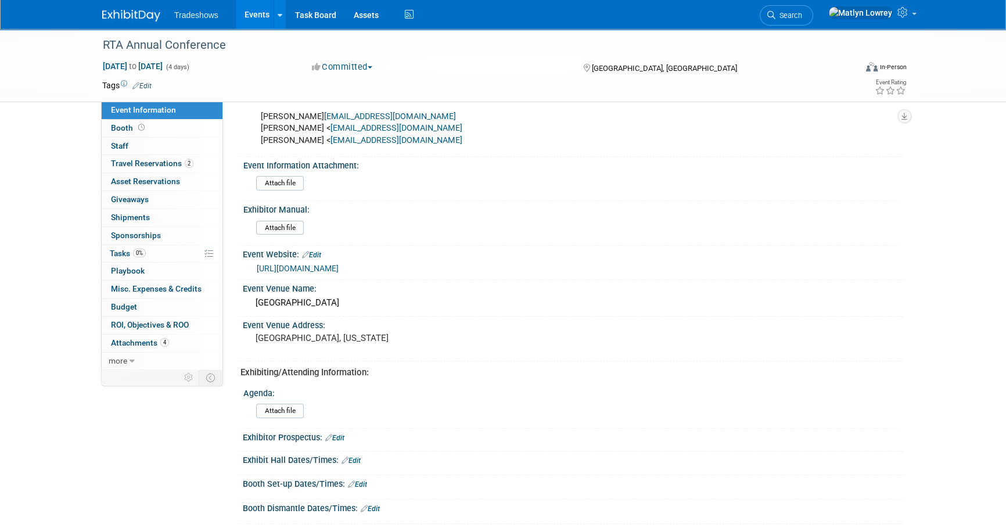
scroll to position [158, 0]
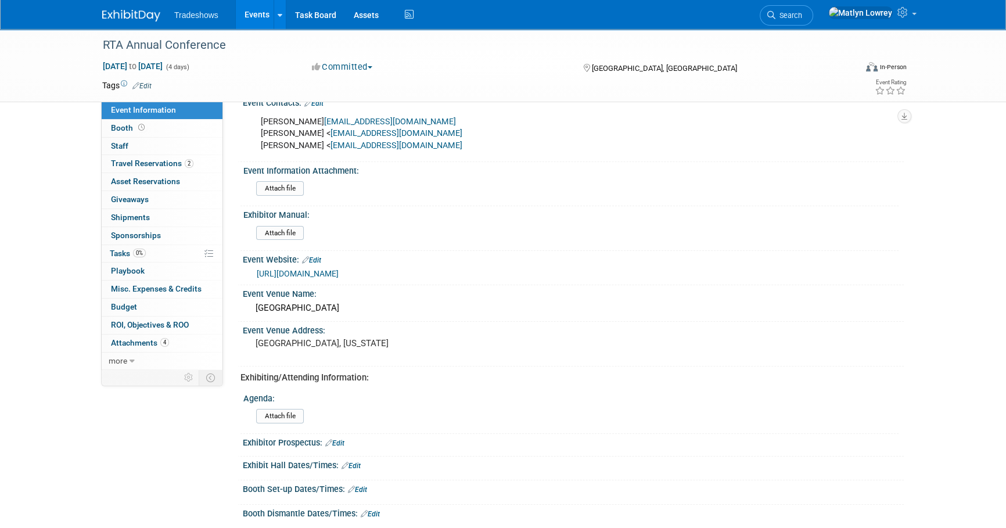
click at [254, 17] on link "Events" at bounding box center [257, 14] width 42 height 29
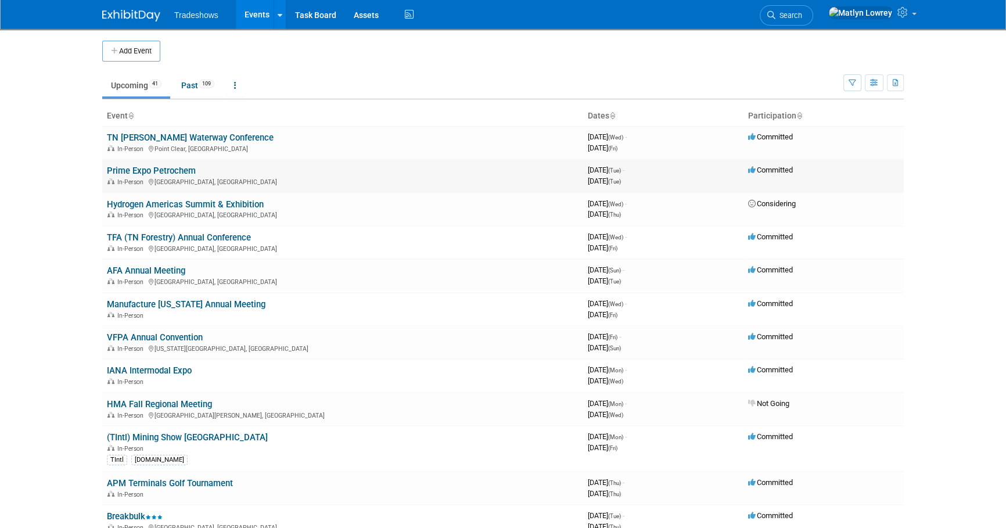
click at [143, 170] on link "Prime Expo Petrochem" at bounding box center [151, 171] width 89 height 10
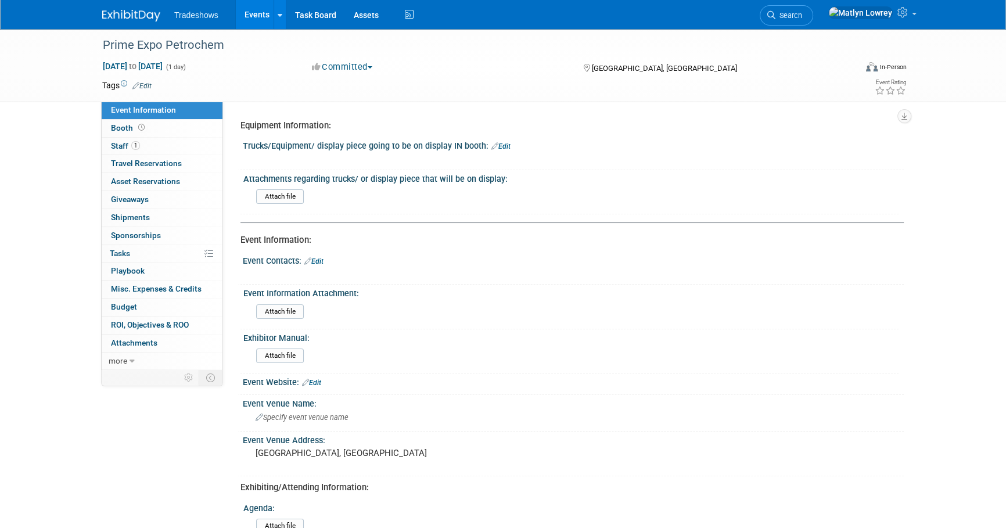
click at [311, 149] on div "Trucks/Equipment/ display piece going to be on display IN booth: Edit" at bounding box center [573, 144] width 661 height 15
click at [491, 148] on icon at bounding box center [494, 146] width 7 height 8
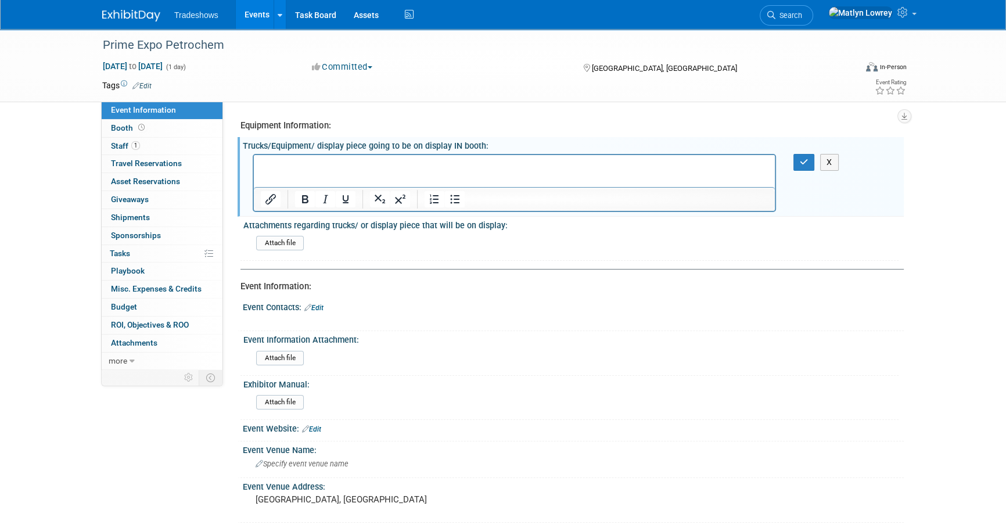
click at [339, 169] on p "Rich Text Area. Press ALT-0 for help." at bounding box center [515, 165] width 508 height 12
click at [804, 158] on icon "button" at bounding box center [804, 162] width 9 height 8
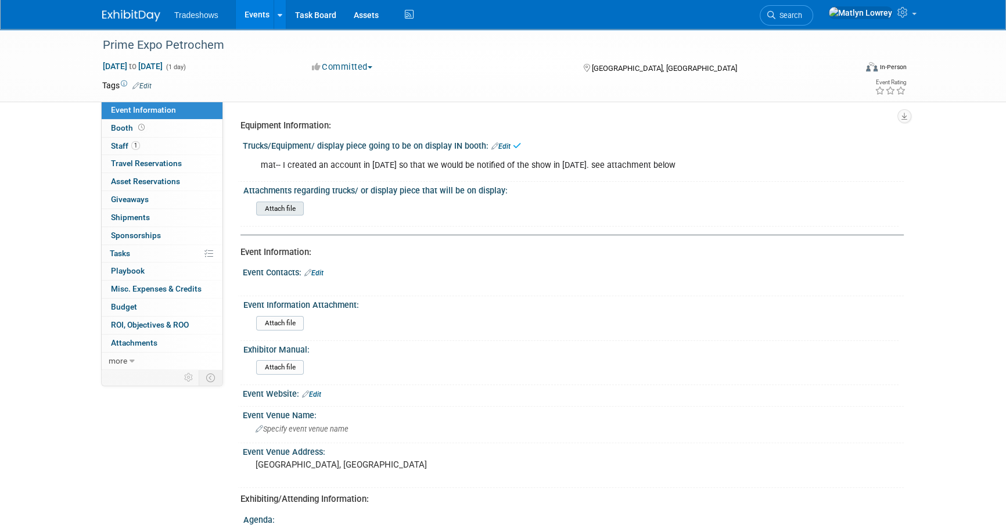
click at [292, 213] on input "file" at bounding box center [224, 208] width 158 height 13
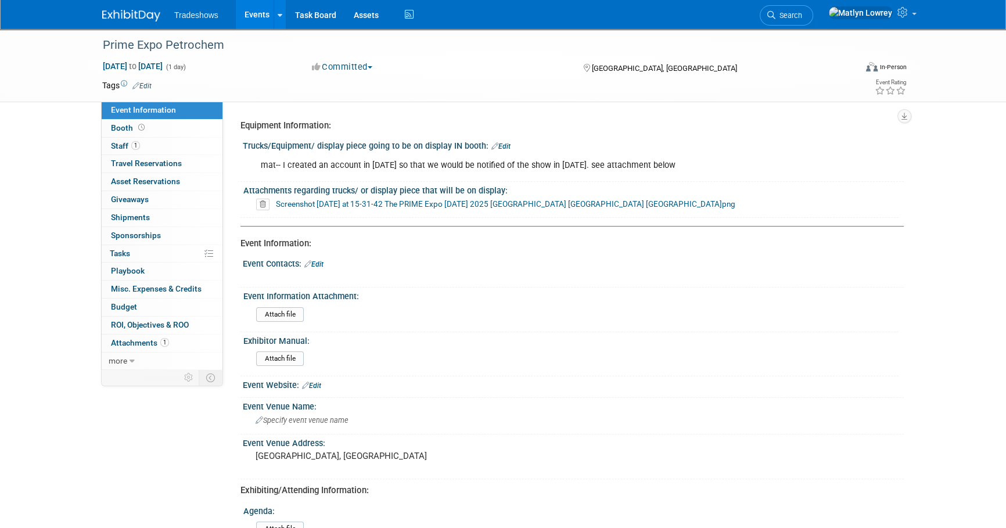
click at [322, 265] on link "Edit" at bounding box center [313, 264] width 19 height 8
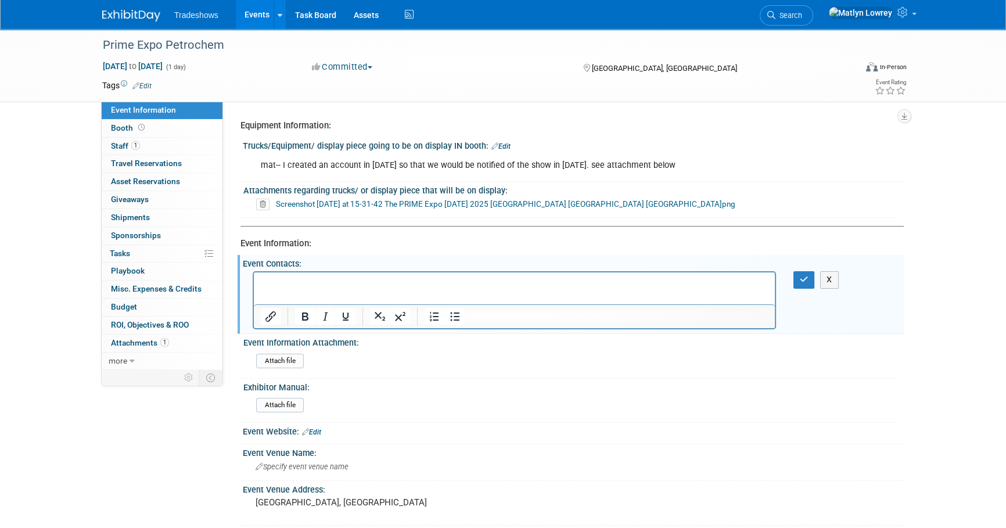
click at [341, 271] on div "X" at bounding box center [572, 271] width 646 height 6
click at [319, 289] on html at bounding box center [514, 280] width 521 height 16
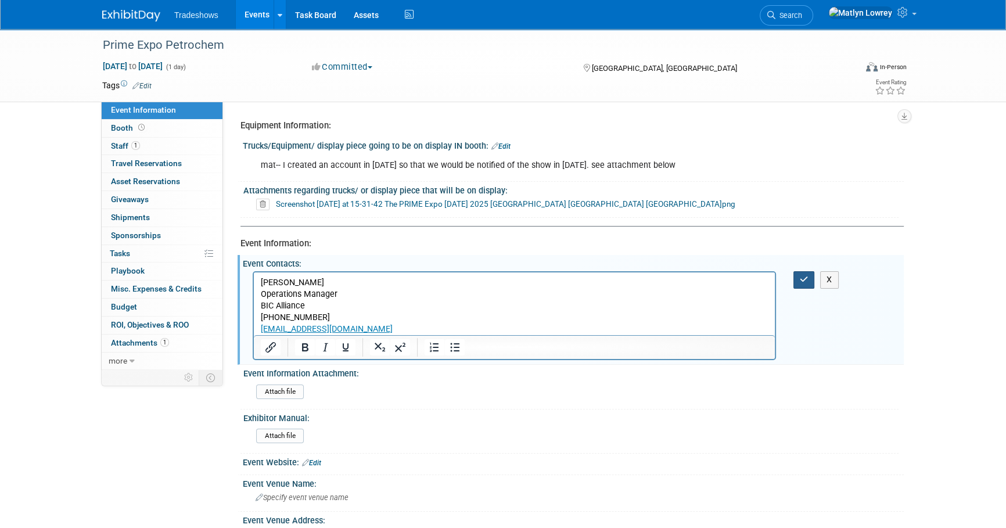
drag, startPoint x: 802, startPoint y: 275, endPoint x: 450, endPoint y: 5, distance: 444.1
click at [802, 275] on icon "button" at bounding box center [804, 279] width 9 height 8
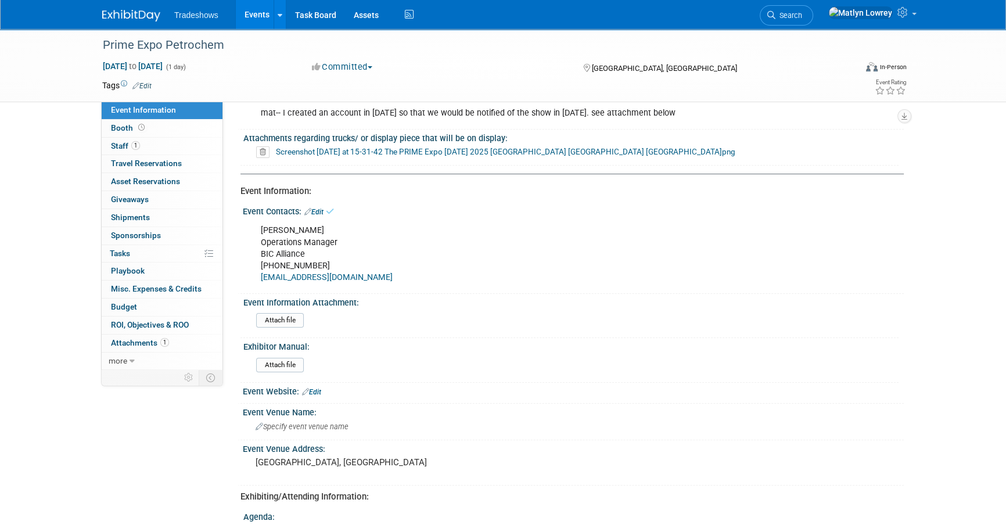
scroll to position [52, 0]
click at [145, 339] on span "Attachments 1" at bounding box center [140, 342] width 58 height 9
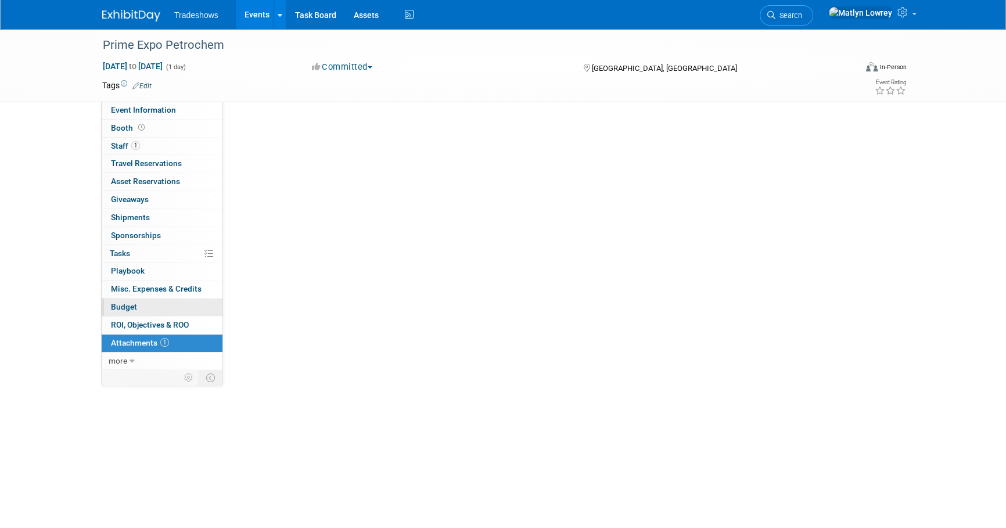
scroll to position [0, 0]
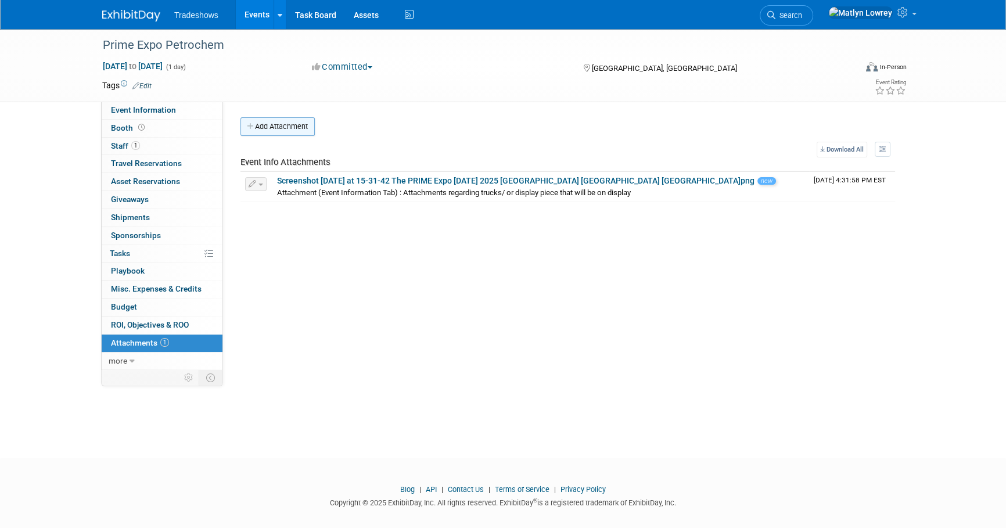
click at [281, 120] on button "Add Attachment" at bounding box center [277, 126] width 74 height 19
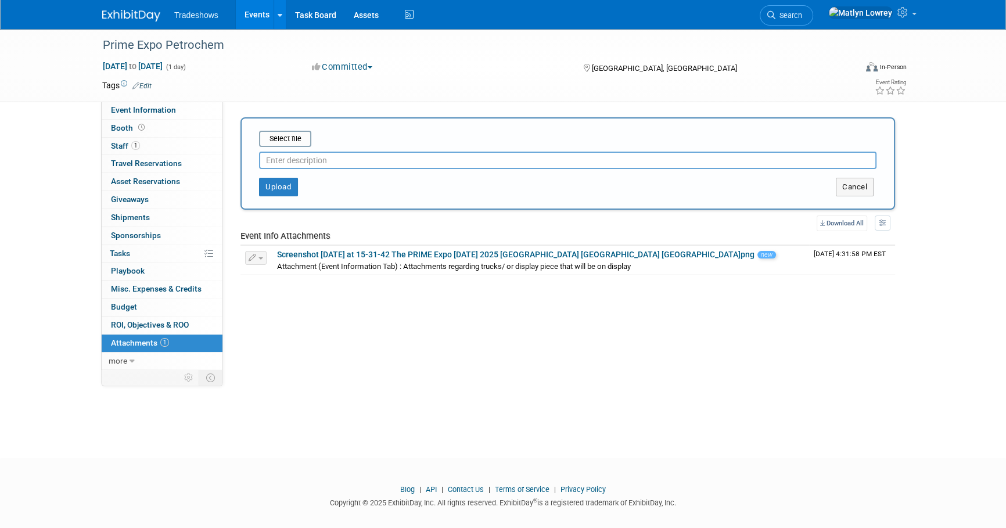
click at [330, 96] on div "Tags Edit Event Rating" at bounding box center [505, 88] width 822 height 20
click at [295, 137] on input "file" at bounding box center [241, 139] width 138 height 14
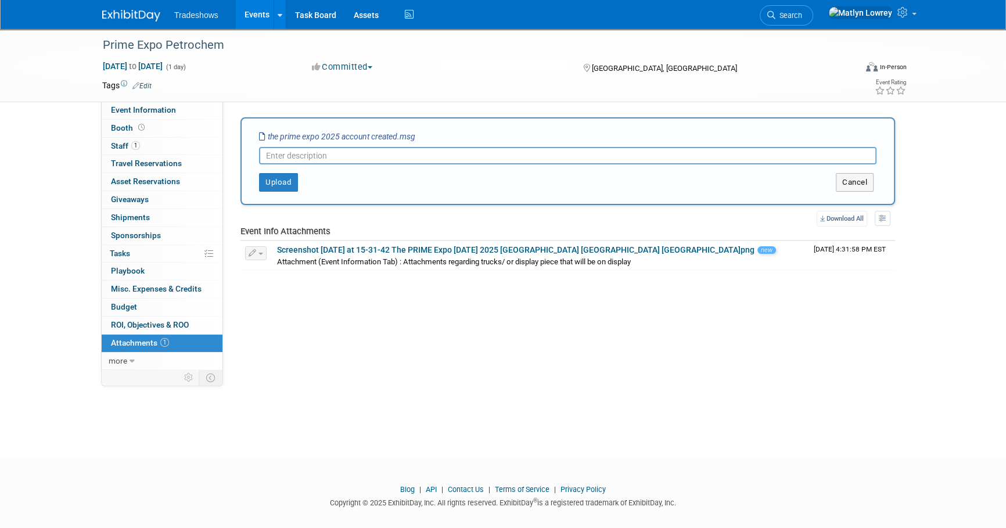
click at [289, 151] on input "text" at bounding box center [567, 155] width 617 height 17
type input "Notification of Account Created"
click at [275, 178] on button "Upload" at bounding box center [278, 182] width 39 height 19
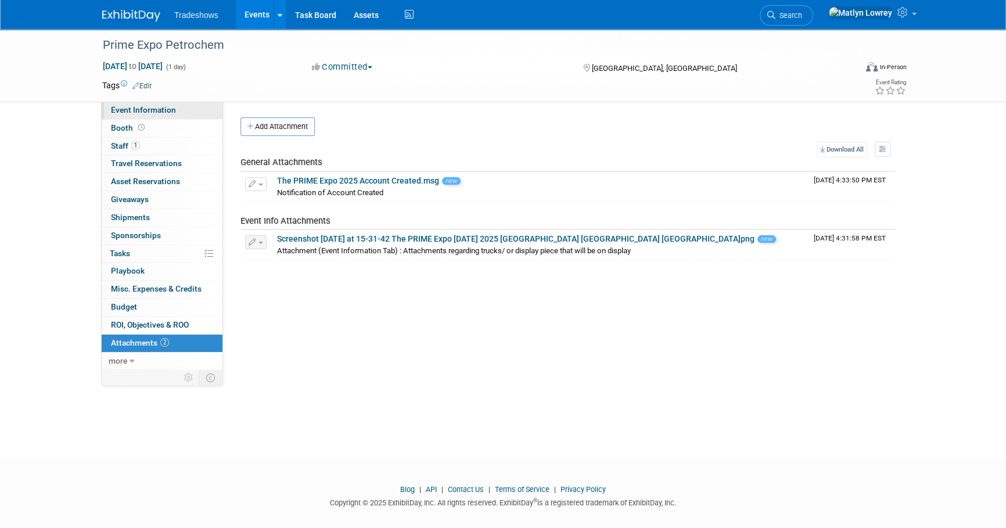
click at [146, 114] on span "Event Information" at bounding box center [143, 109] width 65 height 9
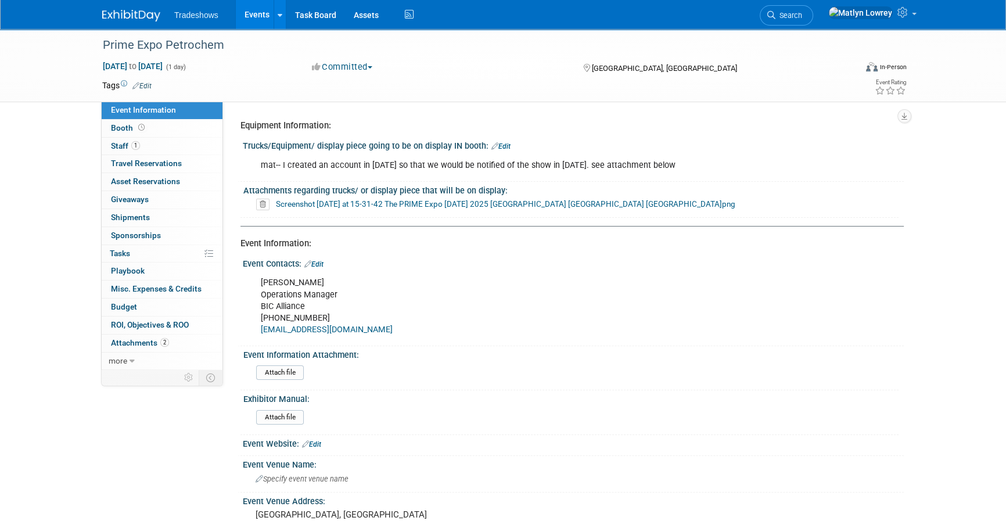
click at [505, 145] on link "Edit" at bounding box center [500, 146] width 19 height 8
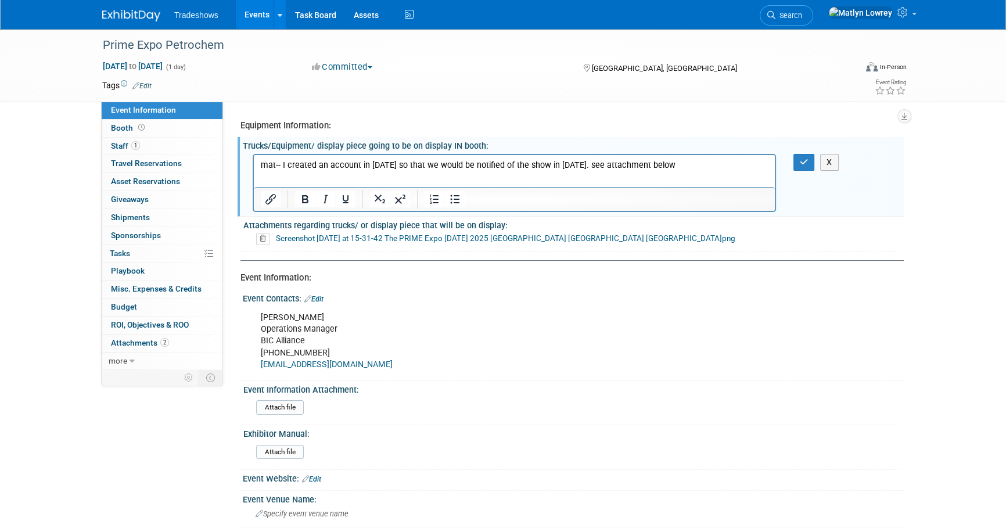
click at [668, 165] on p "mat-- I created an account in 2025 so that we would be notified of the show in …" at bounding box center [515, 165] width 508 height 12
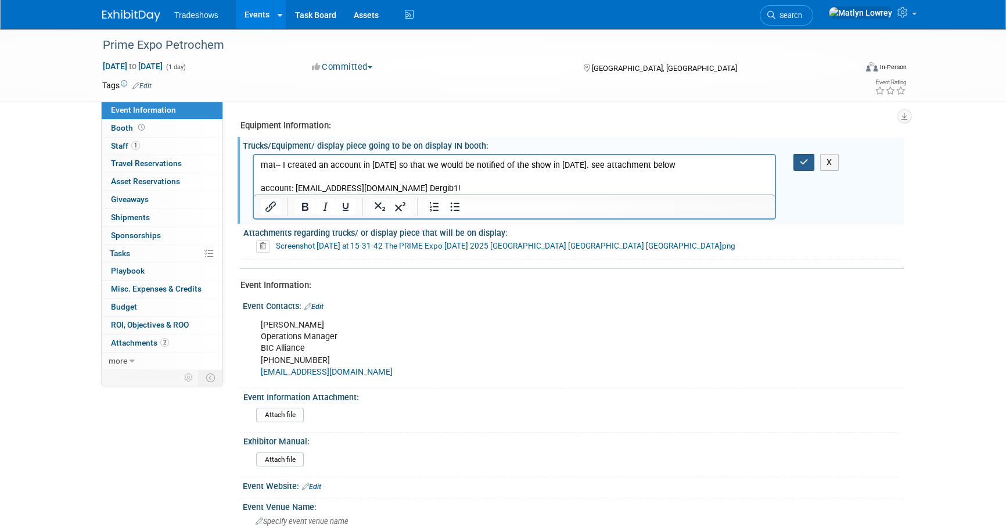
click at [804, 154] on button "button" at bounding box center [803, 162] width 21 height 17
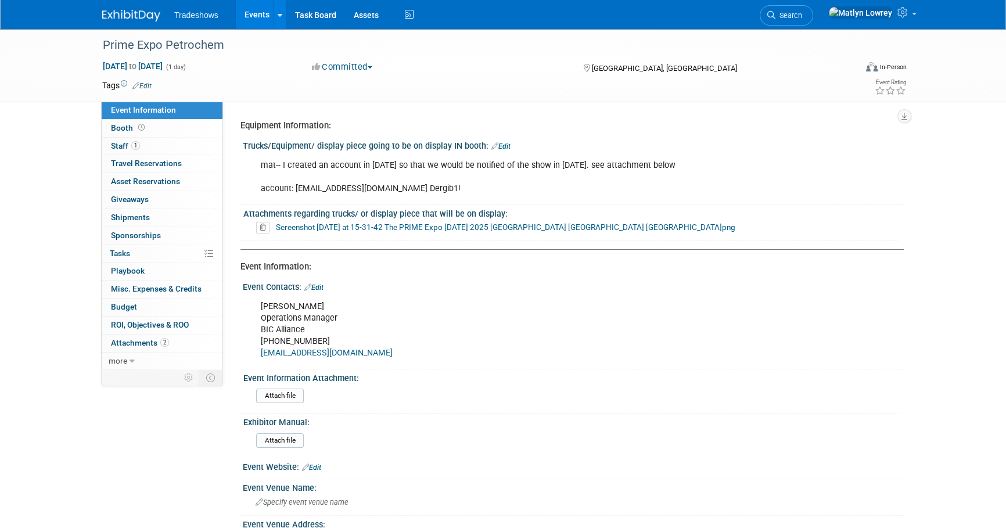
click at [480, 168] on div "mat-- I created an account in 2025 so that we would be notified of the show in …" at bounding box center [514, 177] width 523 height 46
click at [494, 143] on icon at bounding box center [494, 146] width 7 height 8
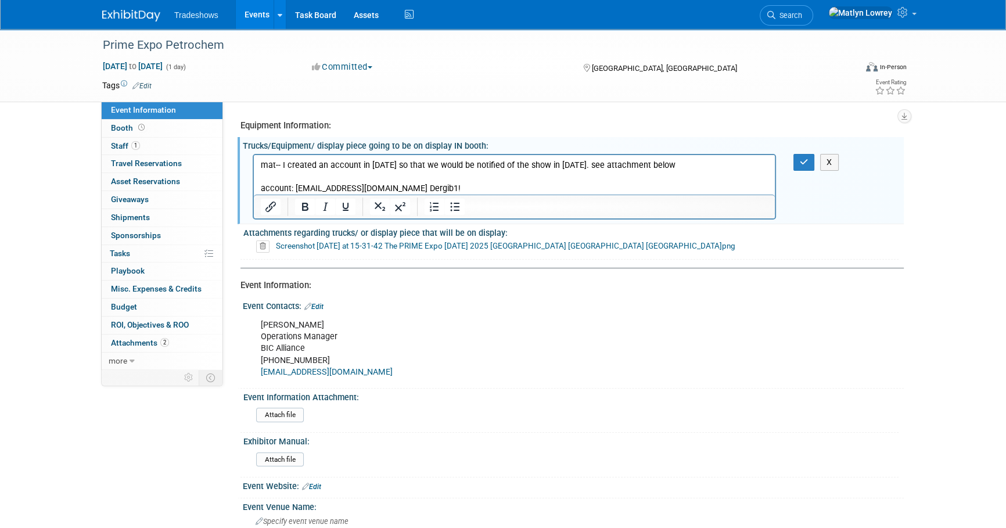
click at [427, 186] on p "mat-- I created an account in 2025 so that we would be notified of the show in …" at bounding box center [515, 176] width 508 height 35
click at [431, 186] on p "mat-- I created an account in 2025 so that we would be notified of the show in …" at bounding box center [515, 176] width 508 height 35
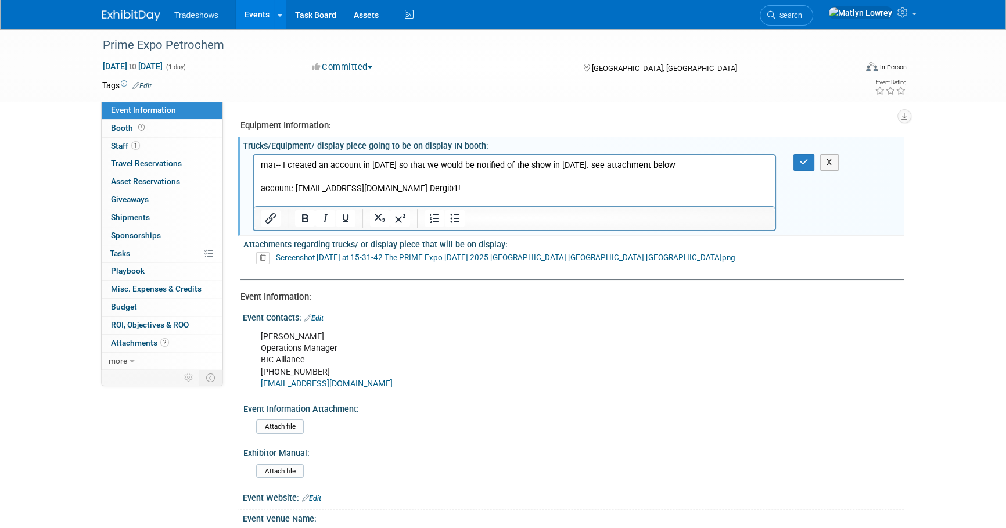
click at [278, 189] on p "mat-- I created an account in 2025 so that we would be notified of the show in …" at bounding box center [515, 176] width 508 height 35
click at [272, 218] on icon "Insert/edit link" at bounding box center [270, 218] width 10 height 10
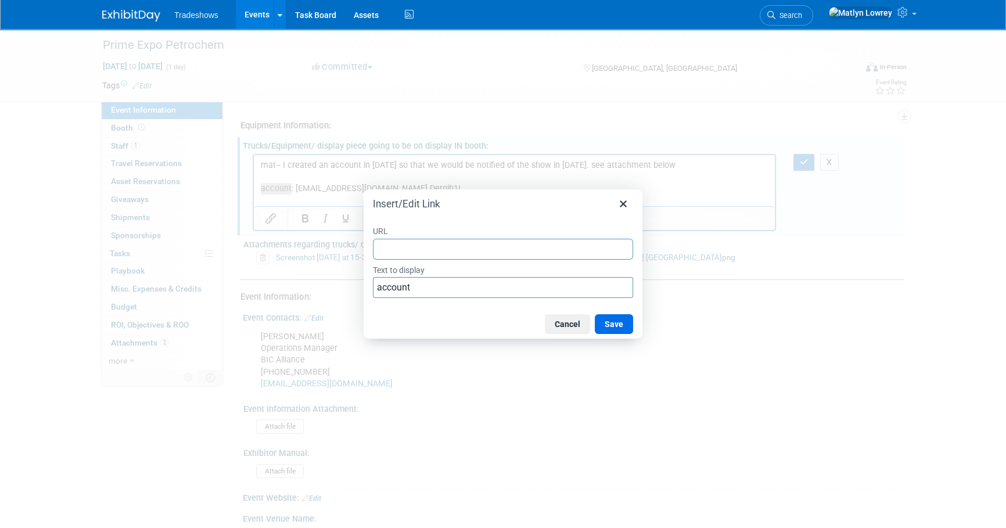
click at [406, 255] on input "URL" at bounding box center [503, 249] width 260 height 21
type input "https://www.regexpo.com/BIC/exhibitor/PB25/exhibitor/exhibitor/index.asp"
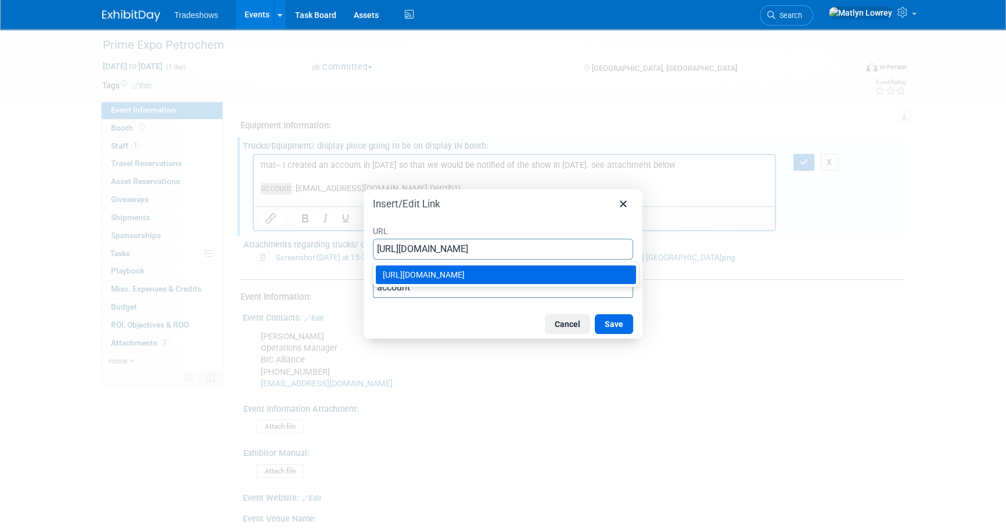
click at [580, 282] on div "https://www.regexpo.com/BIC/exhibitor/PB25/exhibitor/exhibitor/index.asp" at bounding box center [507, 275] width 249 height 14
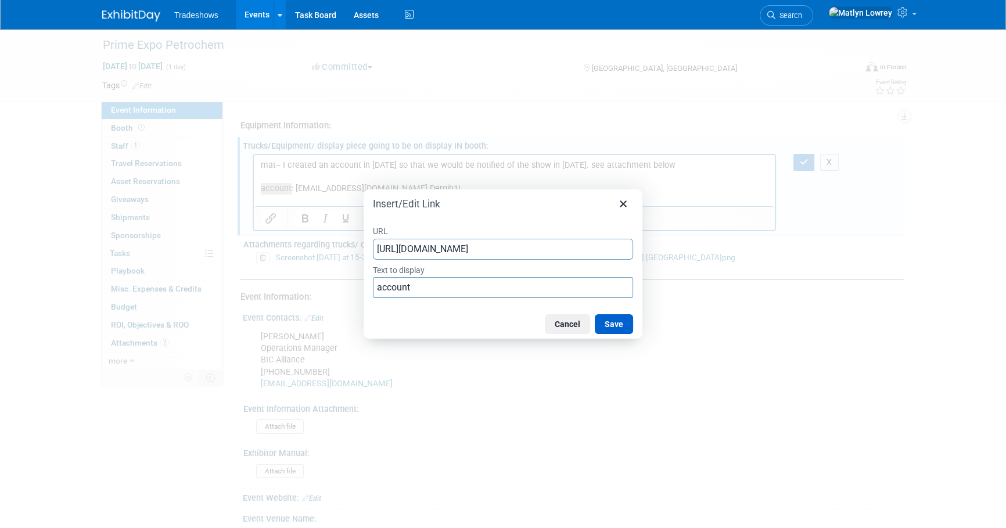
click at [599, 325] on button "Save" at bounding box center [614, 324] width 38 height 20
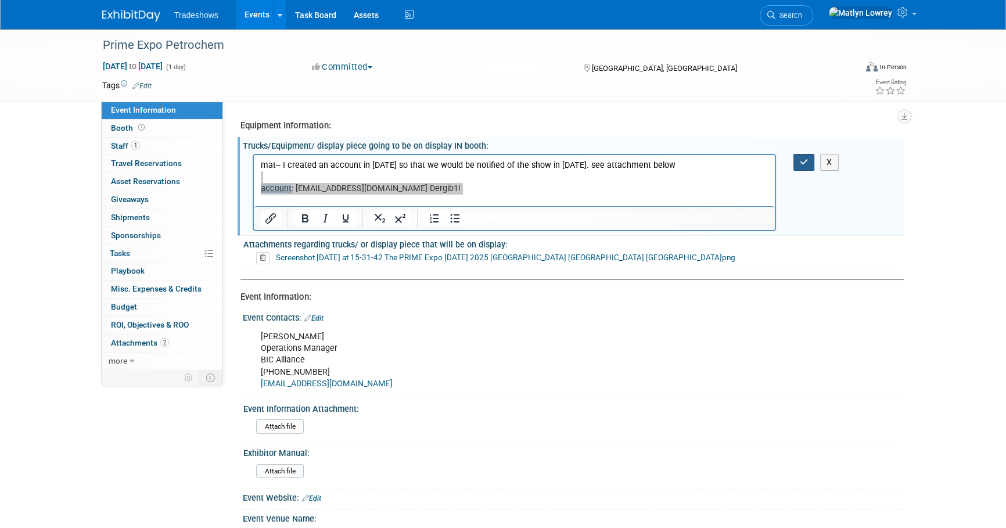
click at [803, 168] on button "button" at bounding box center [803, 162] width 21 height 17
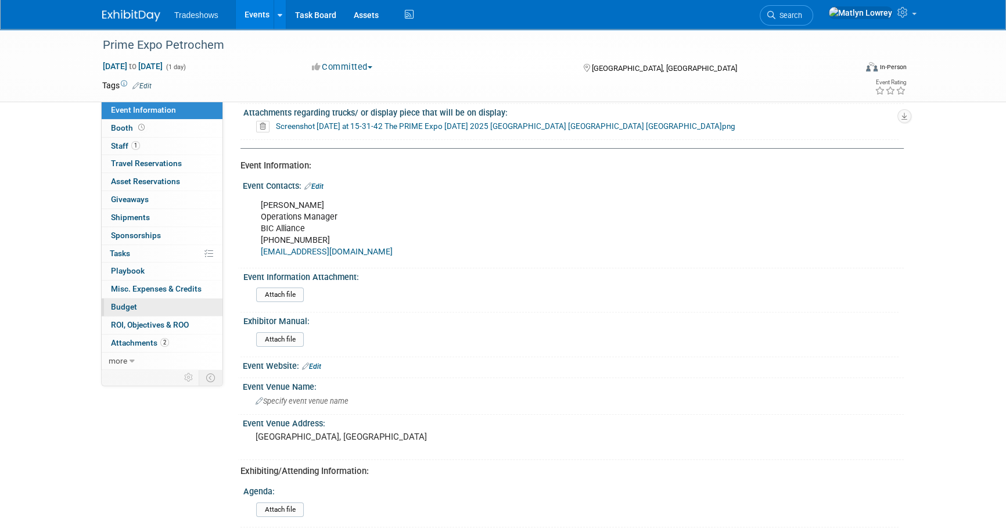
scroll to position [105, 0]
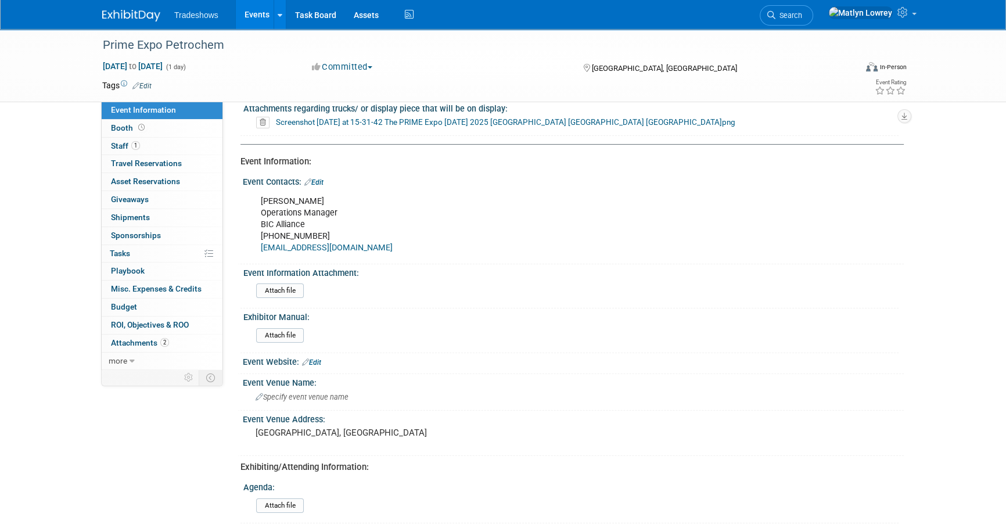
click at [126, 238] on span "Sponsorships 0" at bounding box center [136, 235] width 50 height 9
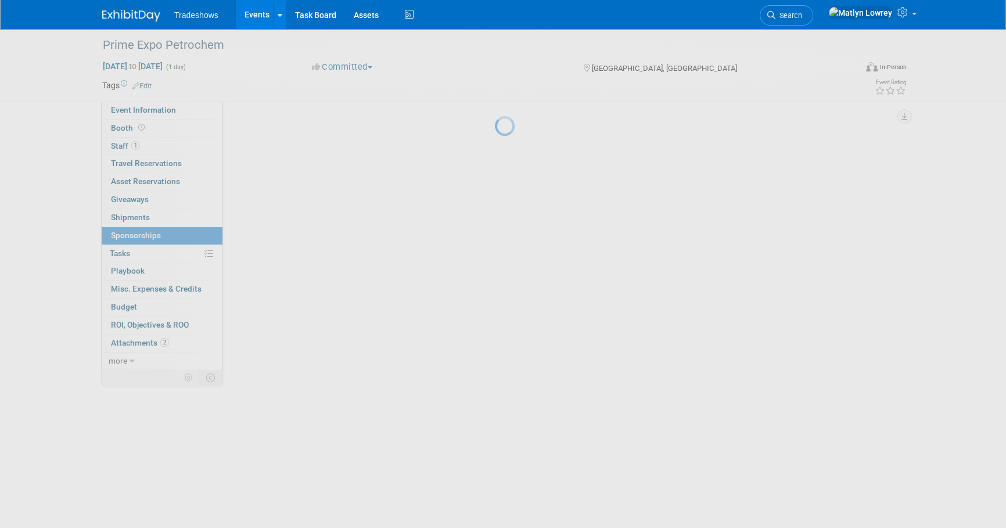
scroll to position [0, 0]
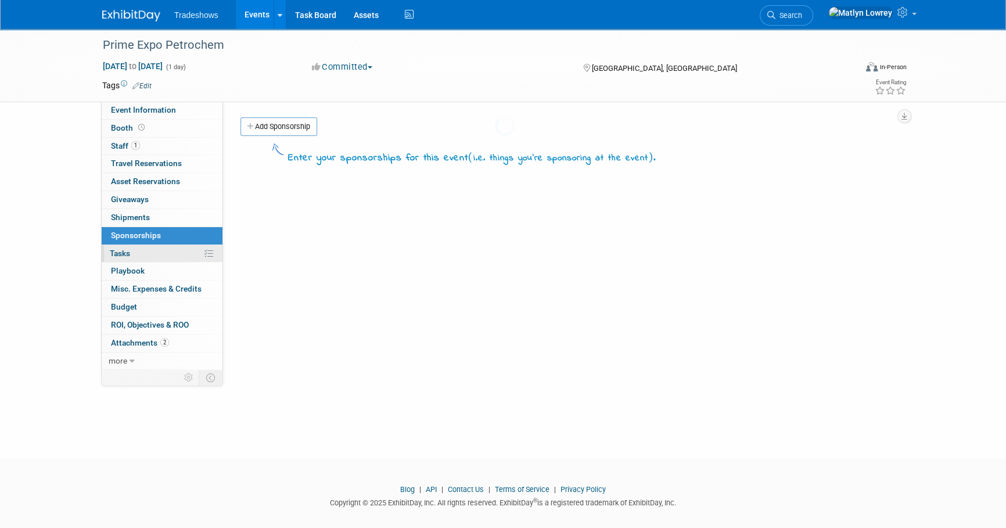
click at [123, 251] on span "Tasks 0%" at bounding box center [120, 253] width 20 height 9
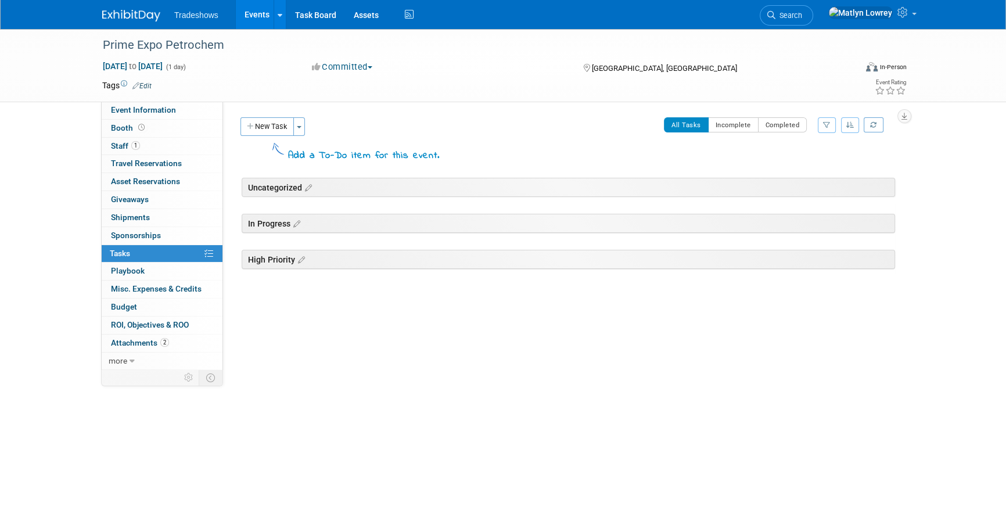
drag, startPoint x: 693, startPoint y: 127, endPoint x: 504, endPoint y: 96, distance: 192.4
click at [693, 126] on button "All Tasks" at bounding box center [686, 124] width 45 height 15
click at [255, 15] on link "Events" at bounding box center [257, 14] width 42 height 29
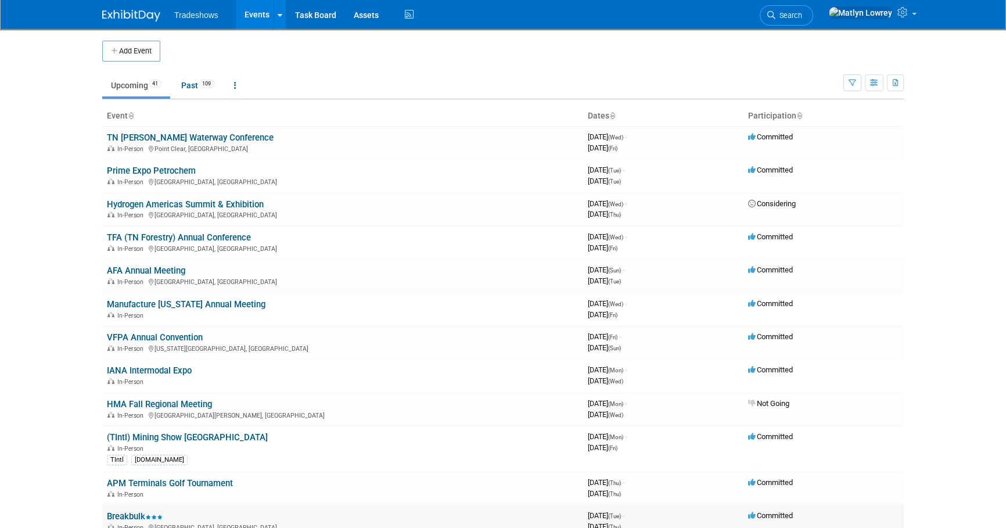
click at [138, 513] on link "Breakbulk" at bounding box center [135, 516] width 56 height 10
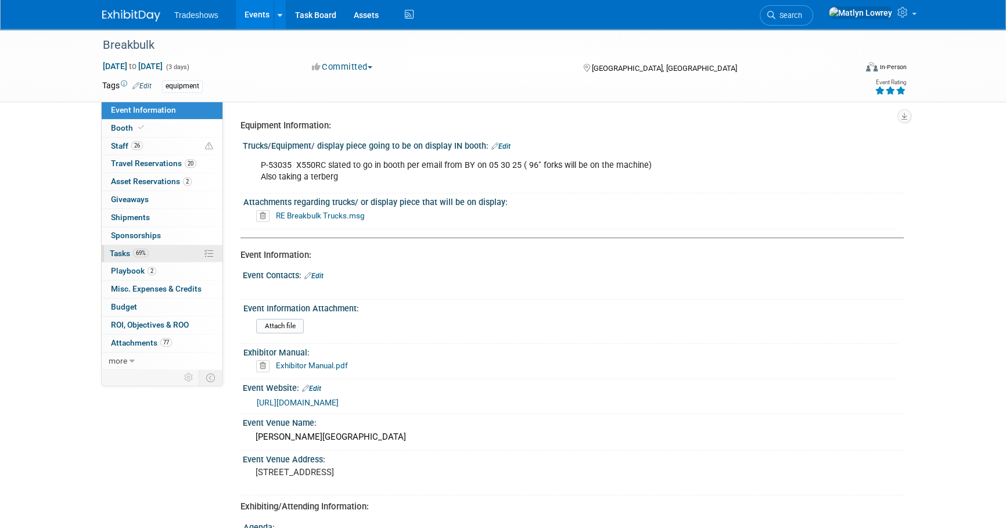
click at [147, 254] on span "69%" at bounding box center [141, 253] width 16 height 9
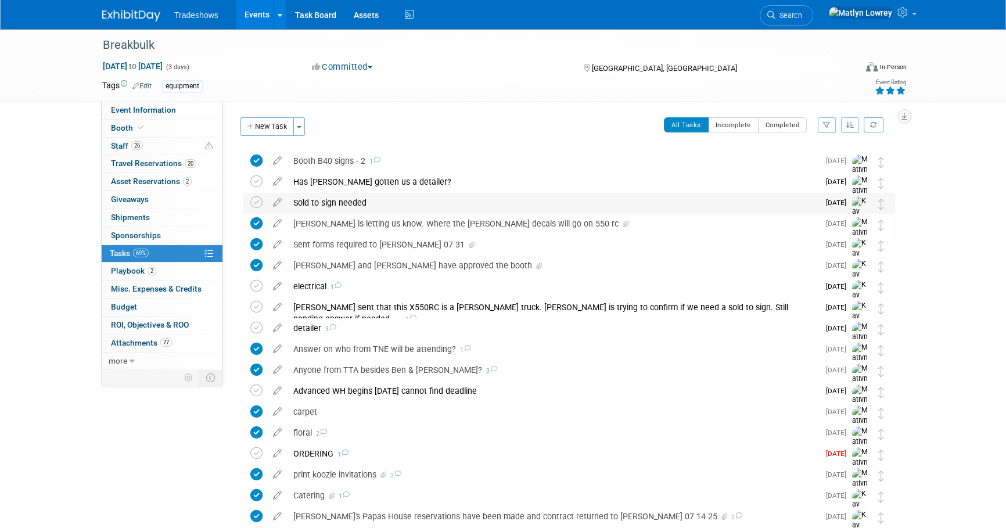
click at [366, 209] on div "Sold to sign needed" at bounding box center [552, 203] width 531 height 20
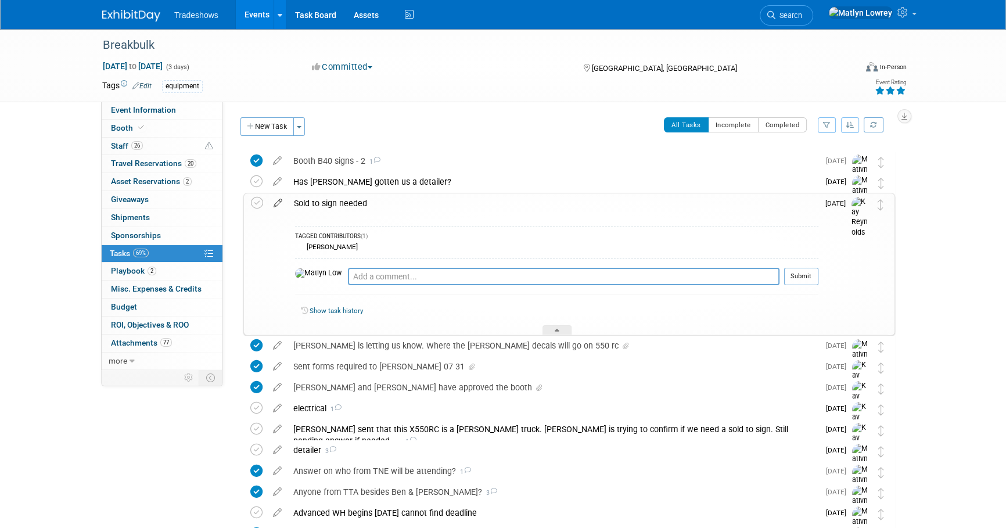
click at [275, 204] on icon at bounding box center [278, 200] width 20 height 15
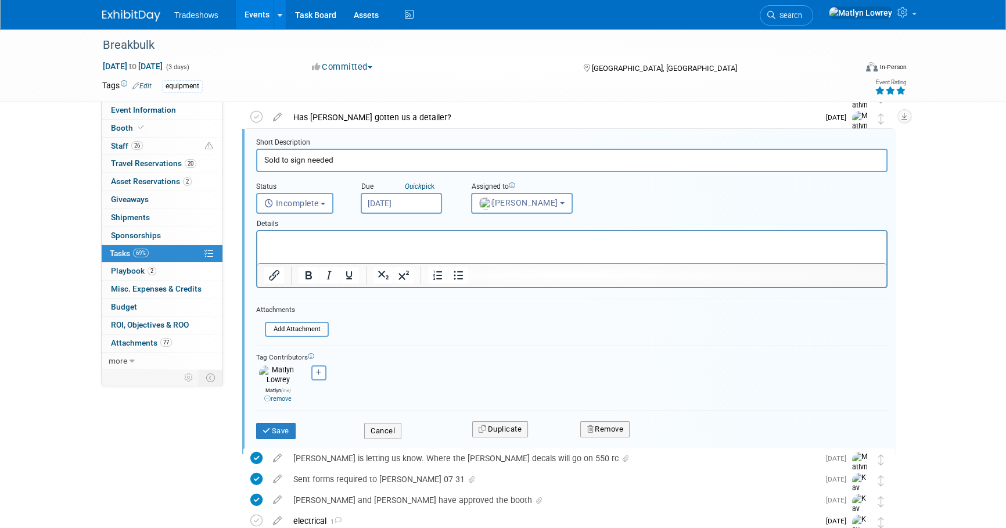
scroll to position [128, 0]
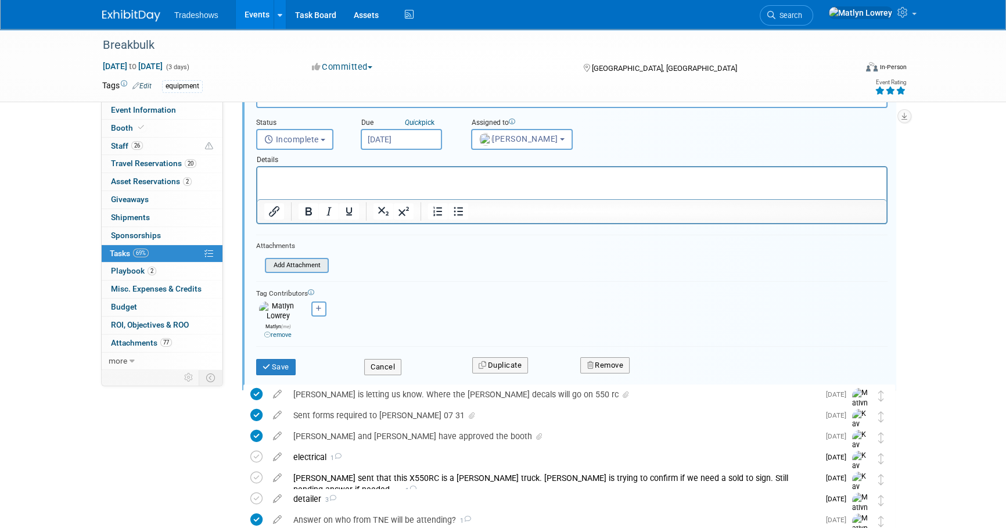
click at [307, 261] on input "file" at bounding box center [268, 265] width 118 height 13
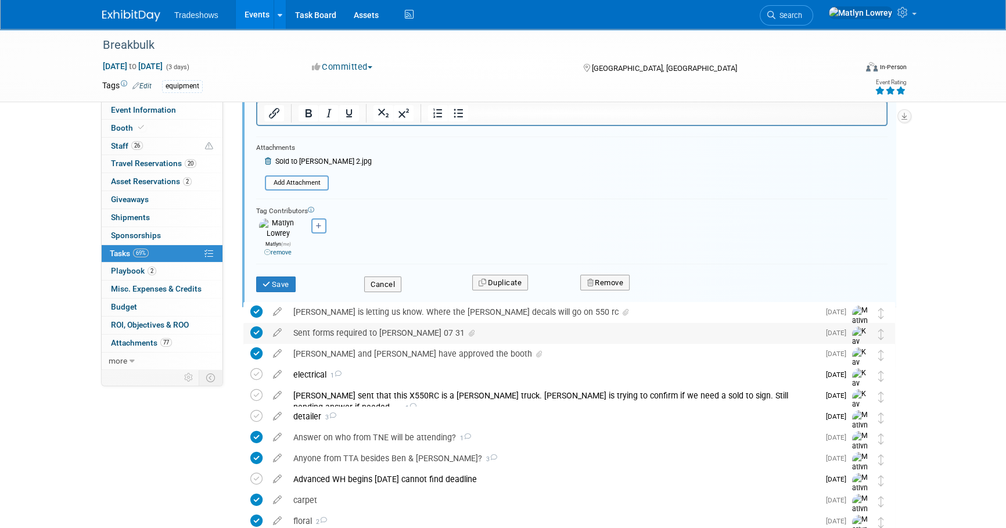
scroll to position [234, 0]
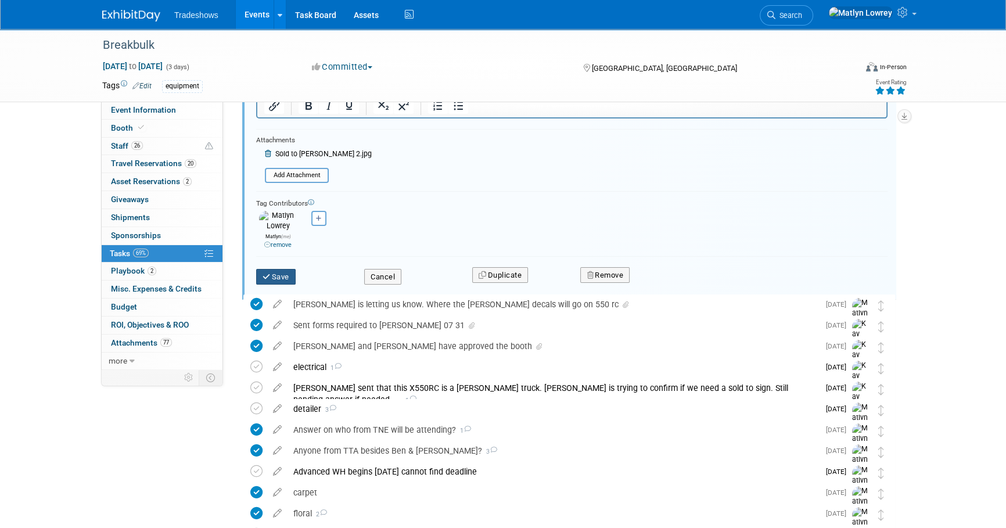
click at [284, 273] on button "Save" at bounding box center [275, 277] width 39 height 16
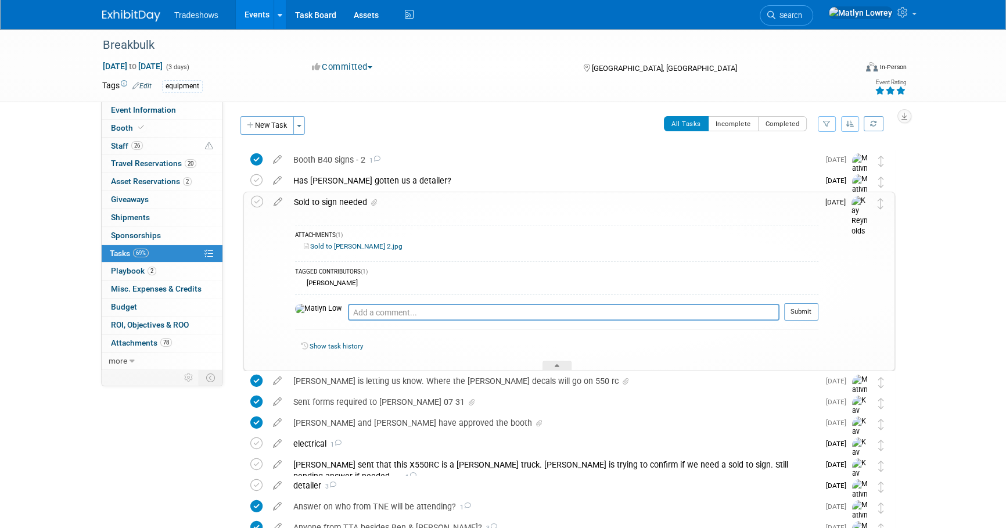
scroll to position [0, 0]
click at [260, 463] on icon at bounding box center [256, 465] width 12 height 12
click at [345, 199] on div "Sold to sign needed" at bounding box center [553, 203] width 530 height 20
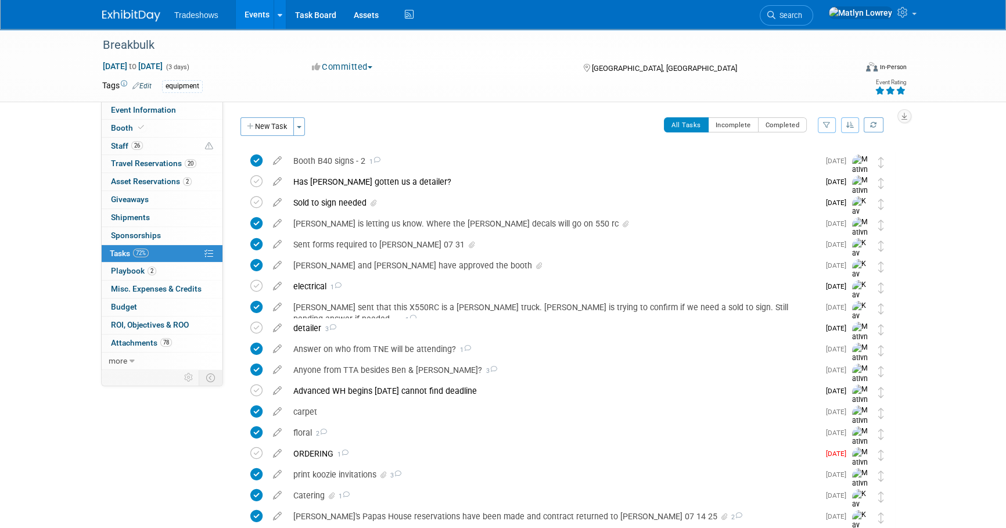
drag, startPoint x: 345, startPoint y: 199, endPoint x: 306, endPoint y: 200, distance: 38.9
click at [306, 200] on div "Sold to sign needed" at bounding box center [552, 203] width 531 height 20
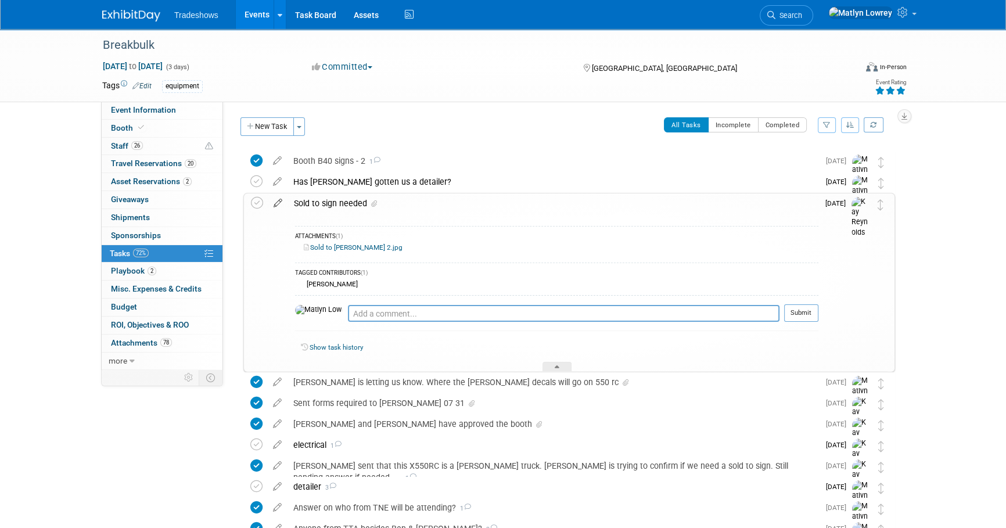
click at [280, 203] on icon at bounding box center [278, 200] width 20 height 15
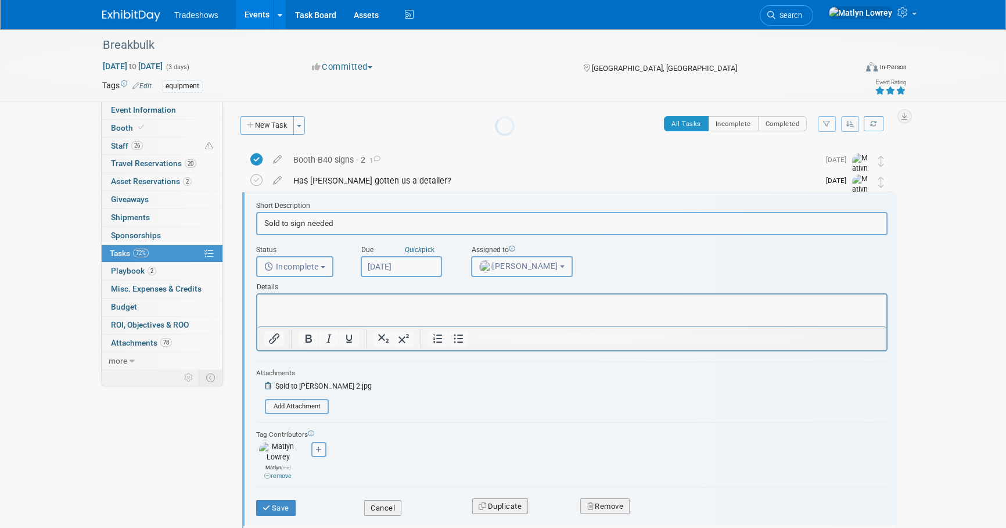
scroll to position [23, 0]
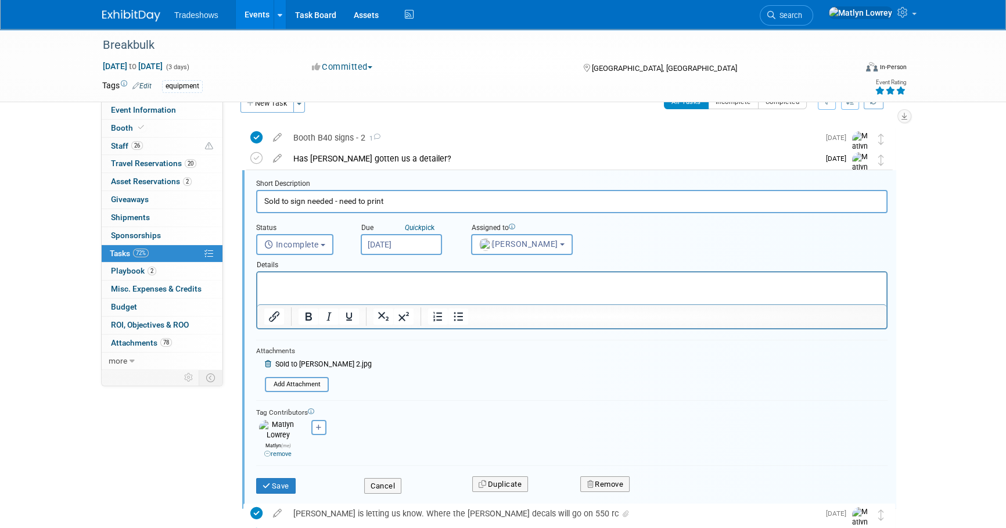
type input "Sold to sign needed - need to print"
click at [278, 487] on div "Save Cancel Duplicate Remove" at bounding box center [571, 483] width 649 height 27
click at [278, 486] on button "Save" at bounding box center [275, 486] width 39 height 16
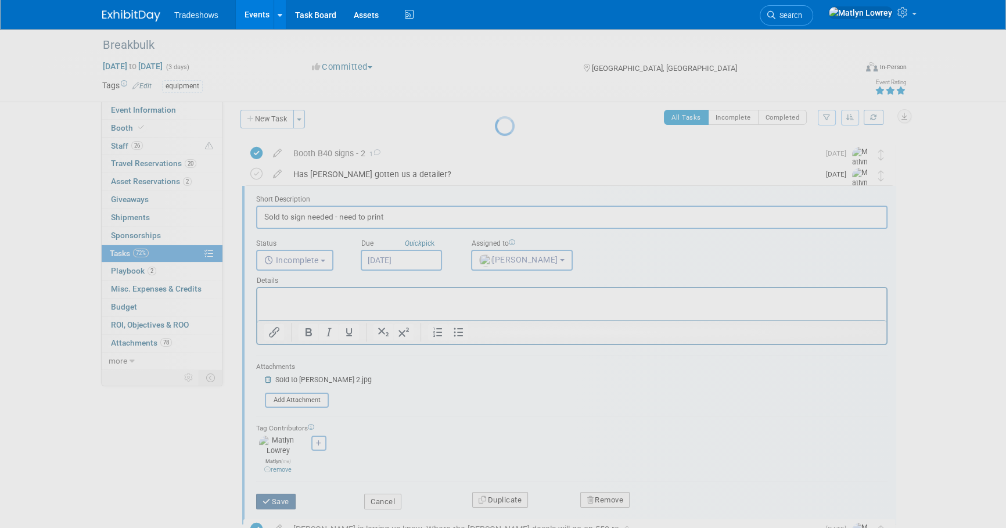
scroll to position [0, 0]
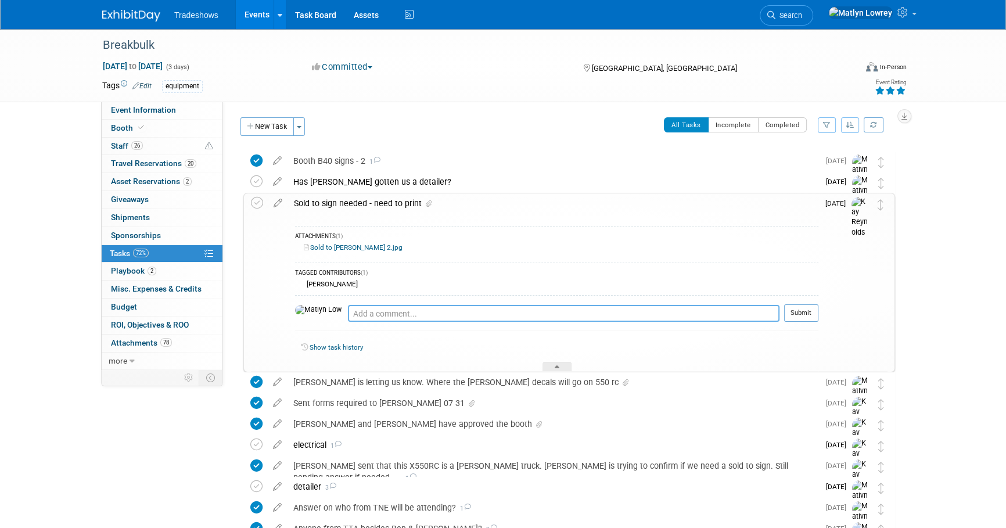
click at [348, 307] on textarea at bounding box center [564, 313] width 432 height 17
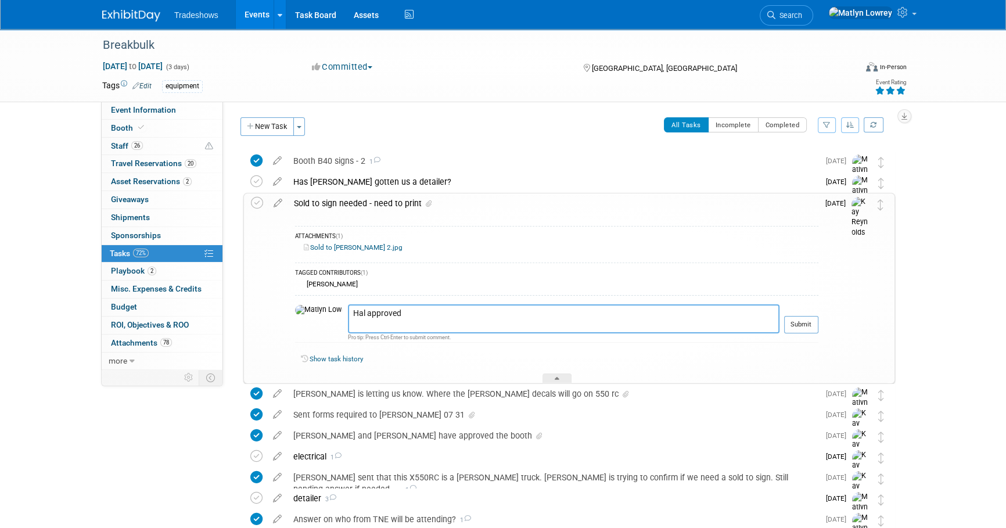
type textarea "Hal approved"
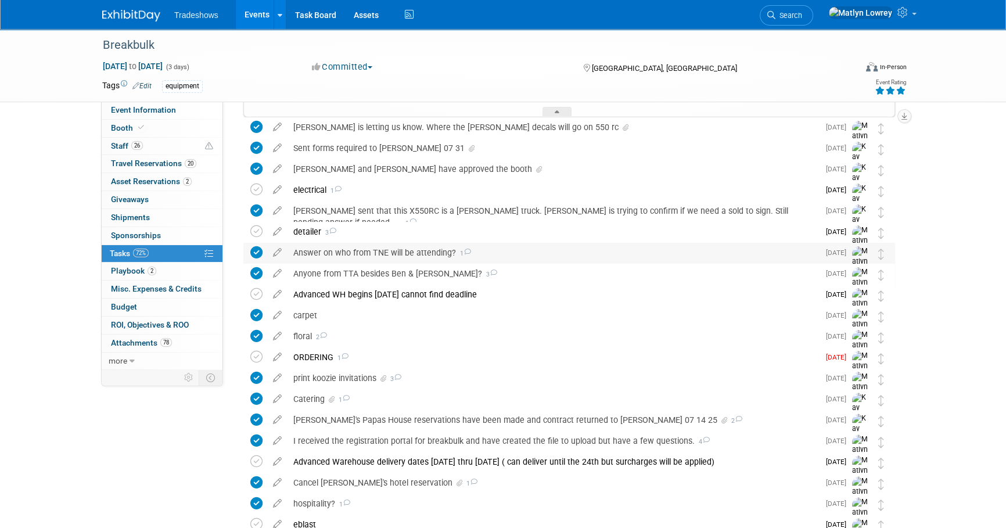
scroll to position [317, 0]
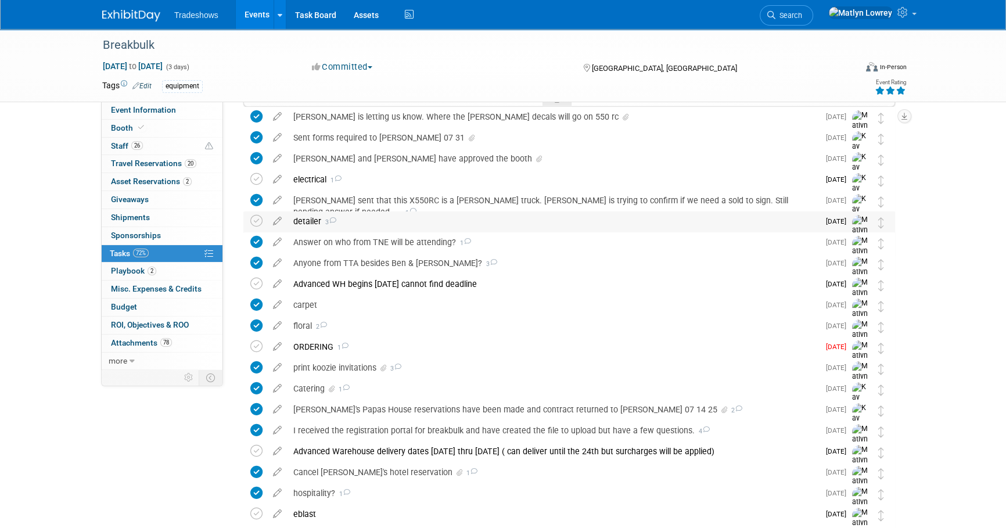
click at [319, 216] on div "detailer 3" at bounding box center [552, 221] width 531 height 20
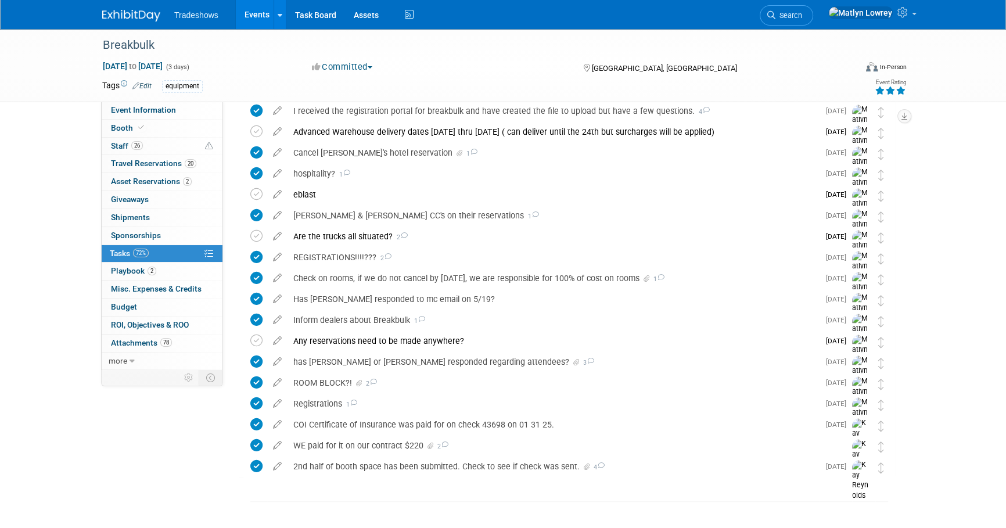
scroll to position [918, 0]
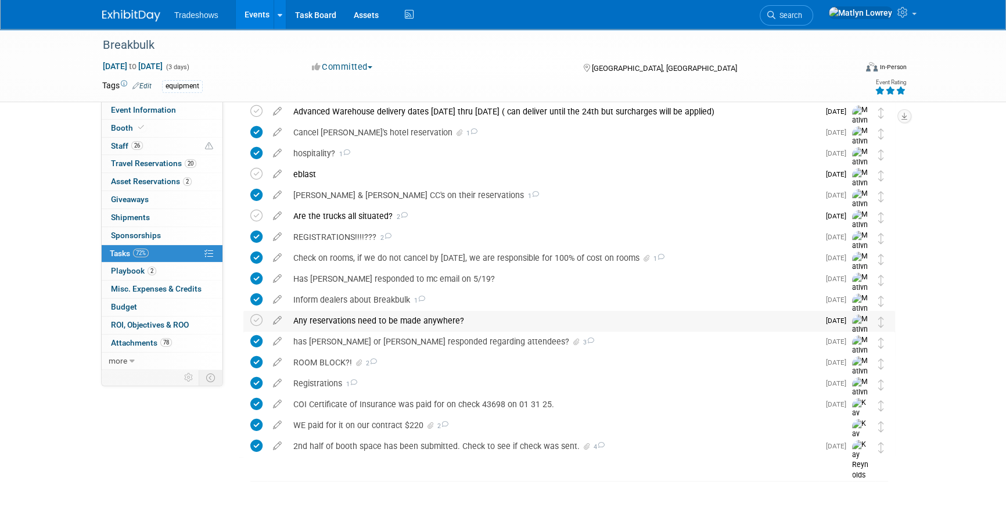
click at [364, 318] on div "Any reservations need to be made anywhere?" at bounding box center [552, 321] width 531 height 20
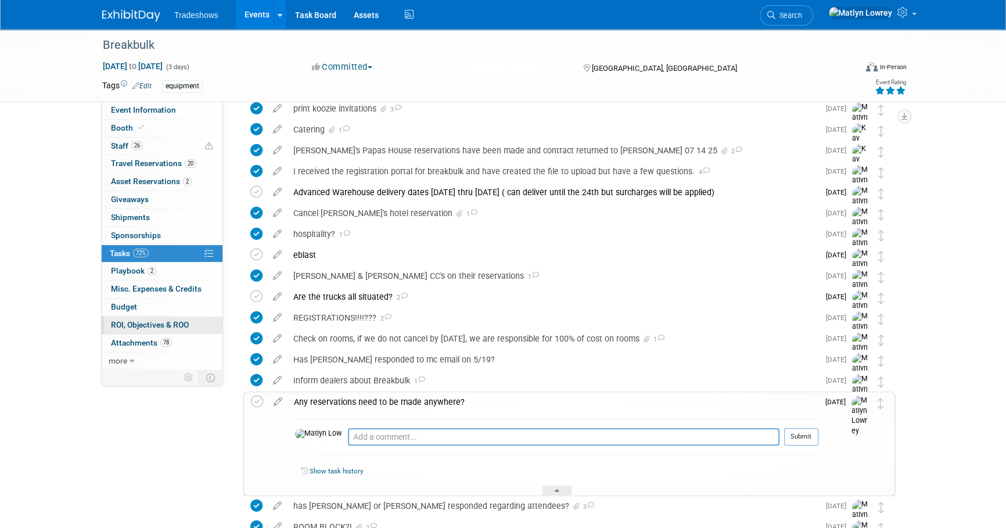
scroll to position [812, 0]
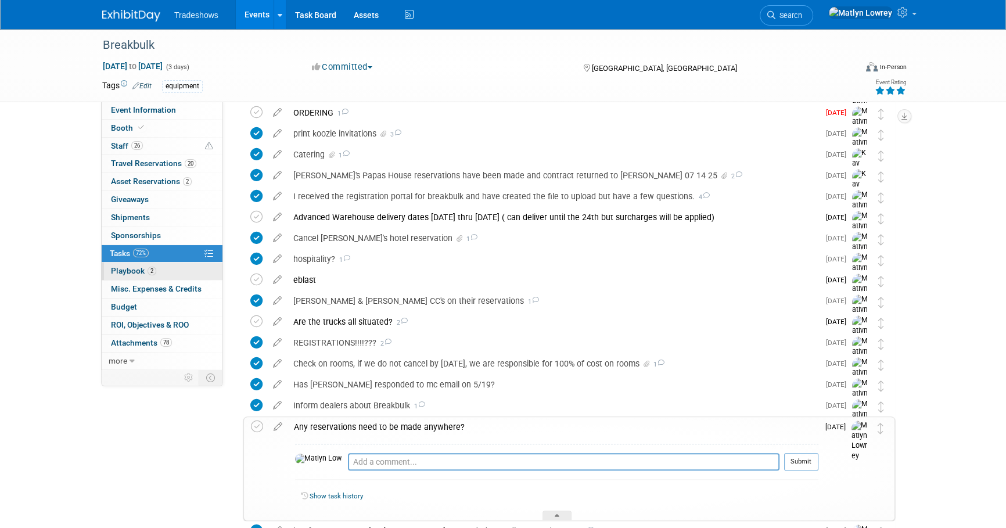
click at [152, 275] on link "2 Playbook 2" at bounding box center [162, 271] width 121 height 17
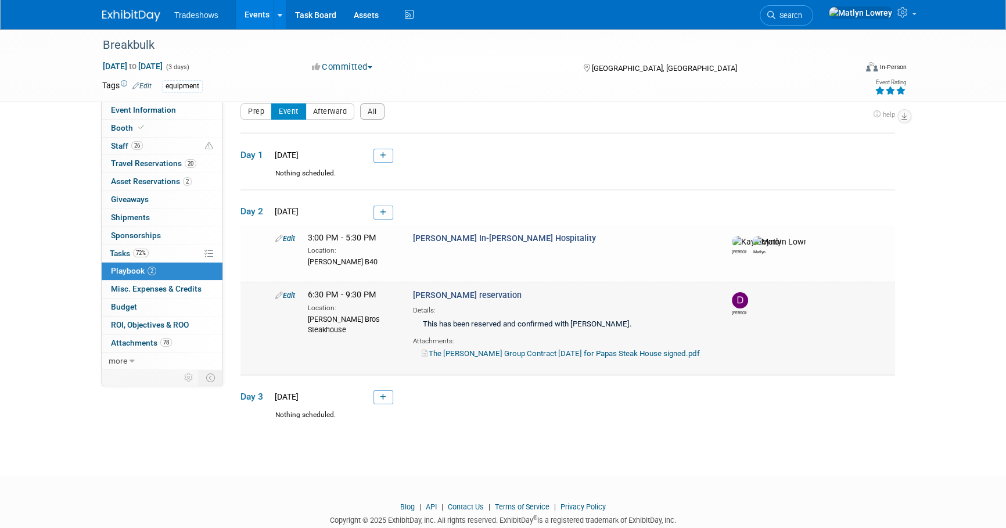
scroll to position [0, 0]
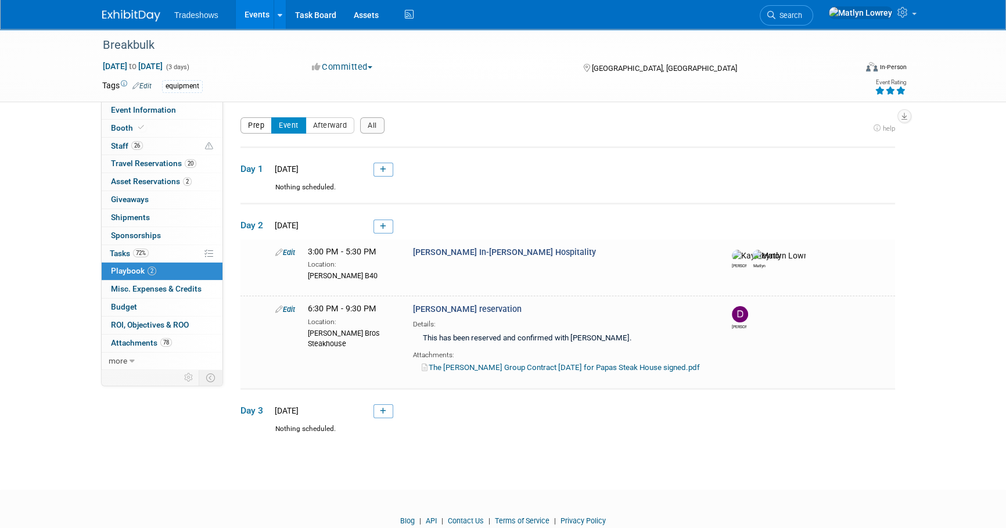
click at [265, 123] on button "Prep" at bounding box center [255, 125] width 31 height 16
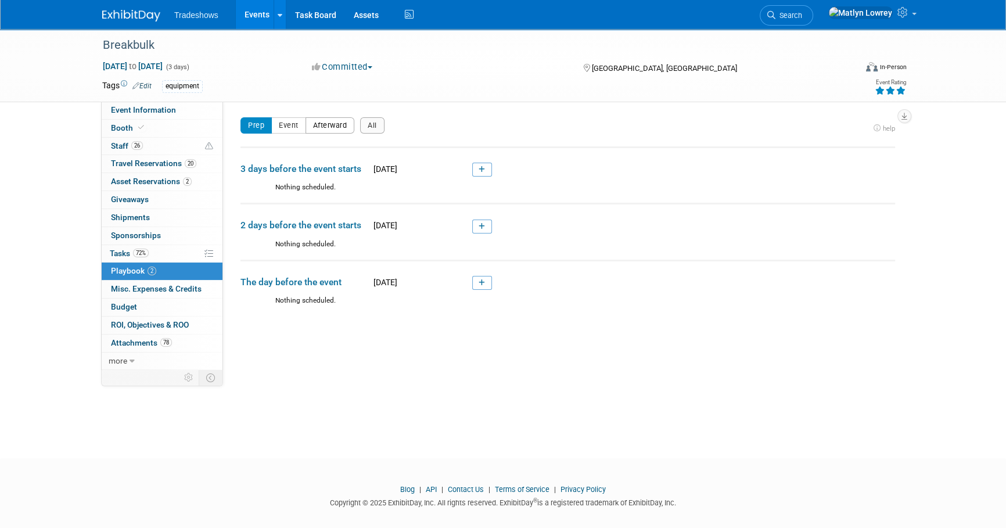
click at [320, 127] on button "Afterward" at bounding box center [329, 125] width 49 height 16
click at [293, 130] on button "Event" at bounding box center [288, 125] width 35 height 16
